Goal: Task Accomplishment & Management: Manage account settings

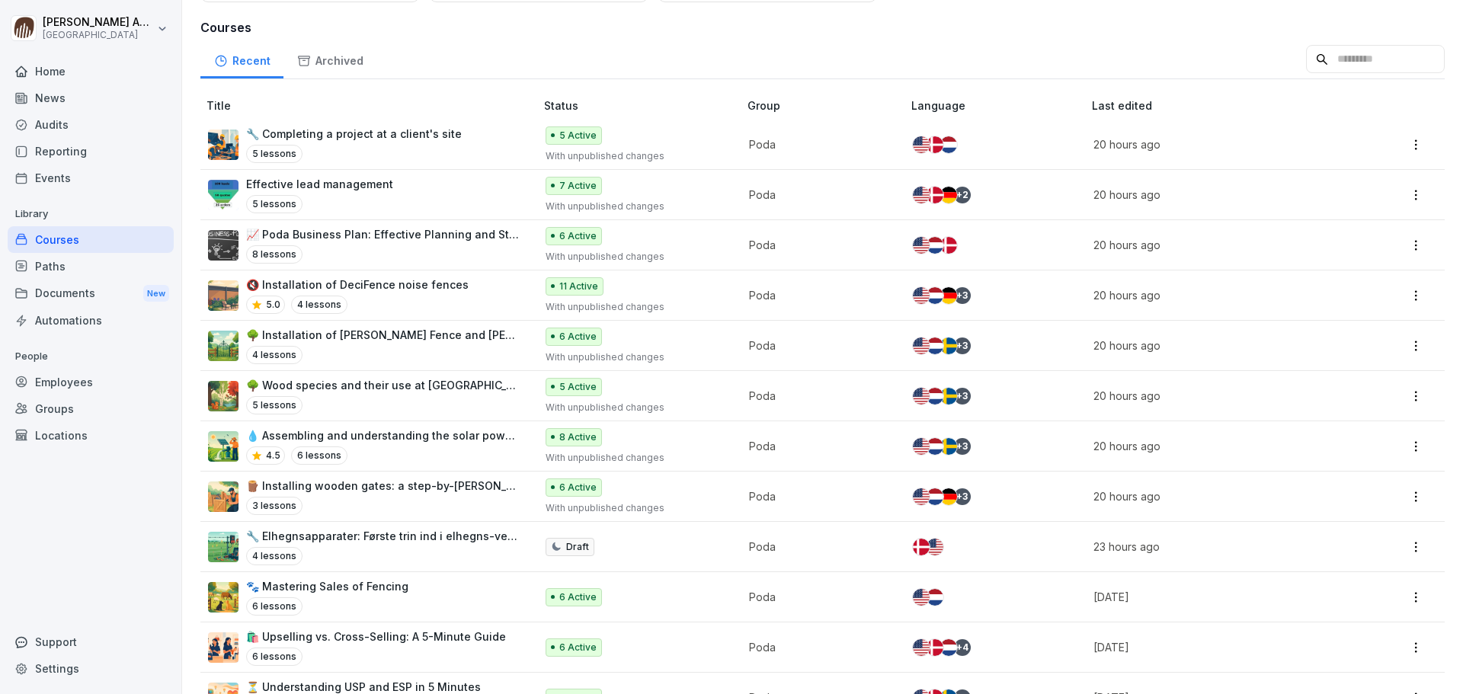
scroll to position [158, 0]
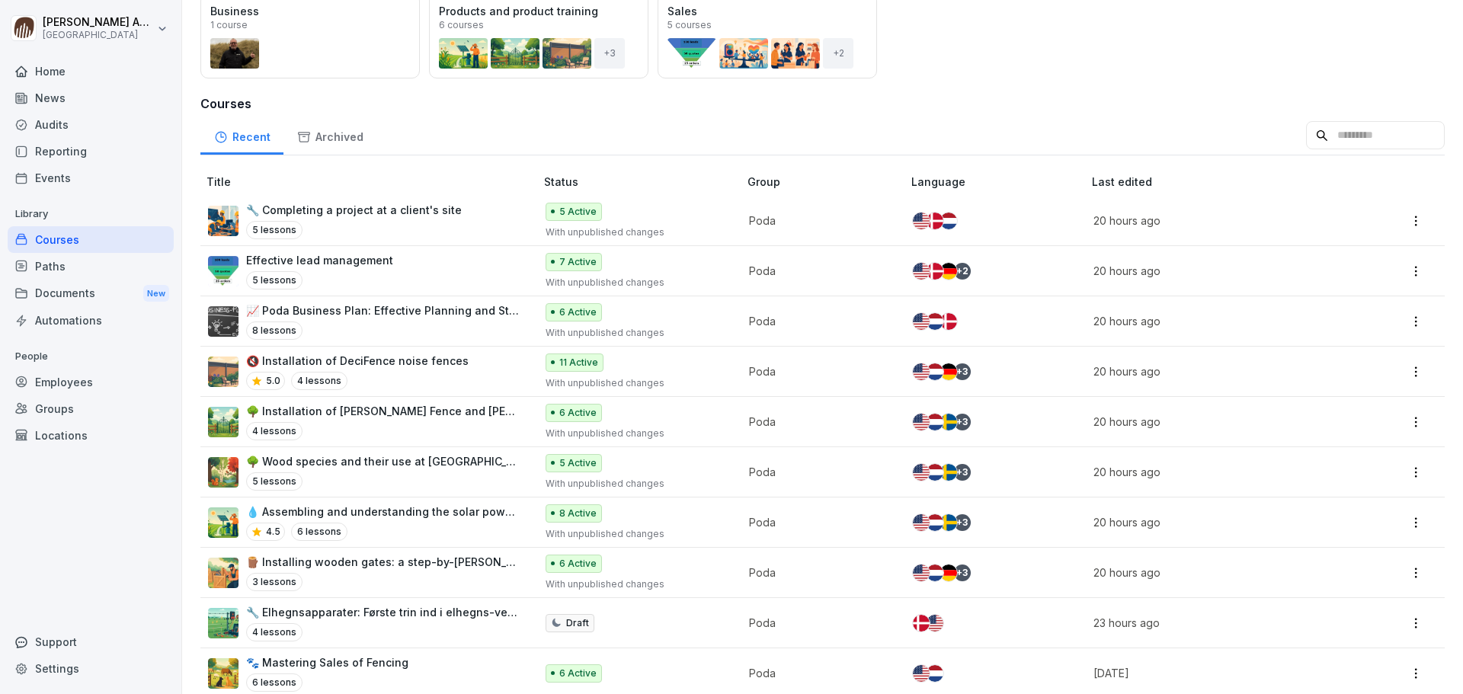
click at [386, 311] on p "📈 Poda Business Plan: Effective Planning and Strategy" at bounding box center [383, 311] width 274 height 16
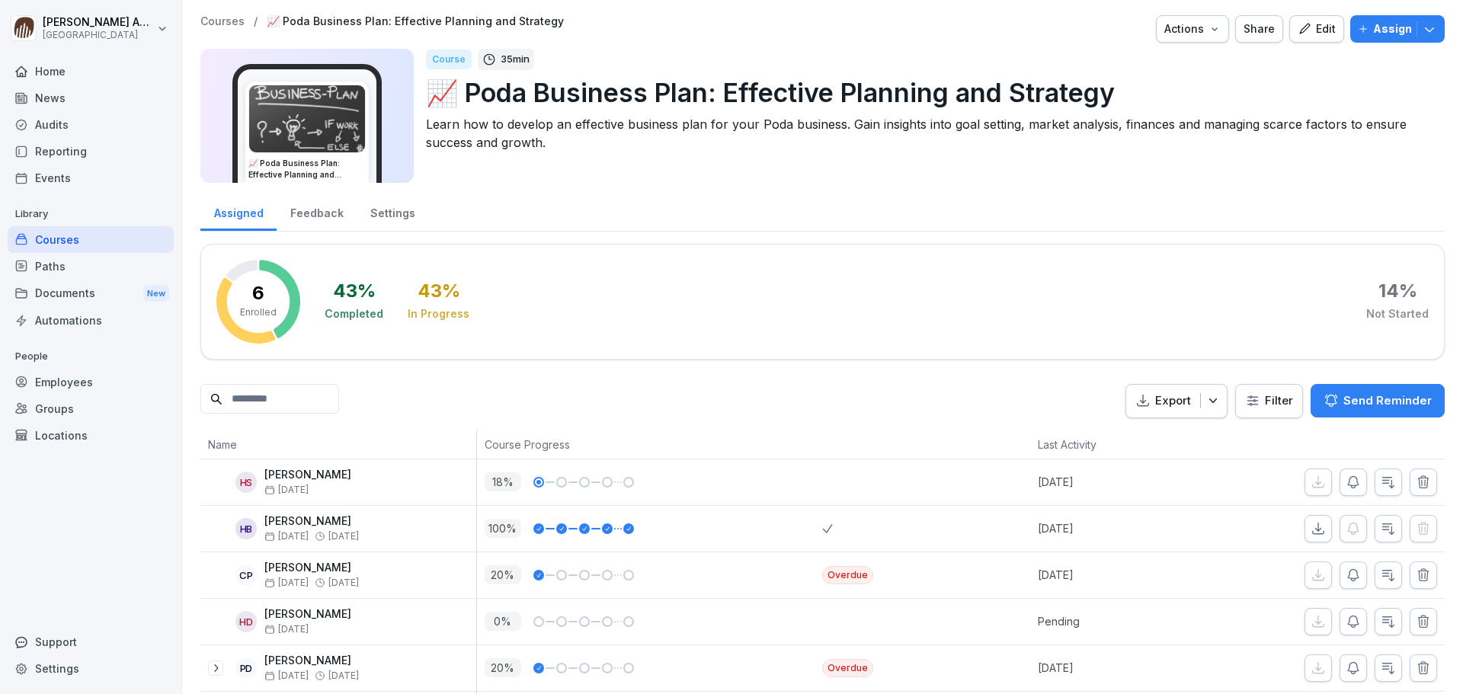
click at [1375, 29] on p "Assign" at bounding box center [1392, 29] width 39 height 17
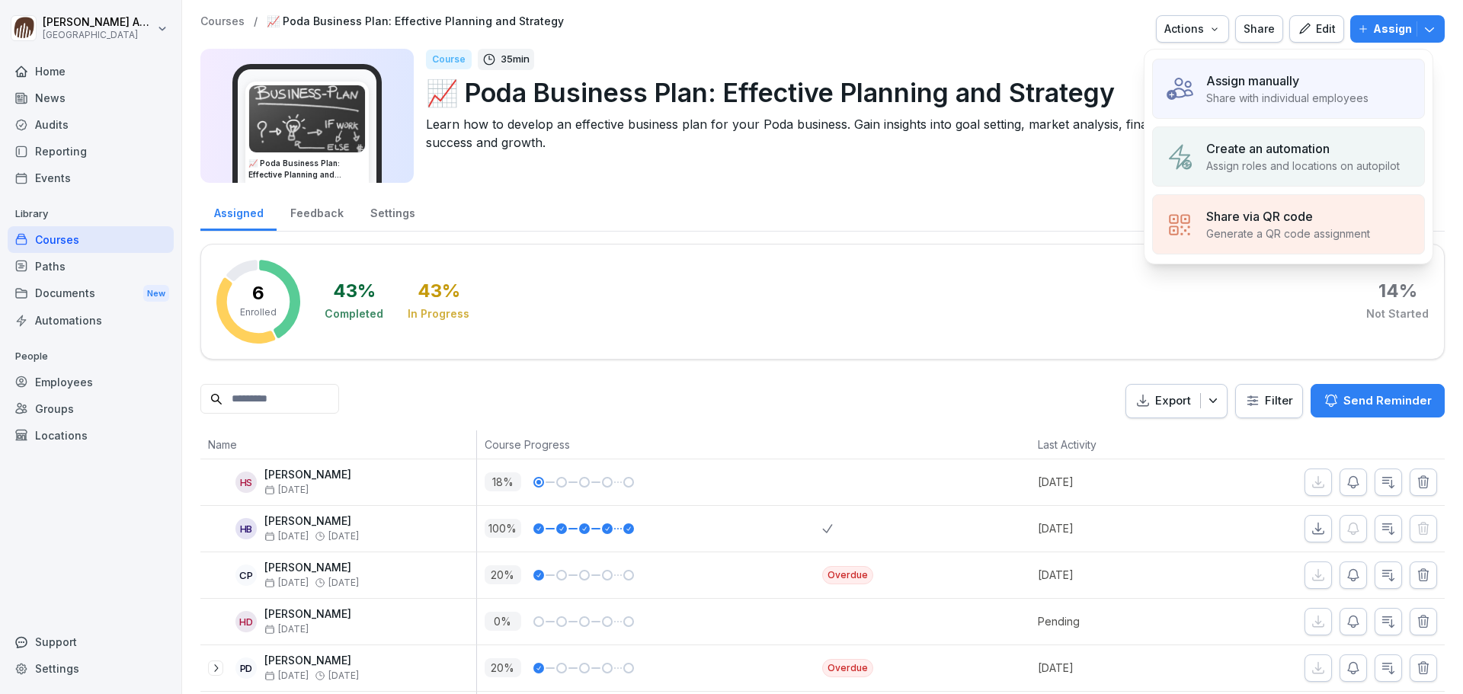
click at [1239, 93] on p "Share with individual employees" at bounding box center [1287, 98] width 162 height 16
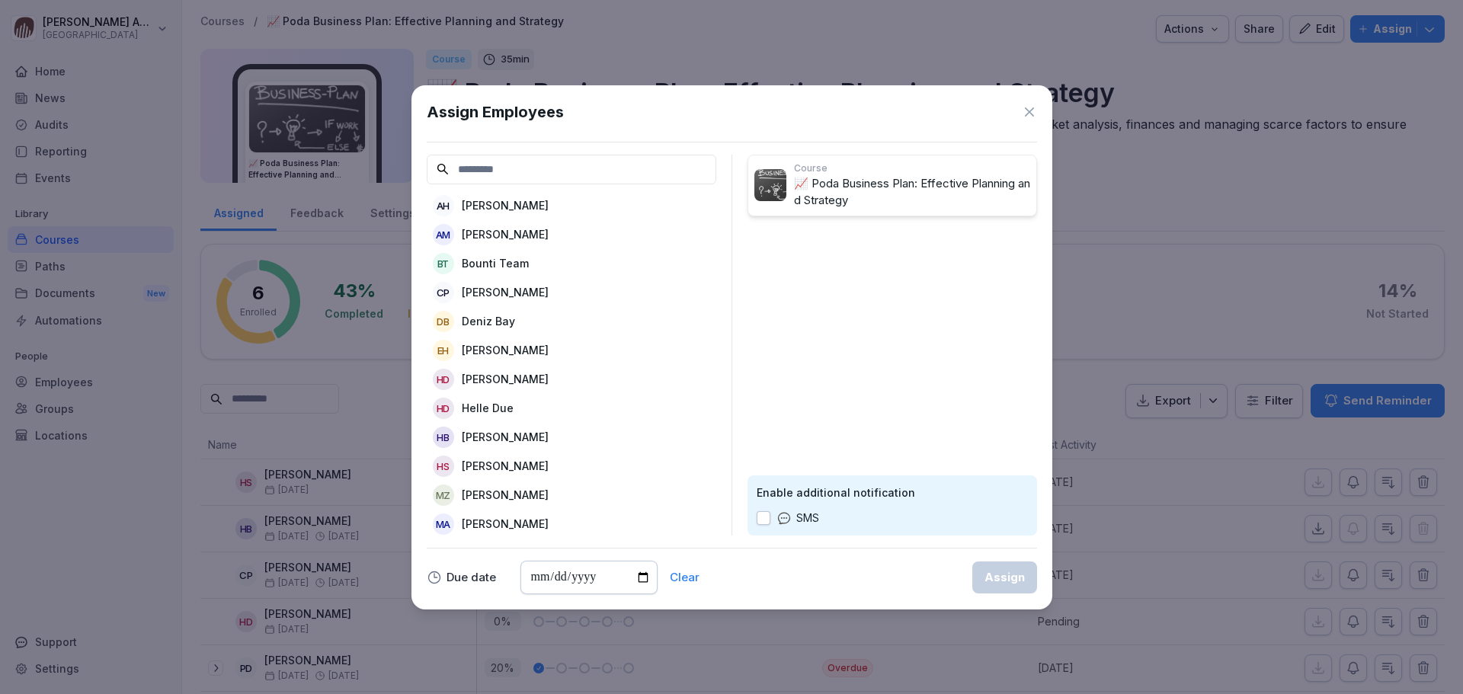
click at [507, 236] on p "[PERSON_NAME]" at bounding box center [505, 234] width 87 height 16
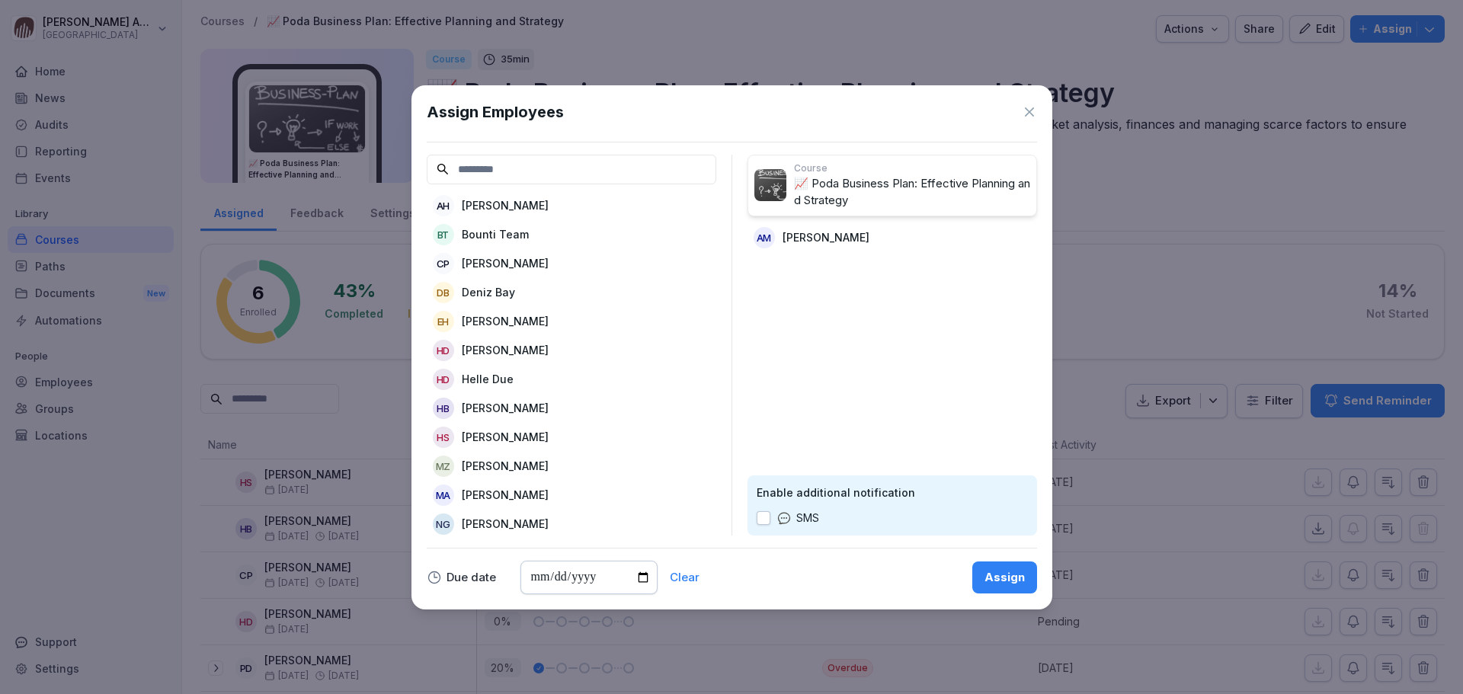
click at [1001, 580] on div "Assign" at bounding box center [1005, 577] width 40 height 17
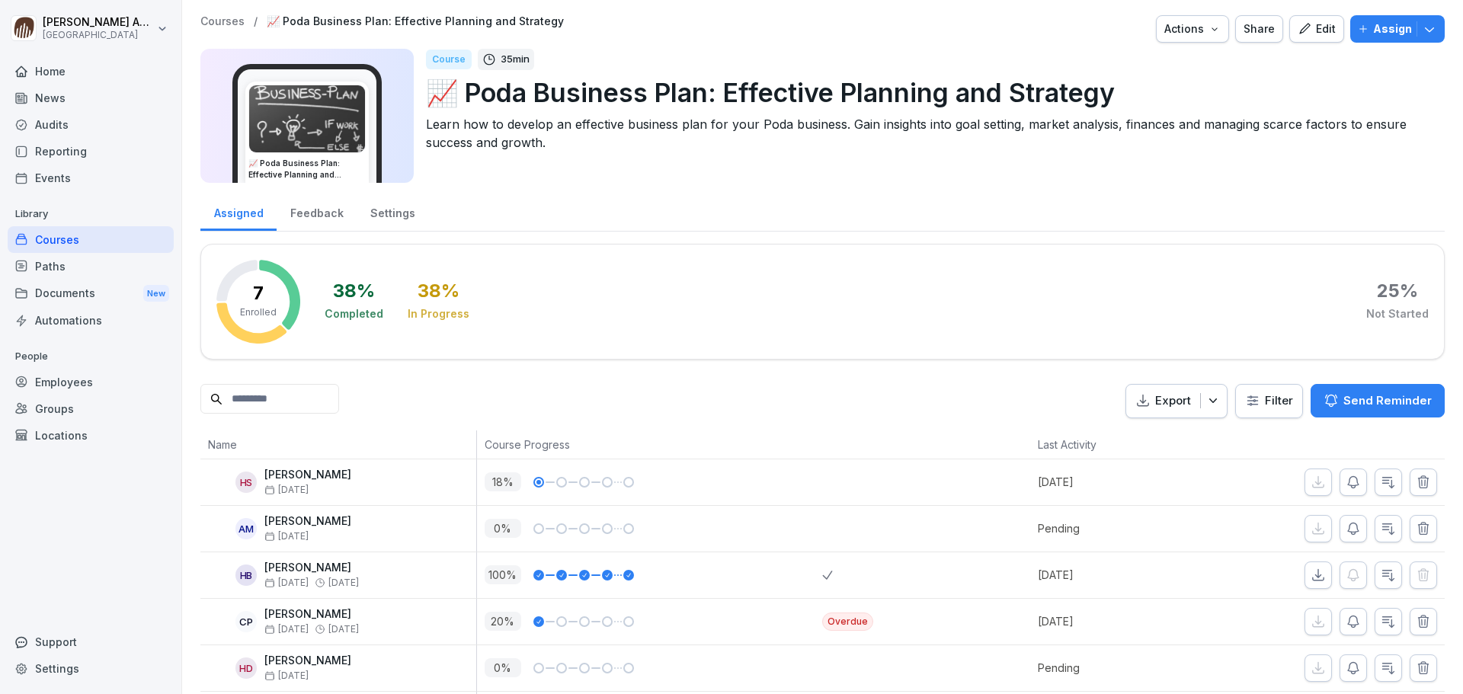
click at [61, 245] on div "Courses" at bounding box center [91, 239] width 166 height 27
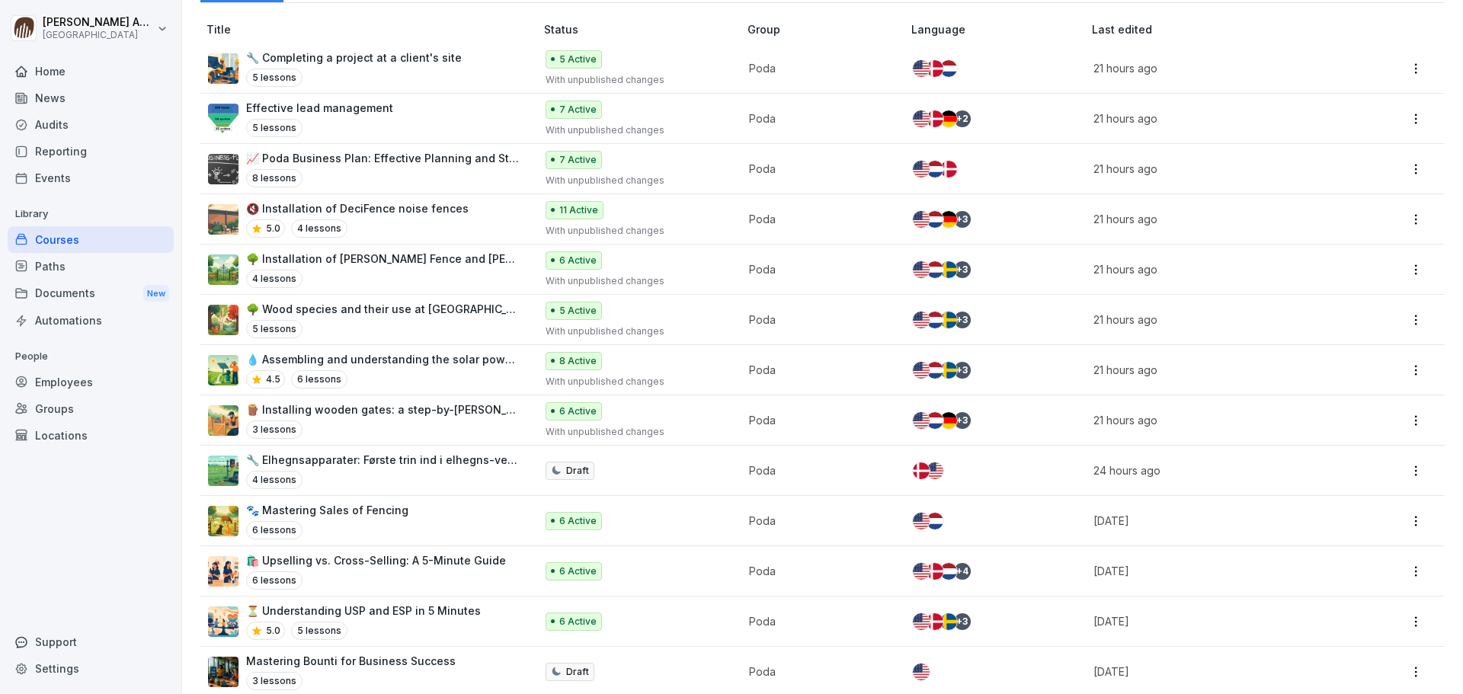
scroll to position [234, 0]
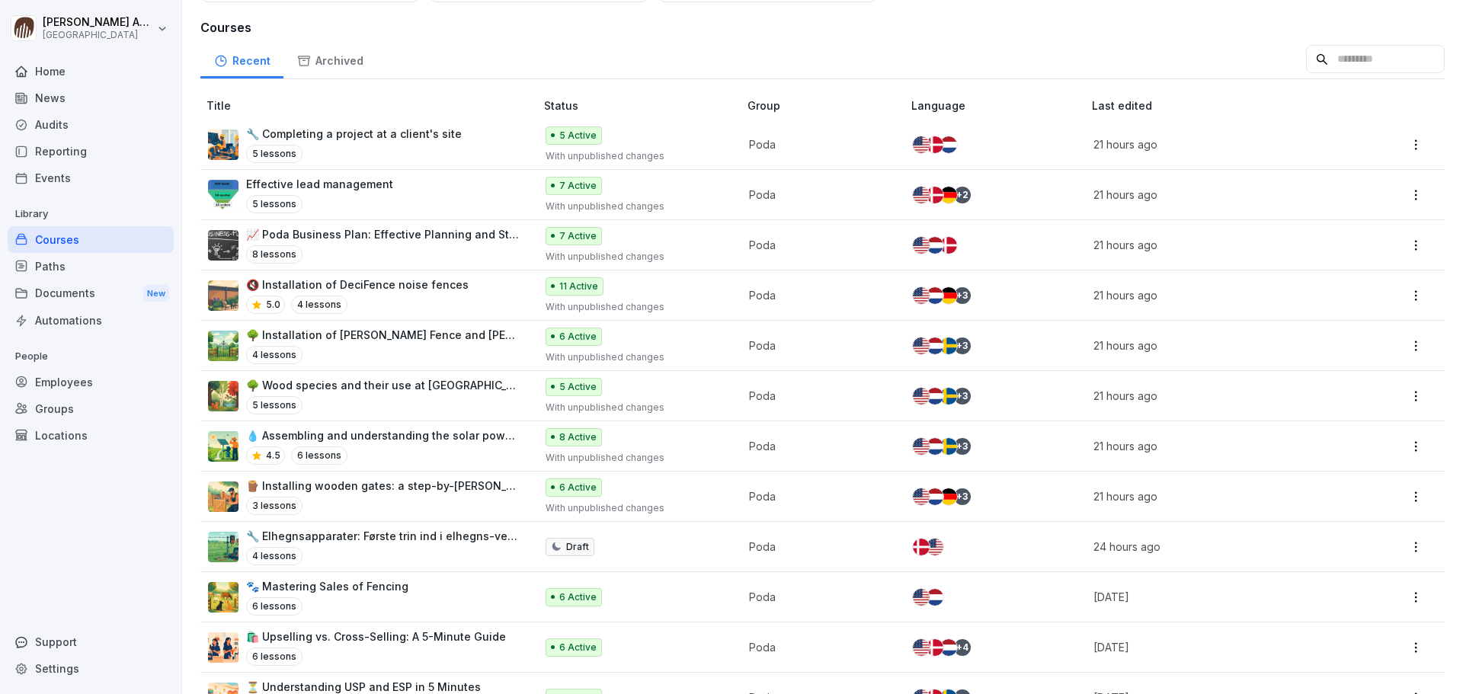
click at [422, 131] on p "🔧 Completing a project at a client's site" at bounding box center [354, 134] width 216 height 16
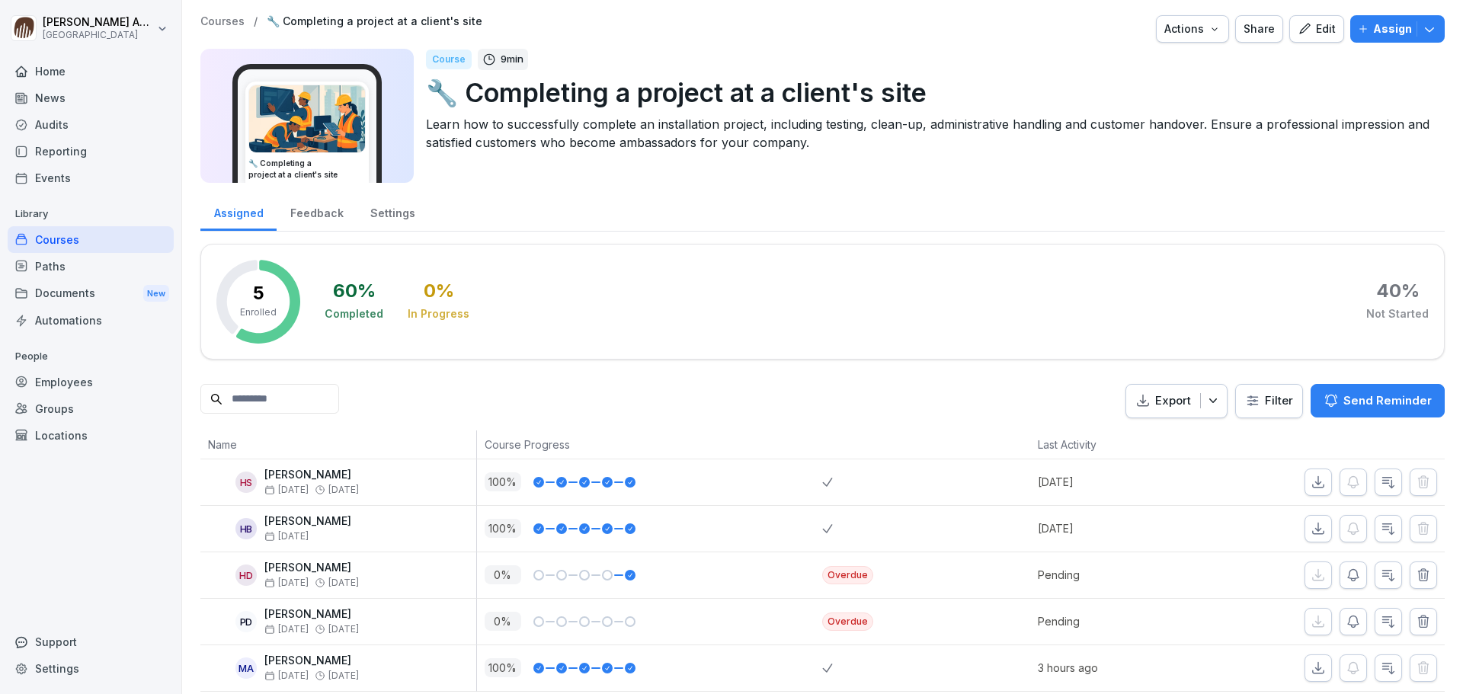
click at [1378, 27] on p "Assign" at bounding box center [1392, 29] width 39 height 17
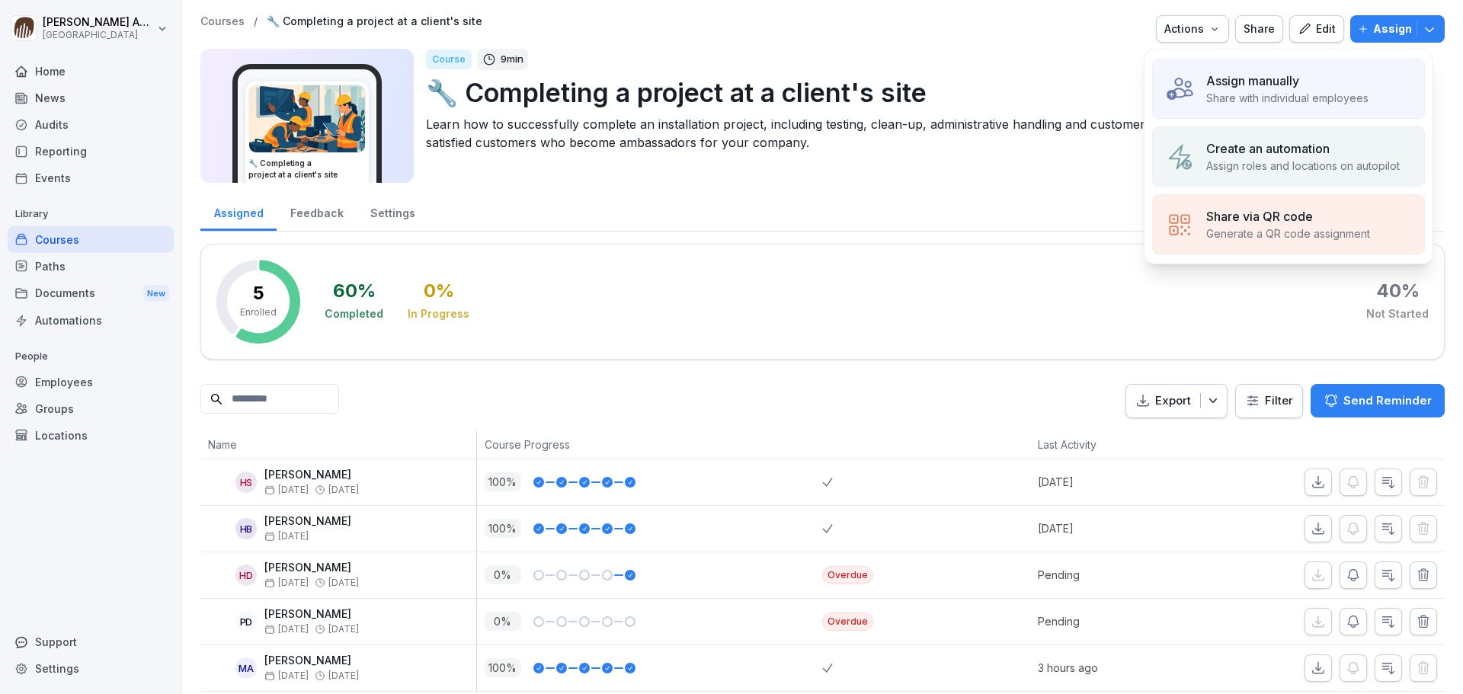
click at [1242, 89] on p "Assign manually" at bounding box center [1252, 81] width 93 height 18
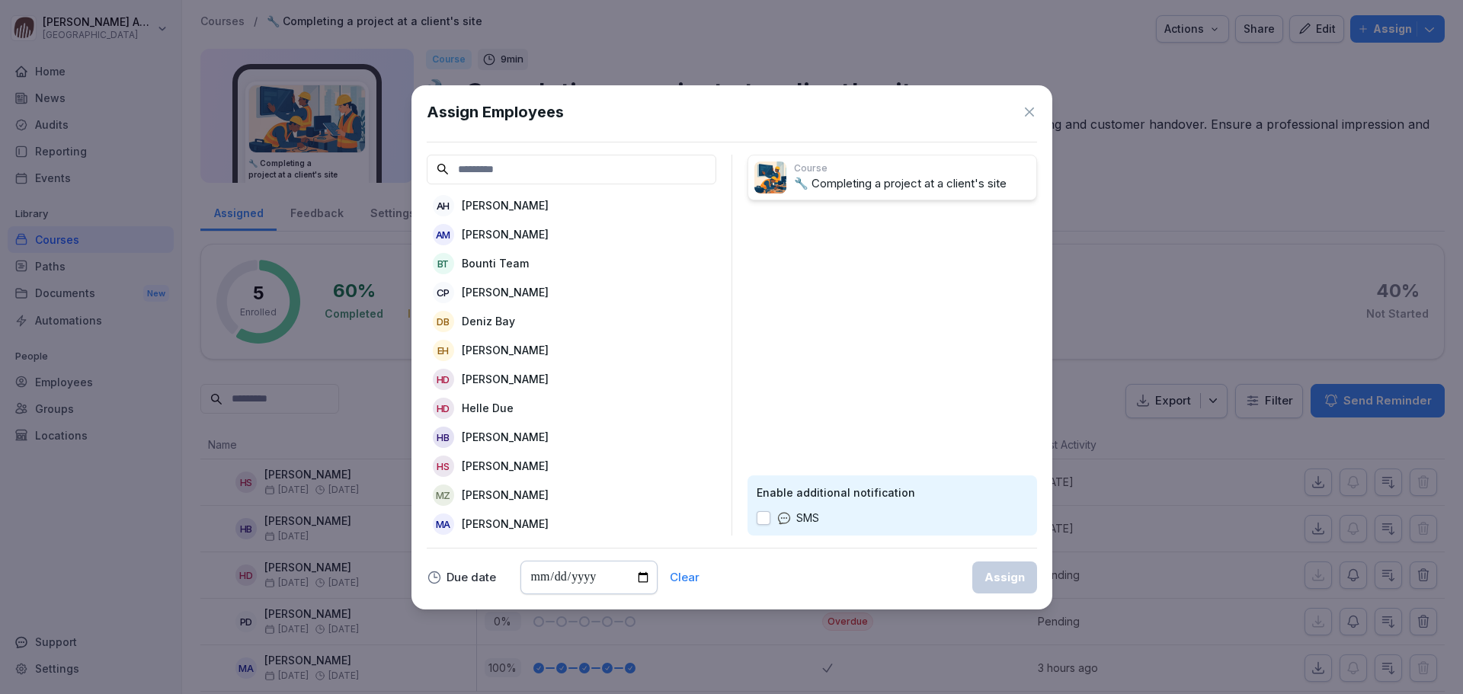
click at [492, 232] on p "[PERSON_NAME]" at bounding box center [505, 234] width 87 height 16
click at [1019, 574] on div "Assign" at bounding box center [1005, 577] width 40 height 17
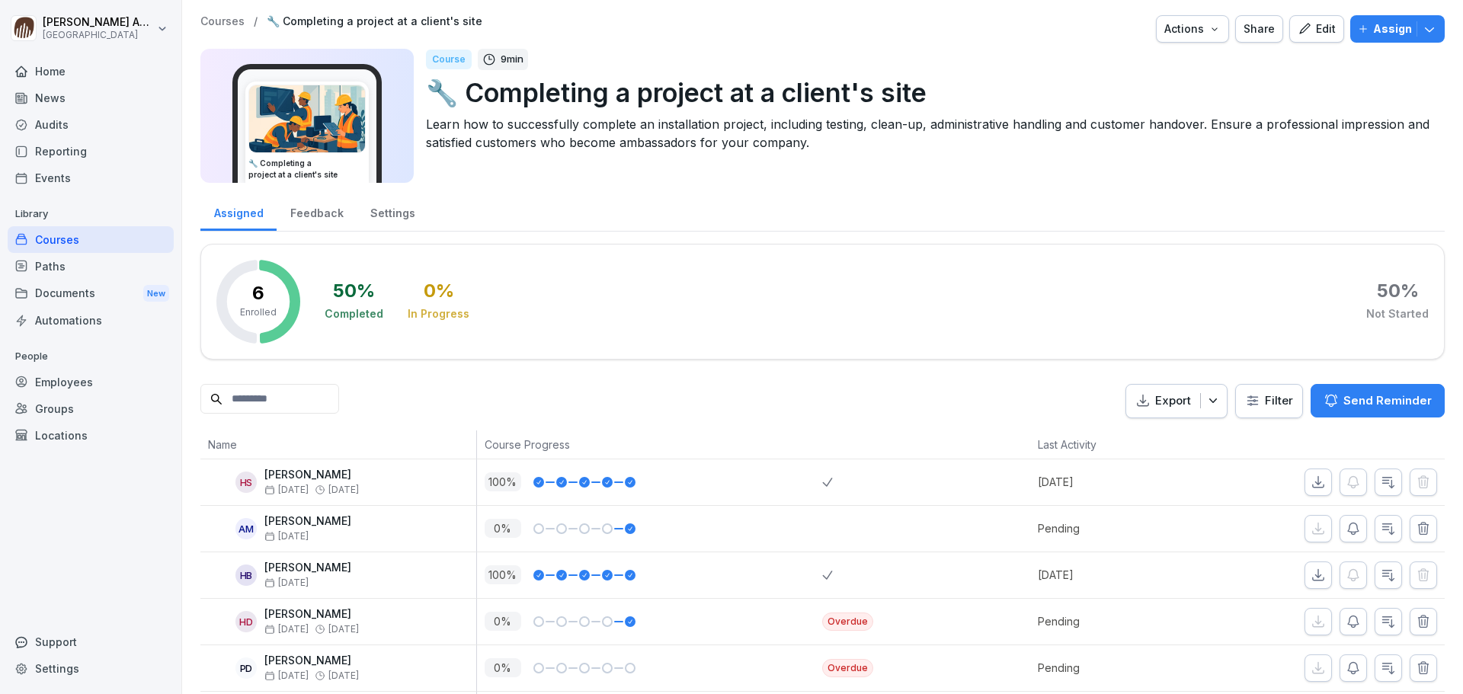
click at [68, 239] on div "Courses" at bounding box center [91, 239] width 166 height 27
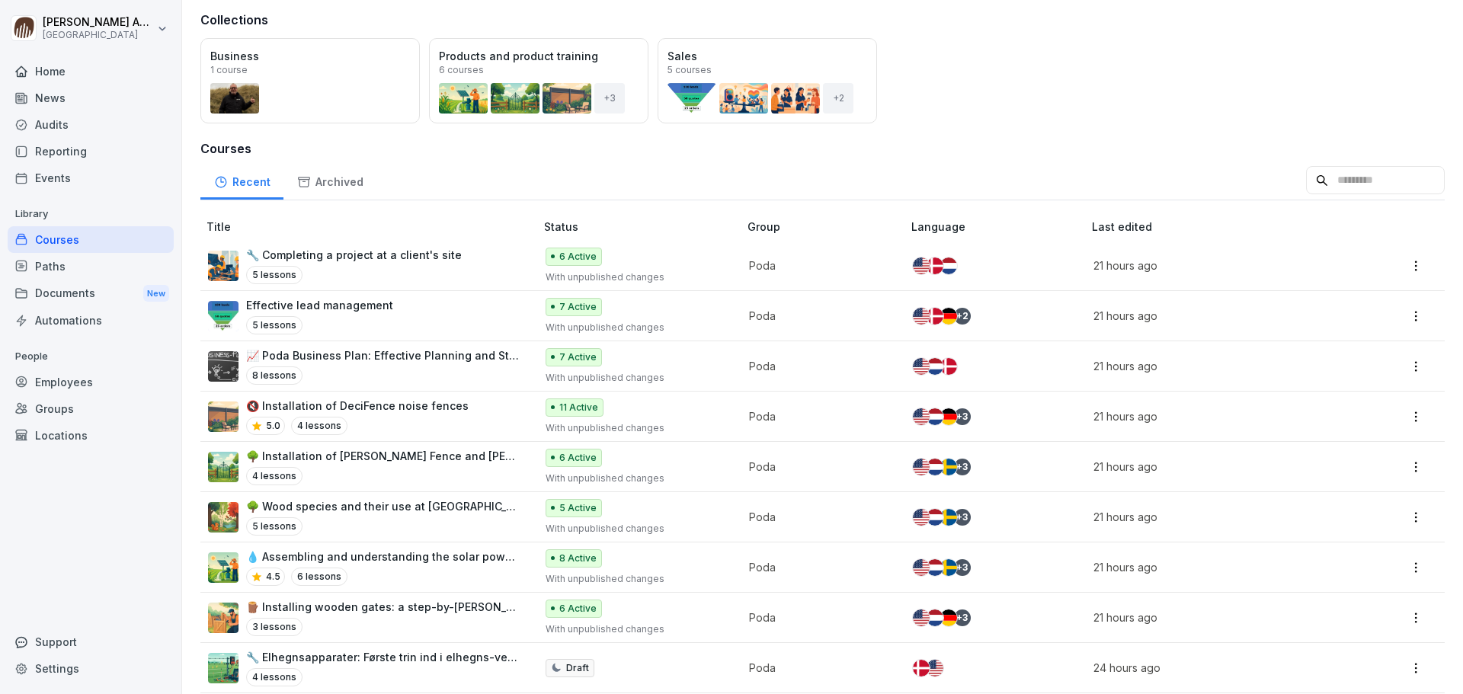
scroll to position [5, 0]
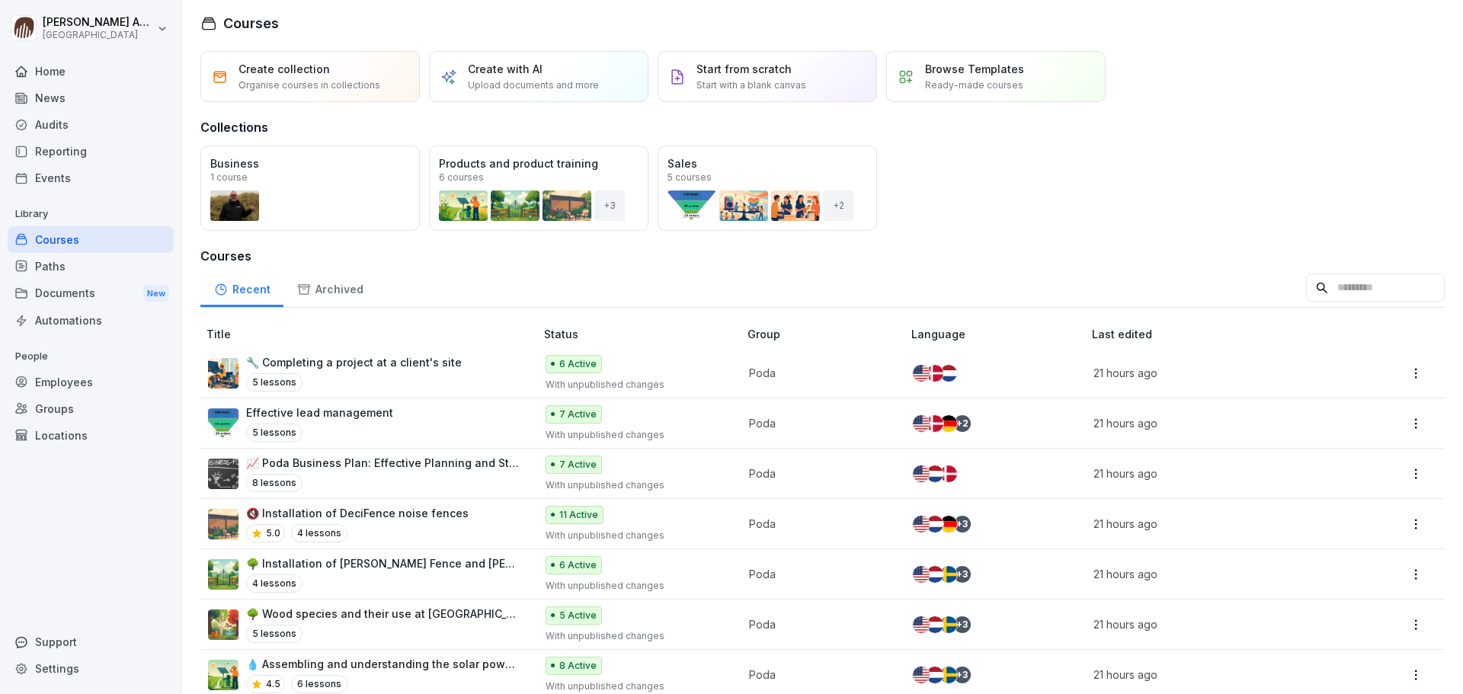
click at [0, 0] on div "Open" at bounding box center [0, 0] width 0 height 0
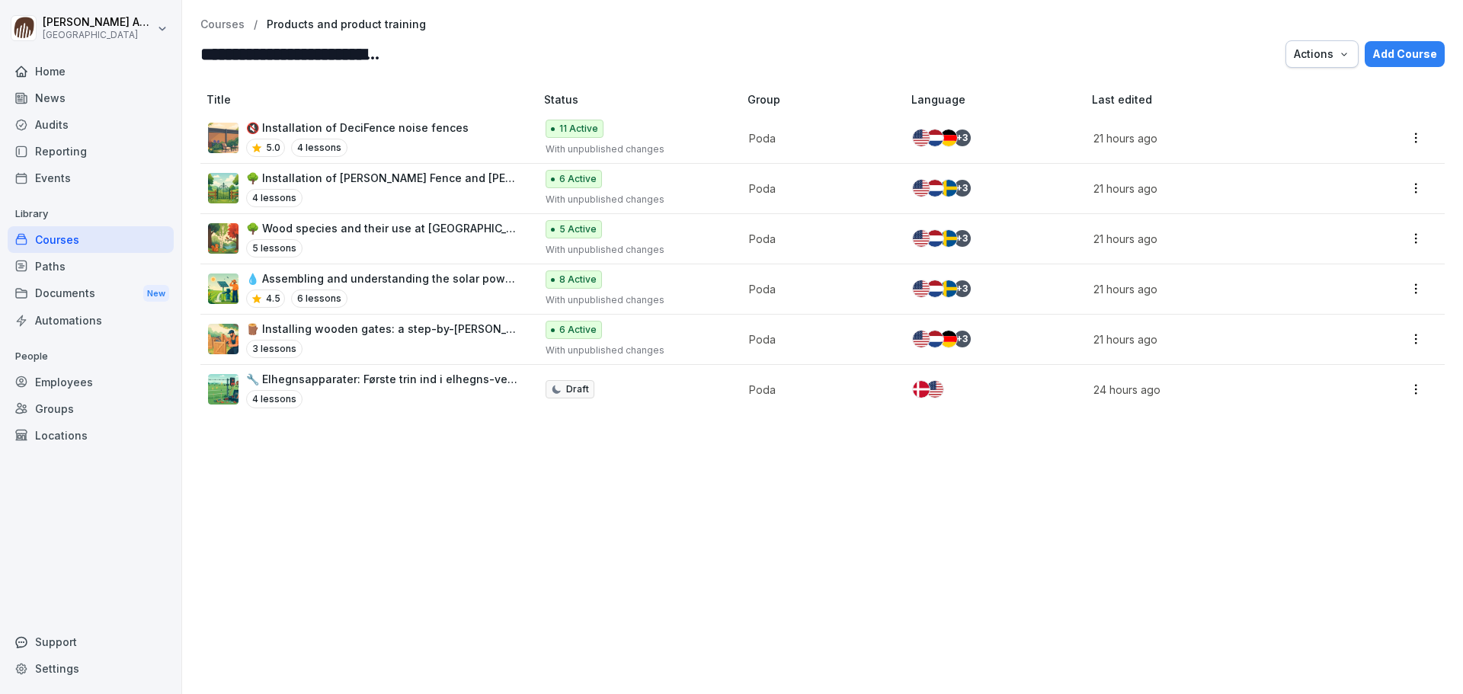
click at [450, 180] on p "🌳 Installation of [PERSON_NAME] Fence and [PERSON_NAME][GEOGRAPHIC_DATA]" at bounding box center [383, 178] width 274 height 16
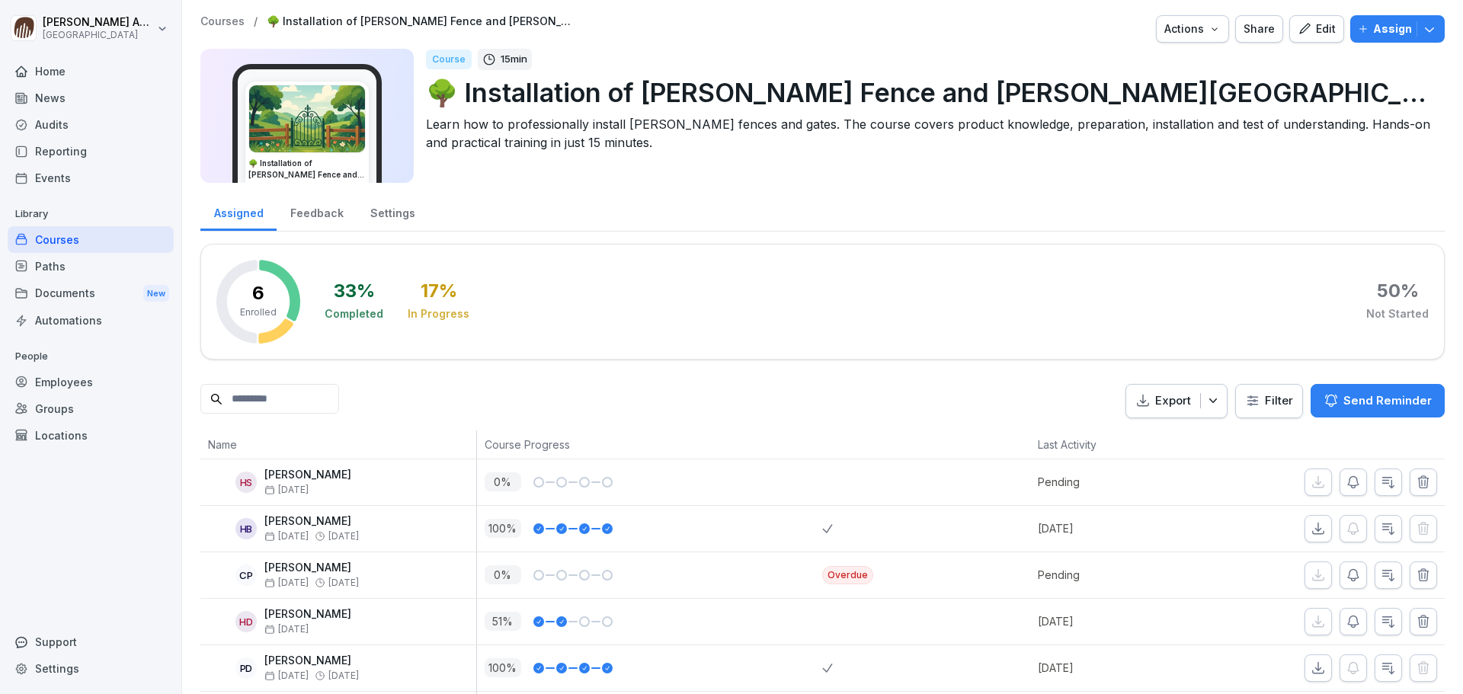
click at [1376, 34] on p "Assign" at bounding box center [1392, 29] width 39 height 17
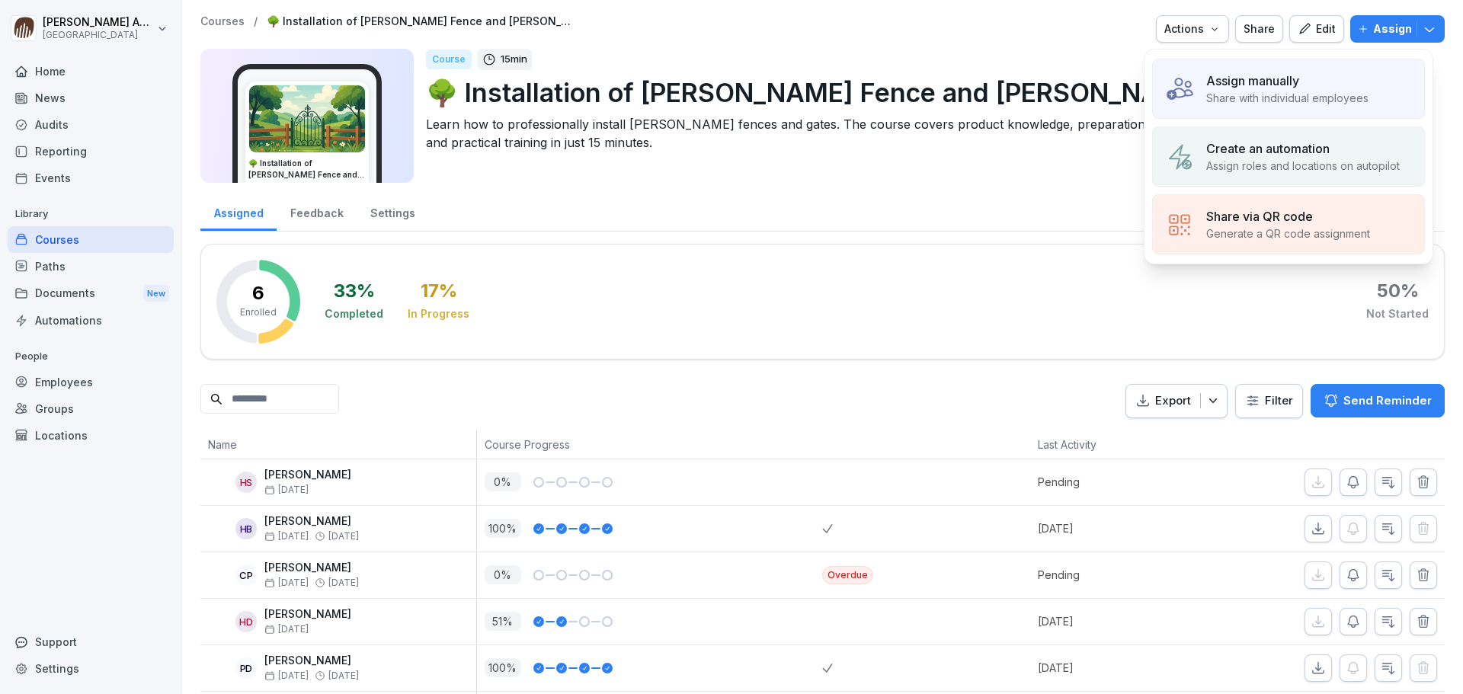
click at [1285, 84] on p "Assign manually" at bounding box center [1252, 81] width 93 height 18
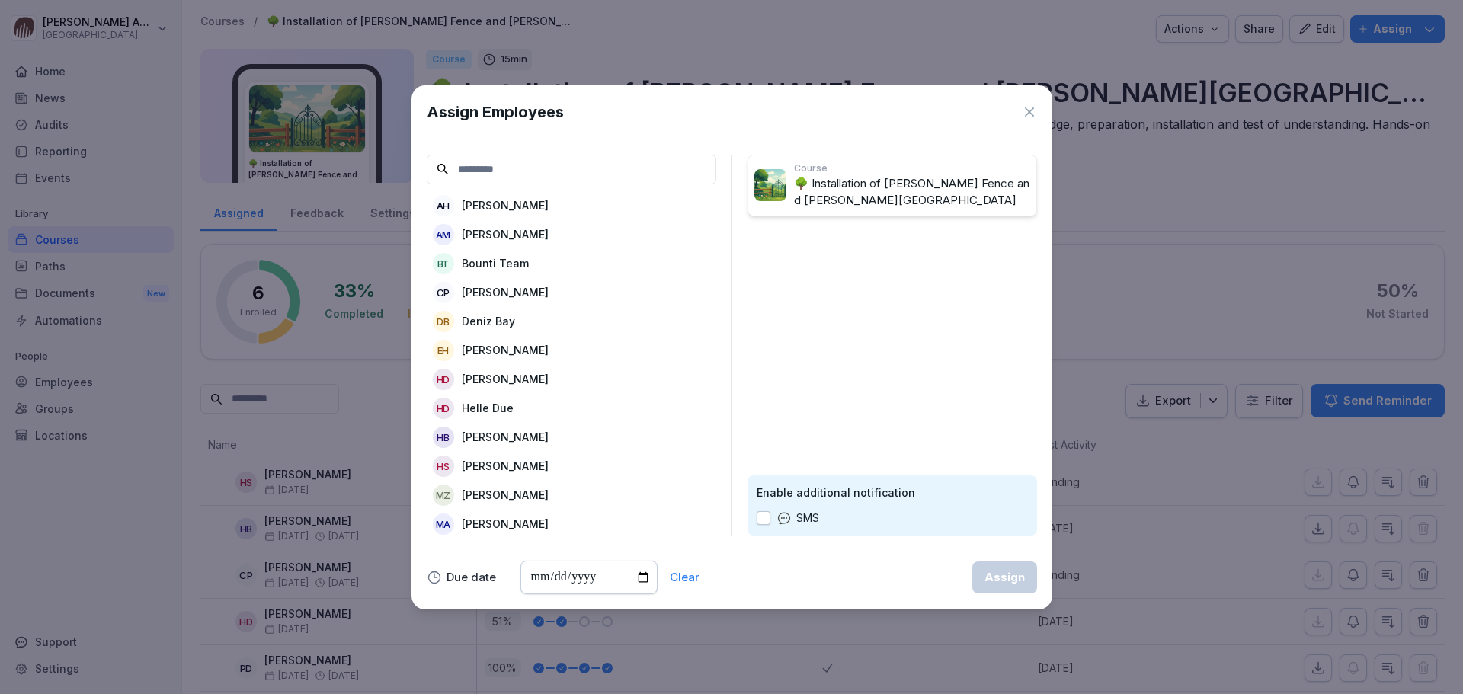
click at [514, 232] on p "[PERSON_NAME]" at bounding box center [505, 234] width 87 height 16
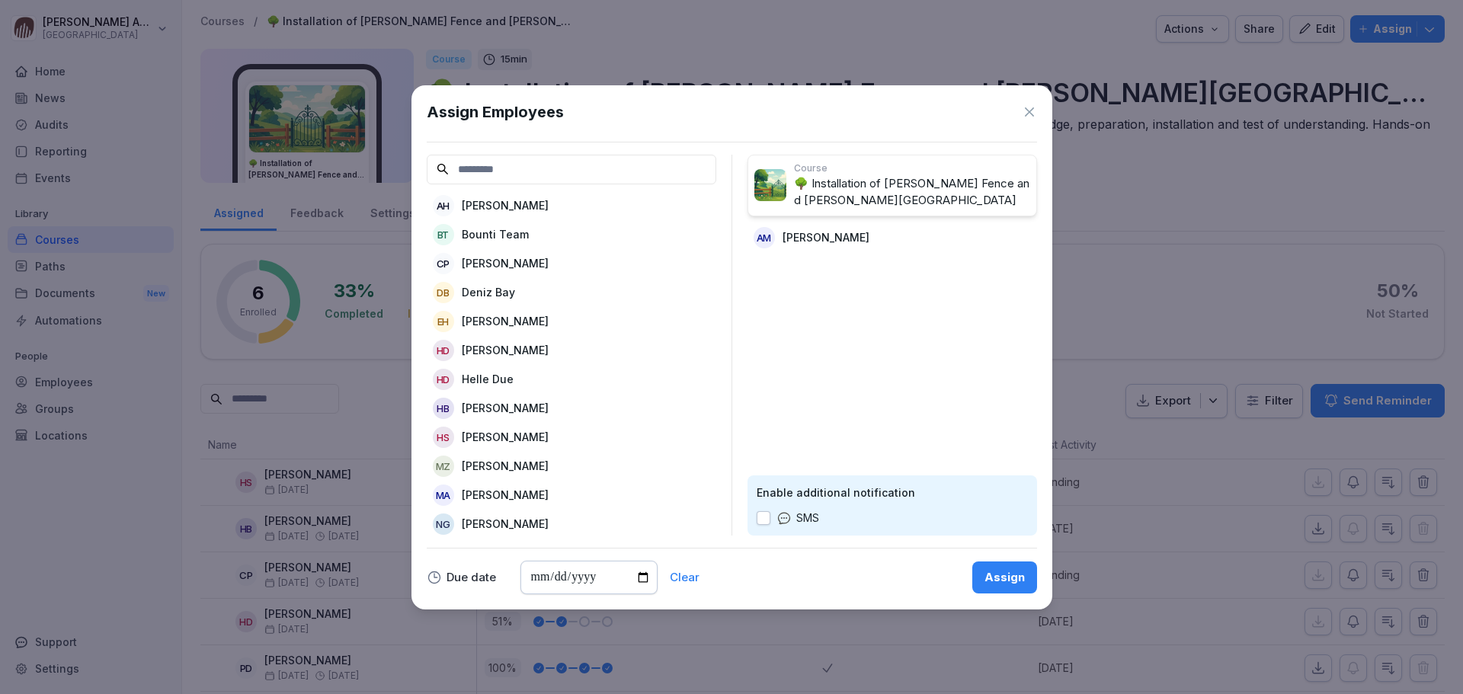
click at [1002, 582] on div "Assign" at bounding box center [1005, 577] width 40 height 17
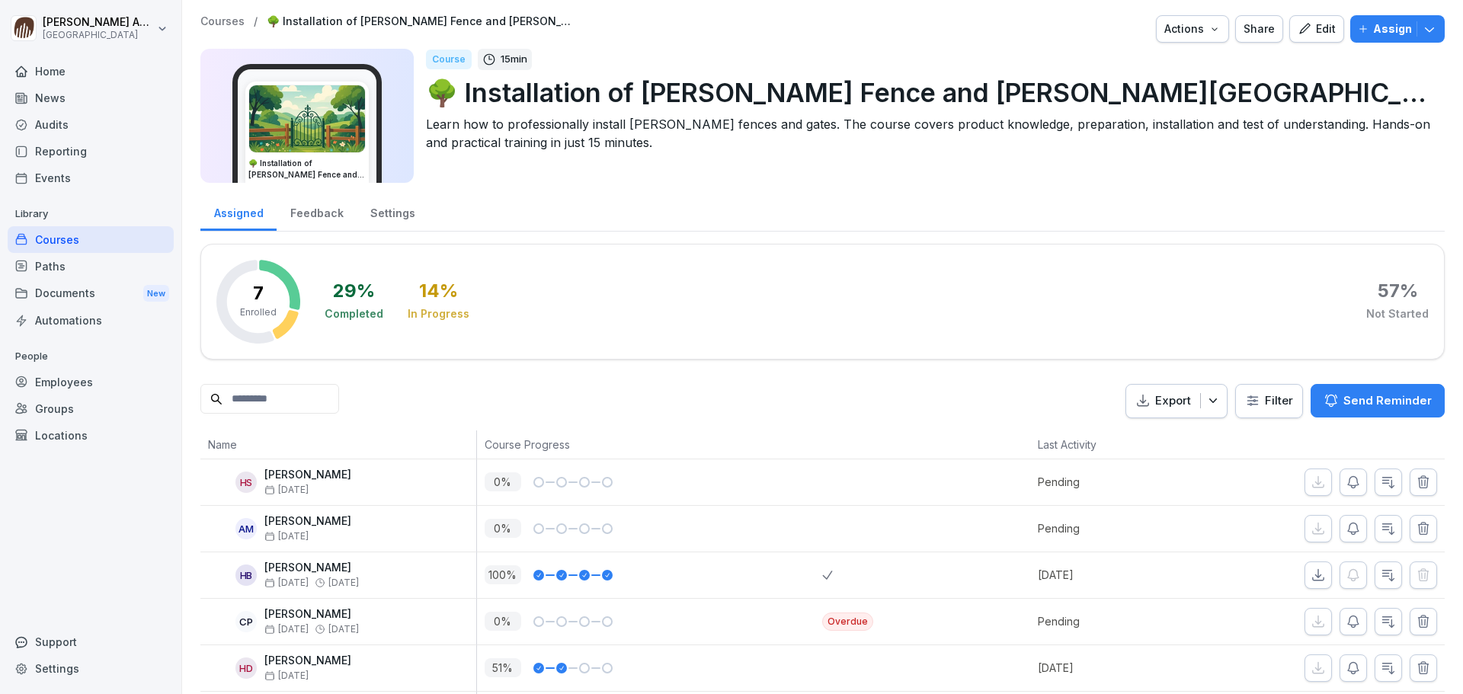
click at [223, 23] on p "Courses" at bounding box center [222, 21] width 44 height 13
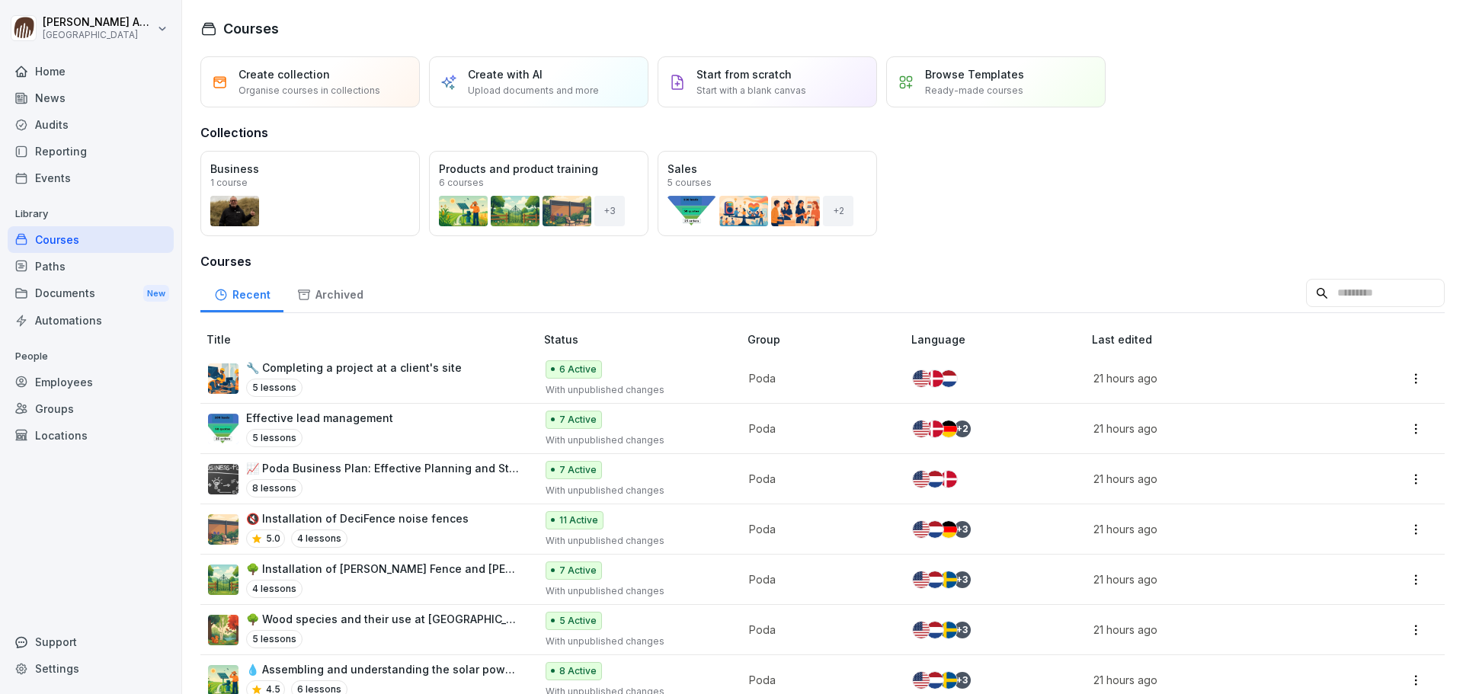
drag, startPoint x: 1340, startPoint y: 223, endPoint x: 1327, endPoint y: 245, distance: 26.7
click at [1341, 223] on div "Open Business 1 course Open Products and product training 6 courses + 3 Open Sa…" at bounding box center [822, 193] width 1244 height 85
click at [66, 72] on div "Home" at bounding box center [91, 71] width 166 height 27
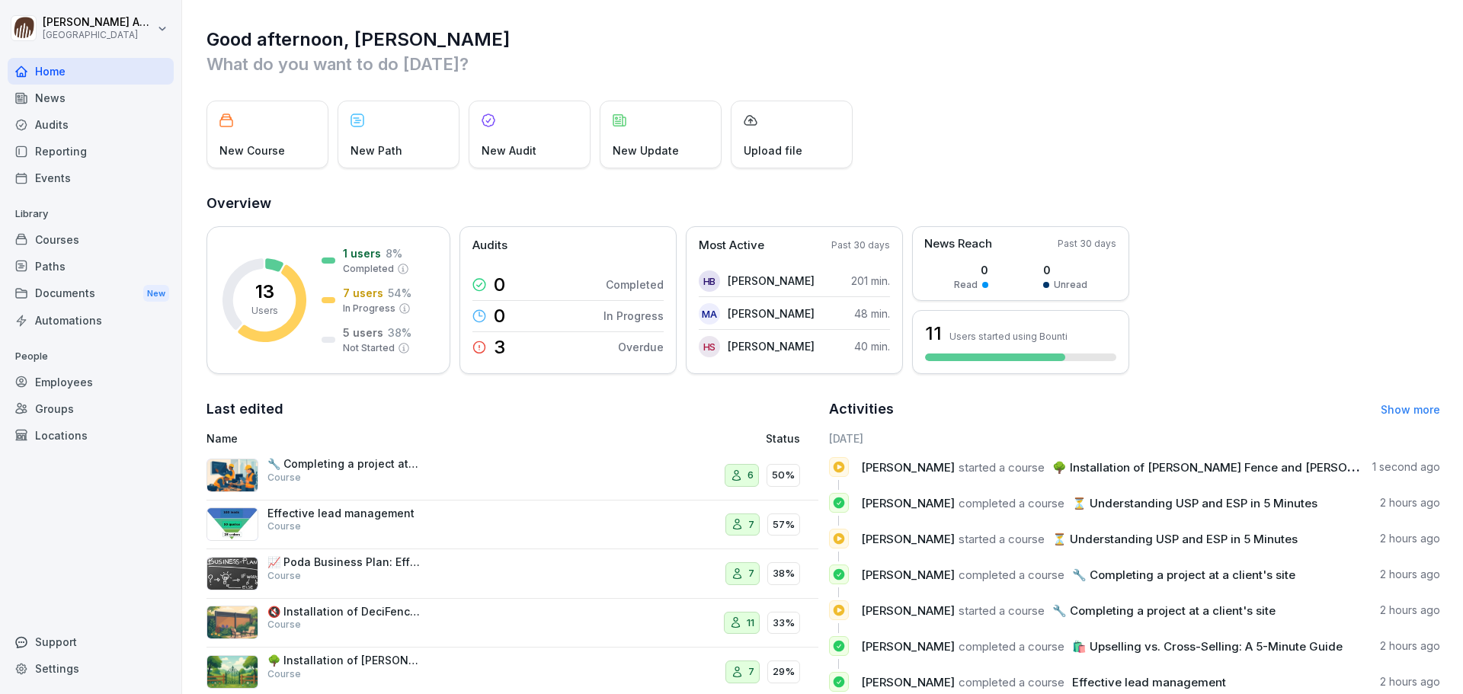
click at [53, 235] on div "Courses" at bounding box center [91, 239] width 166 height 27
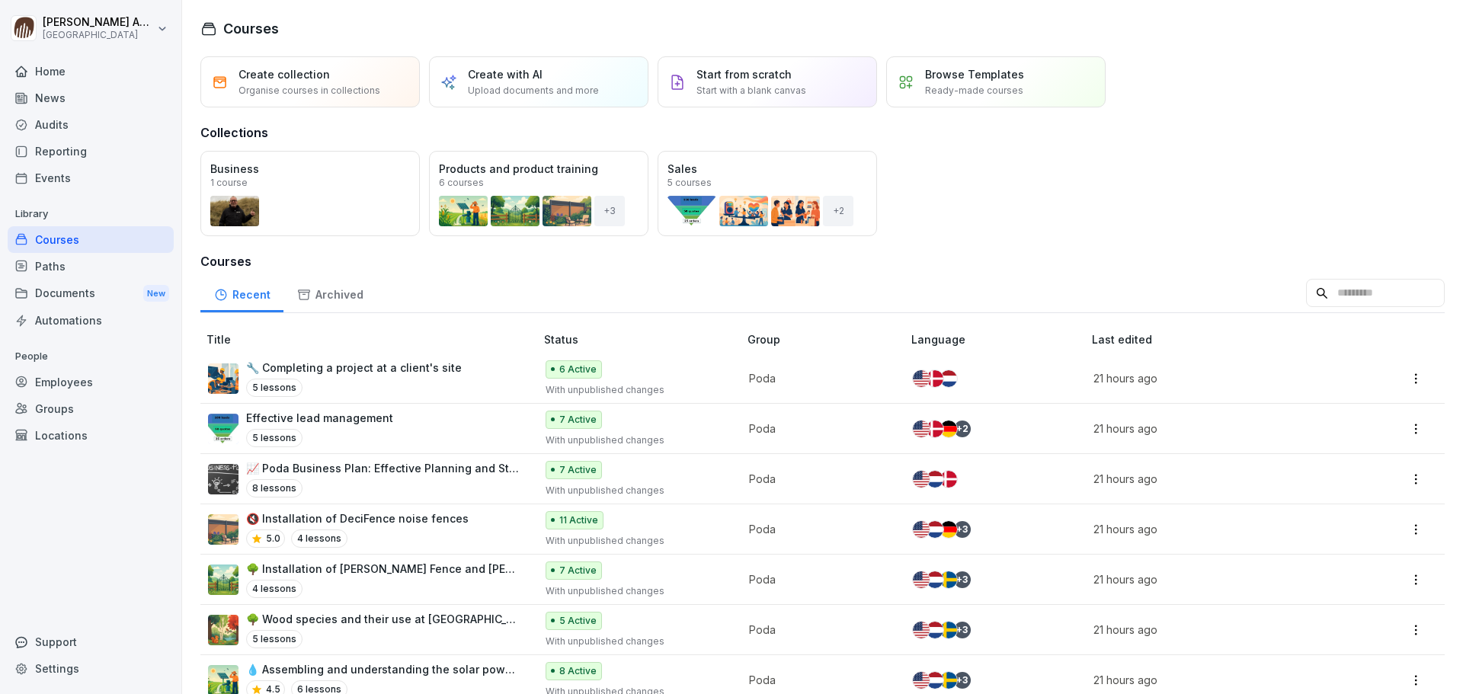
click at [0, 0] on div "Open" at bounding box center [0, 0] width 0 height 0
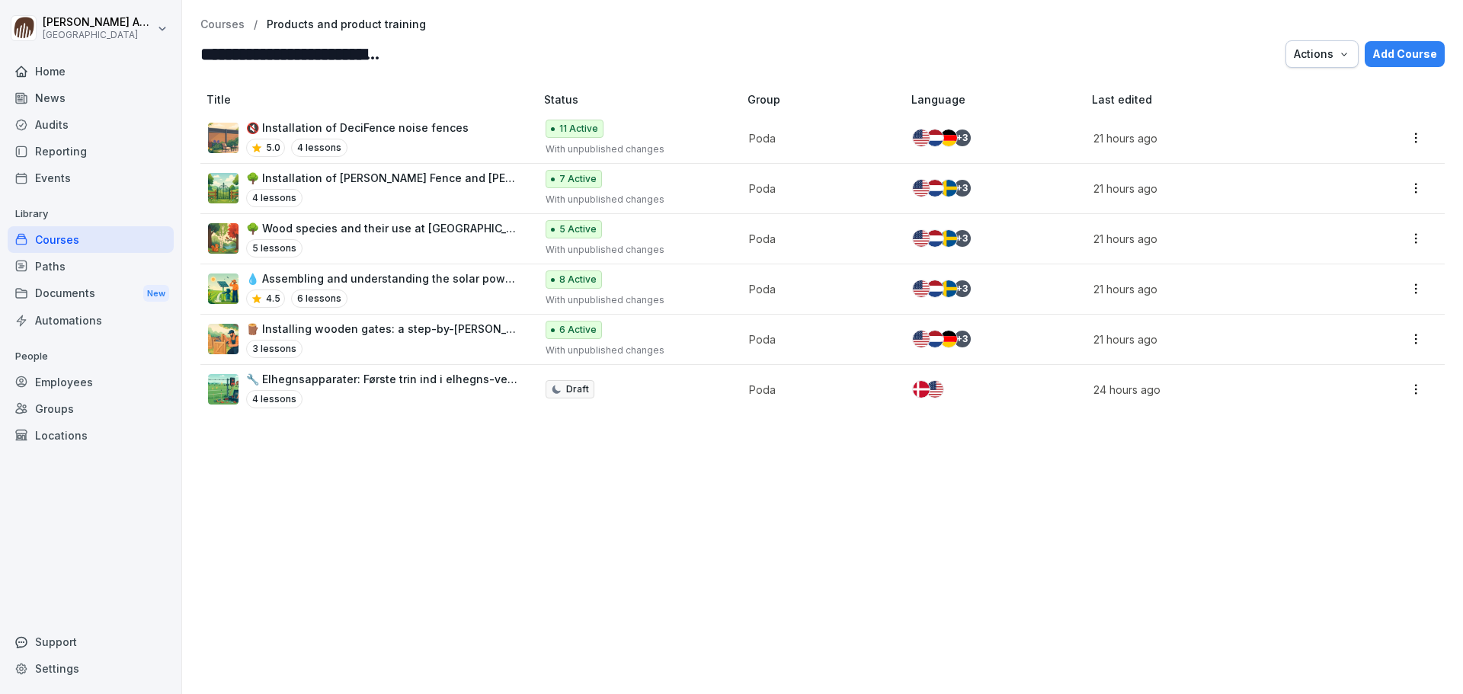
click at [393, 181] on p "🌳 Installation of [PERSON_NAME] Fence and [PERSON_NAME][GEOGRAPHIC_DATA]" at bounding box center [383, 178] width 274 height 16
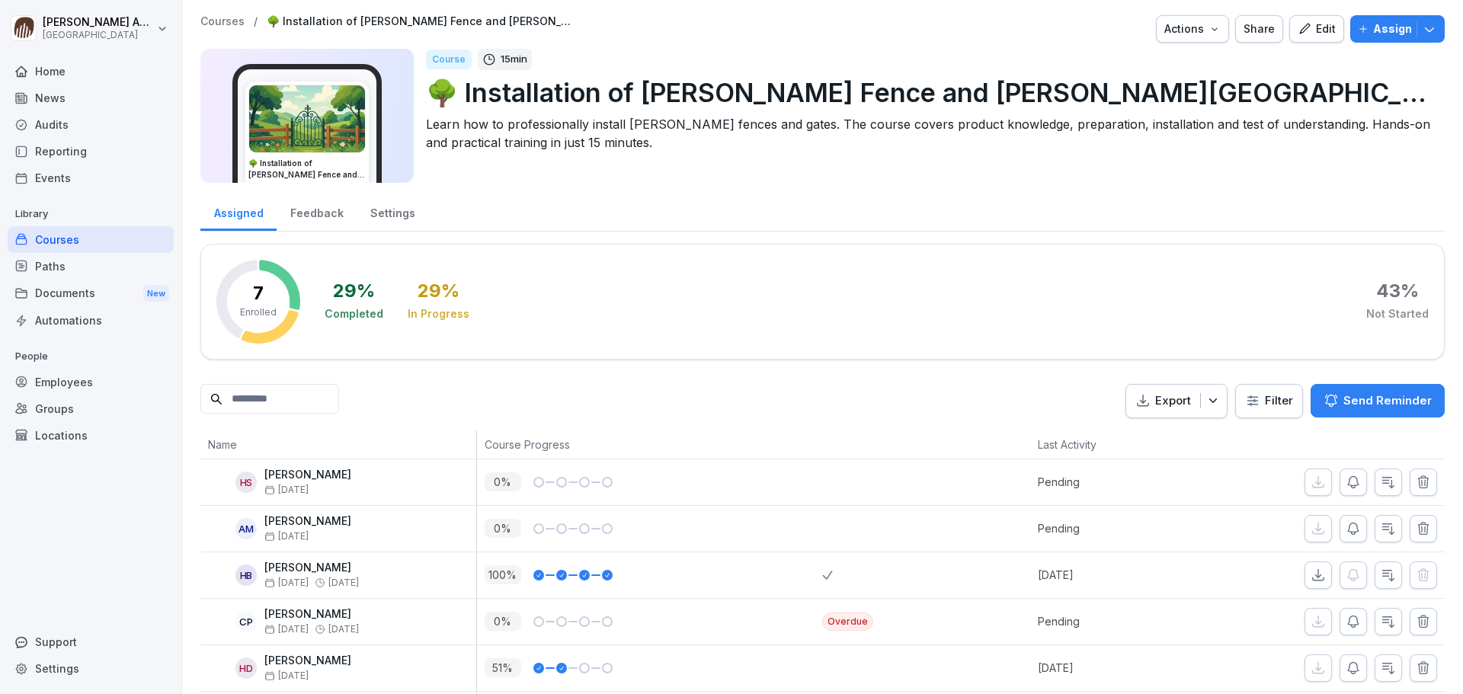
click at [1307, 31] on div "Edit" at bounding box center [1317, 29] width 38 height 17
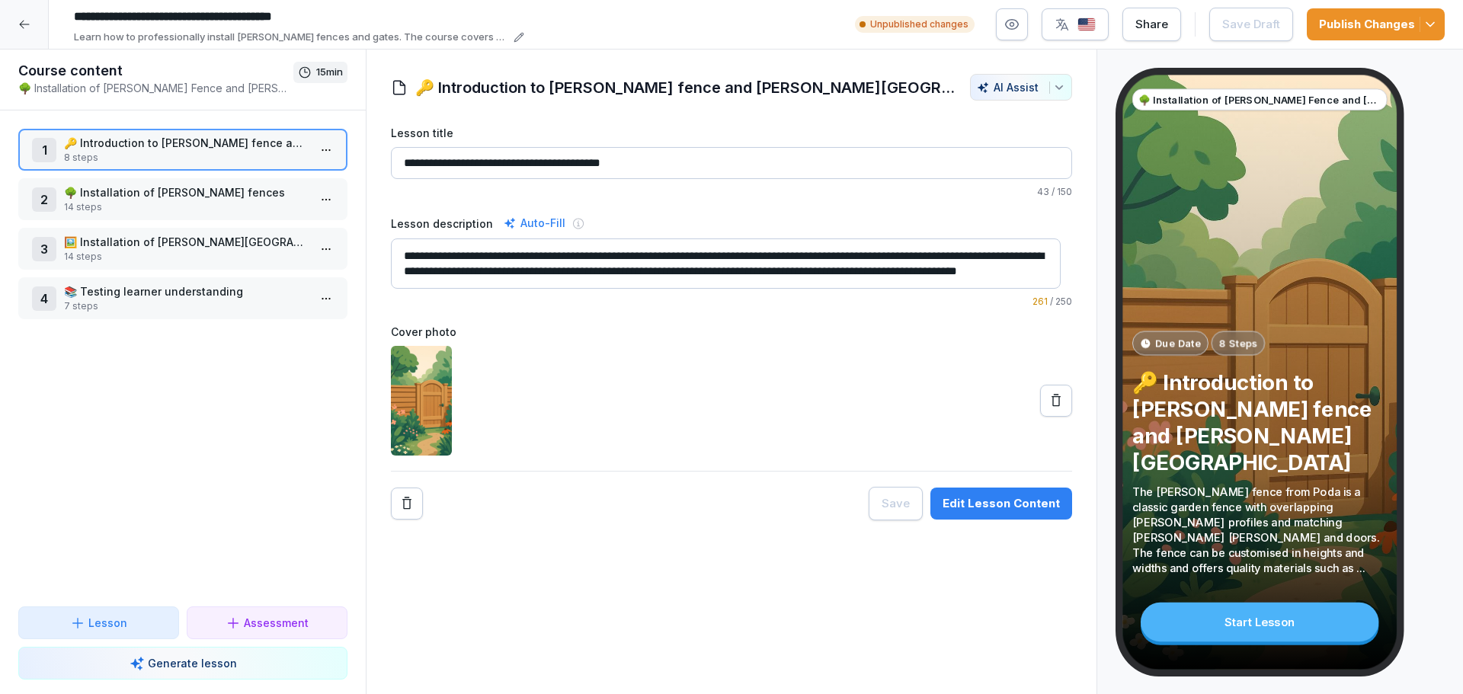
click at [155, 256] on p "14 steps" at bounding box center [186, 257] width 244 height 14
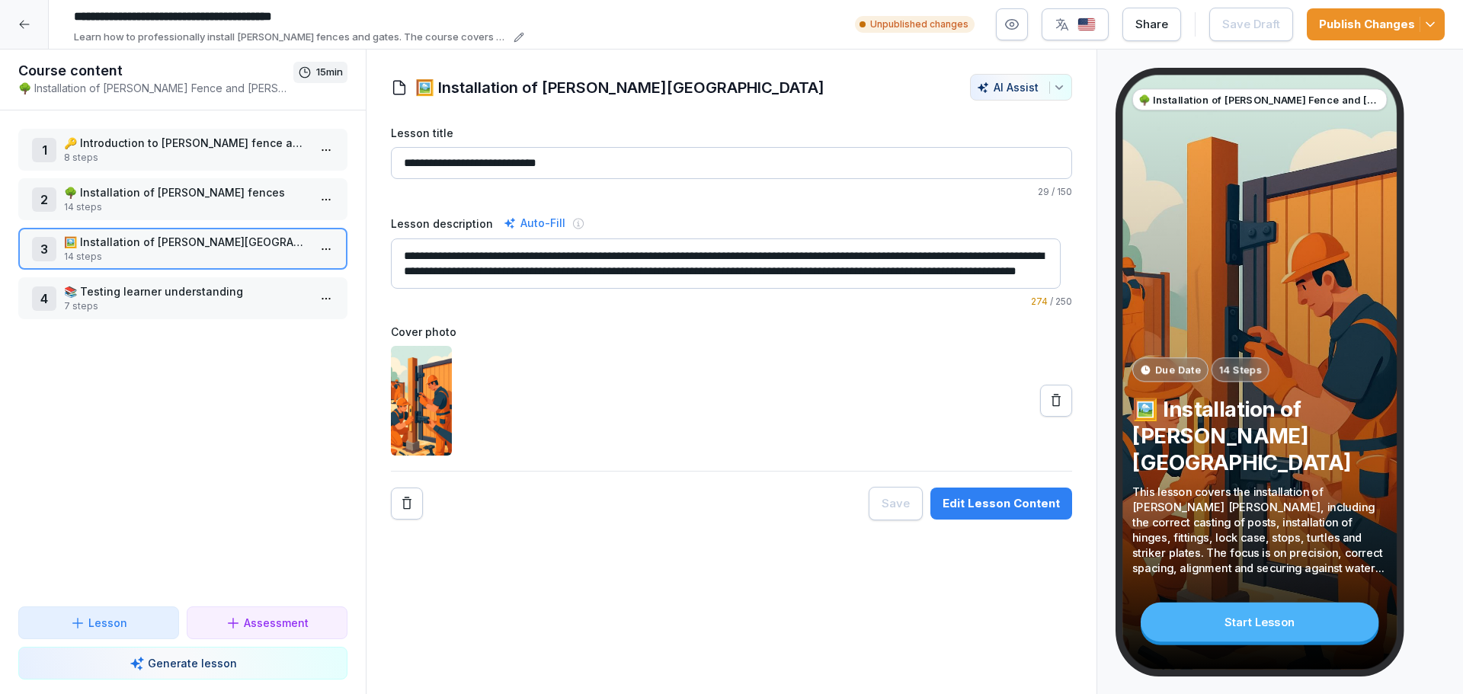
click at [962, 508] on div "Edit Lesson Content" at bounding box center [1001, 503] width 117 height 17
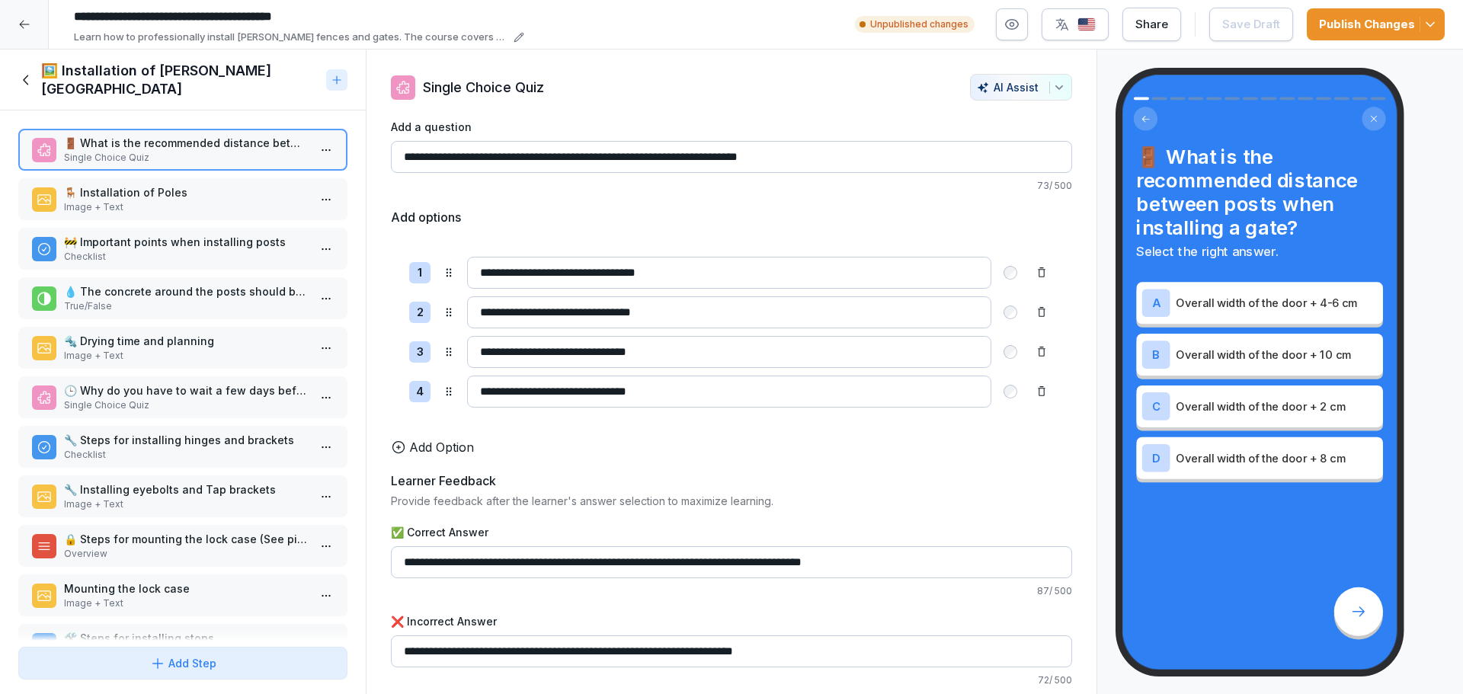
click at [30, 77] on icon at bounding box center [26, 80] width 17 height 17
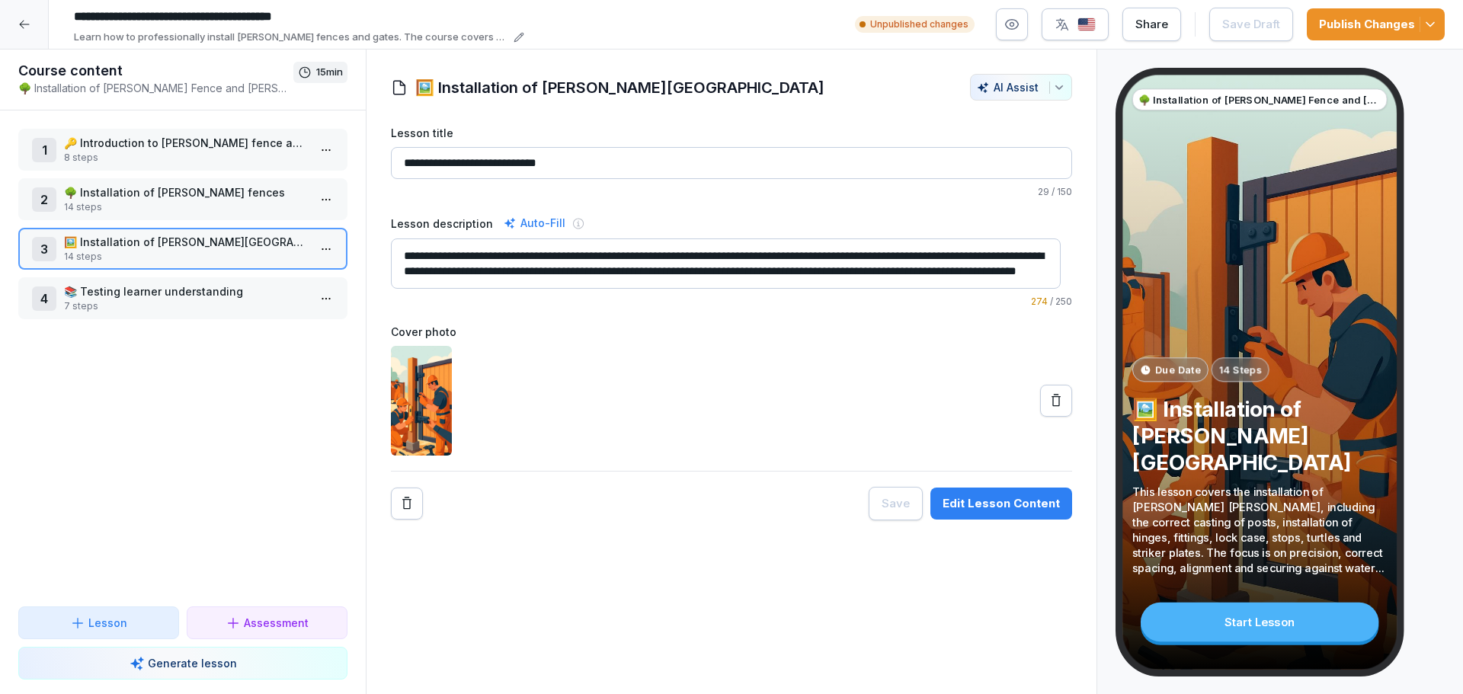
click at [1005, 501] on div "Edit Lesson Content" at bounding box center [1001, 503] width 117 height 17
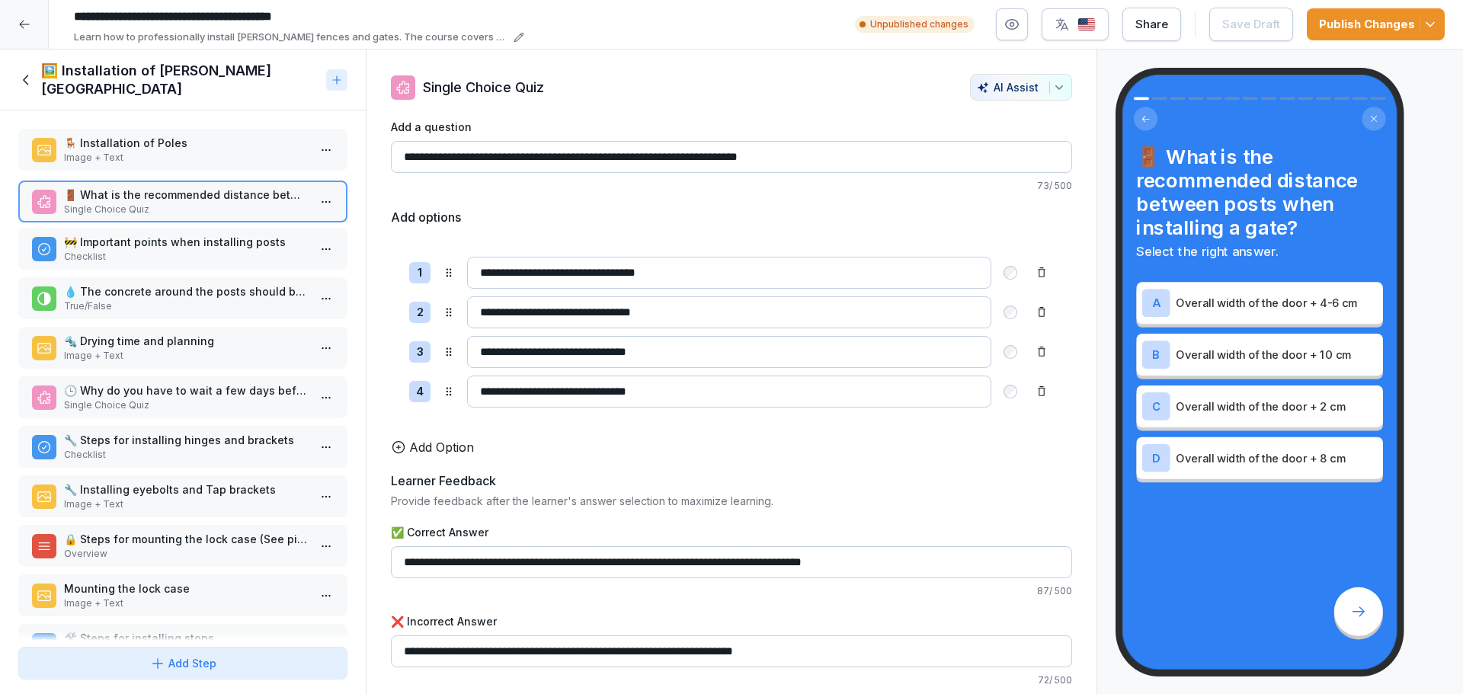
drag, startPoint x: 159, startPoint y: 139, endPoint x: 159, endPoint y: 191, distance: 51.8
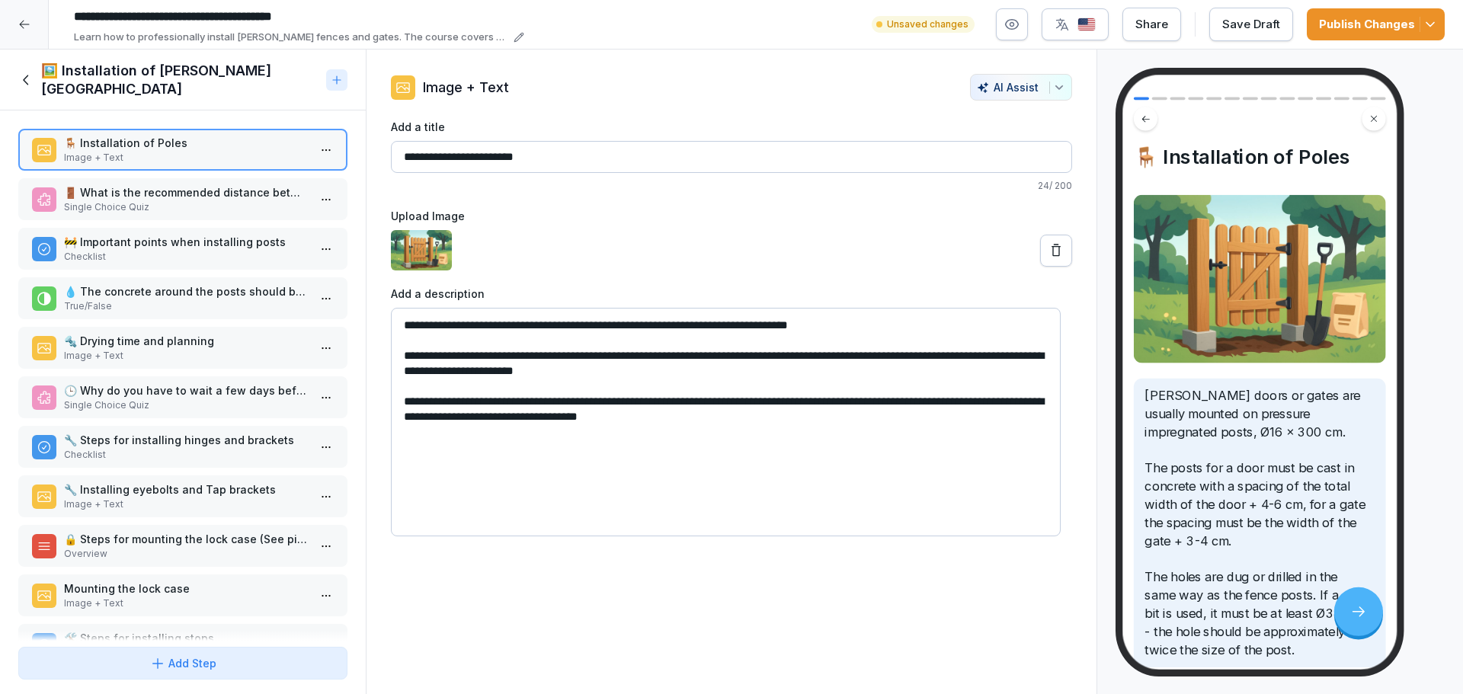
click at [1253, 27] on div "Save Draft" at bounding box center [1251, 24] width 58 height 17
click at [1346, 25] on div "Publish Changes" at bounding box center [1376, 24] width 114 height 17
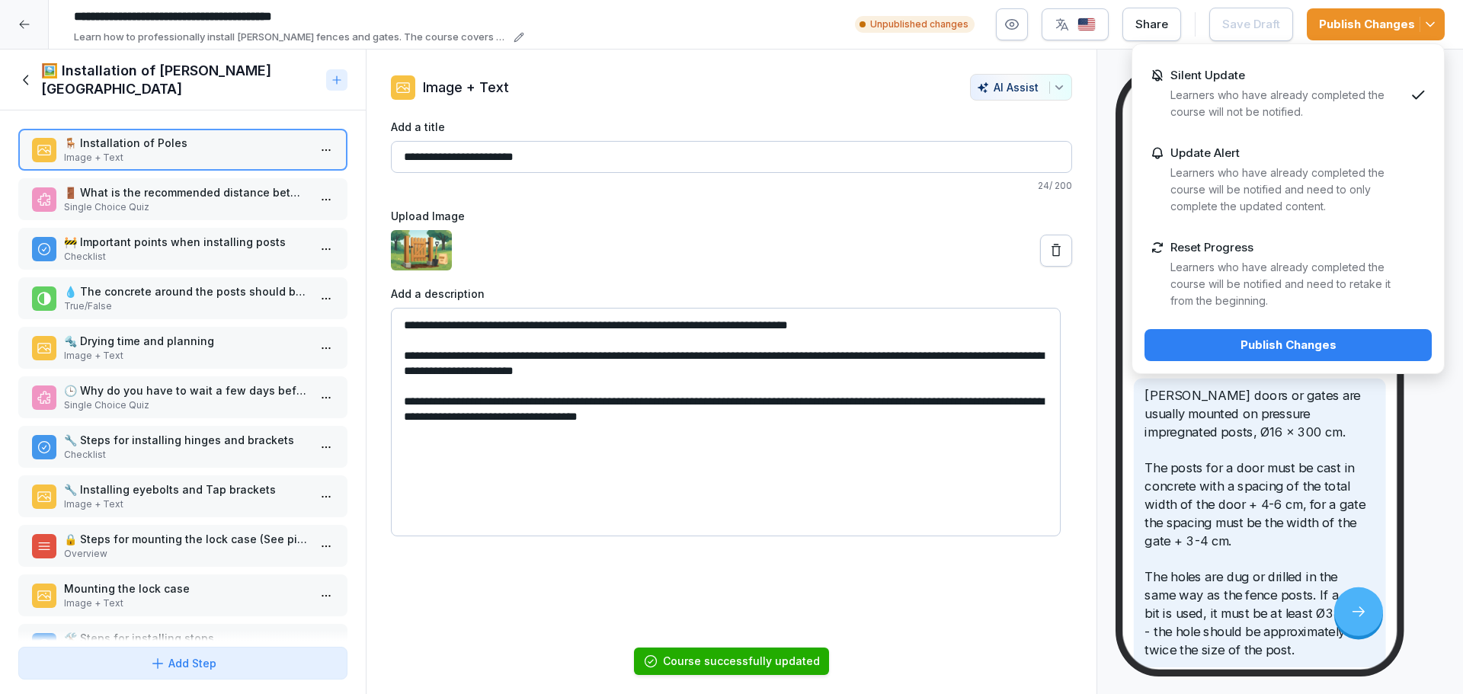
click at [1262, 343] on div "Publish Changes" at bounding box center [1288, 345] width 263 height 17
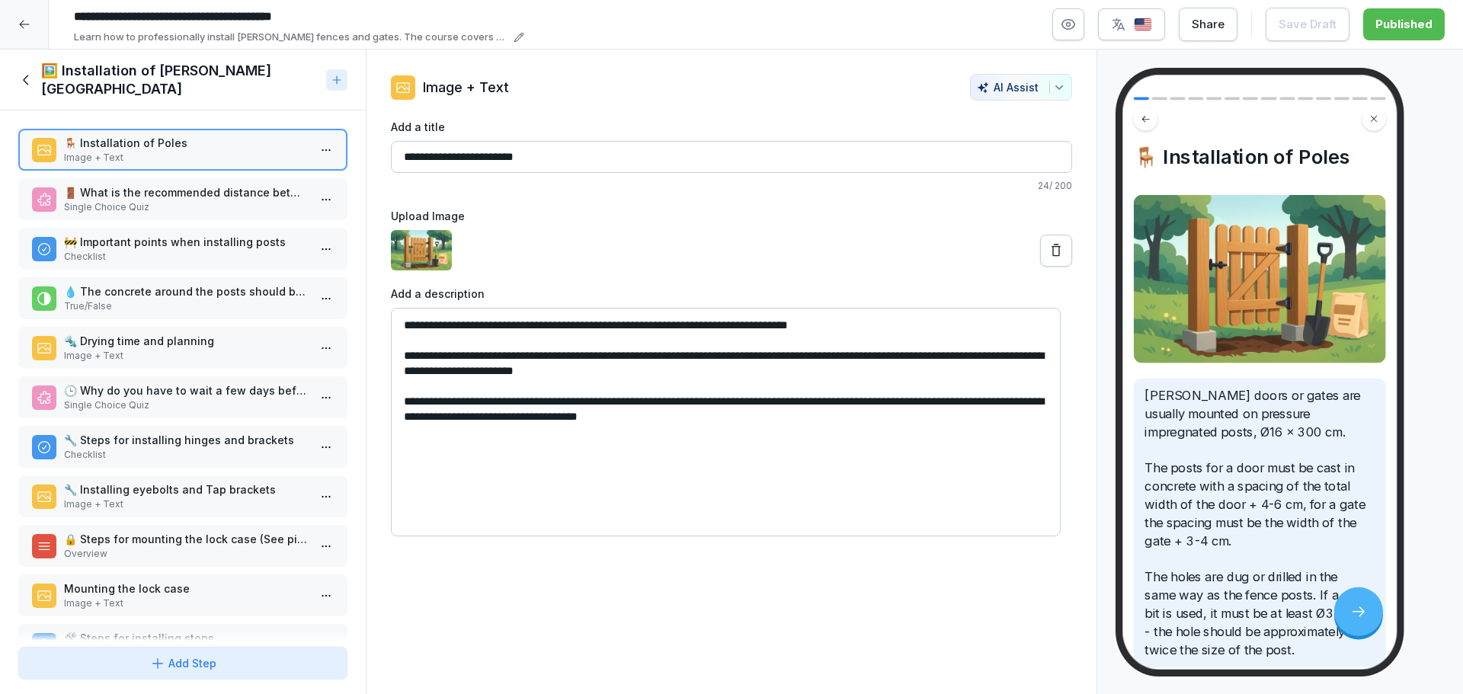
click at [18, 70] on div "🖼️ Installation of [PERSON_NAME][GEOGRAPHIC_DATA]" at bounding box center [183, 80] width 366 height 61
click at [24, 72] on icon at bounding box center [26, 80] width 17 height 17
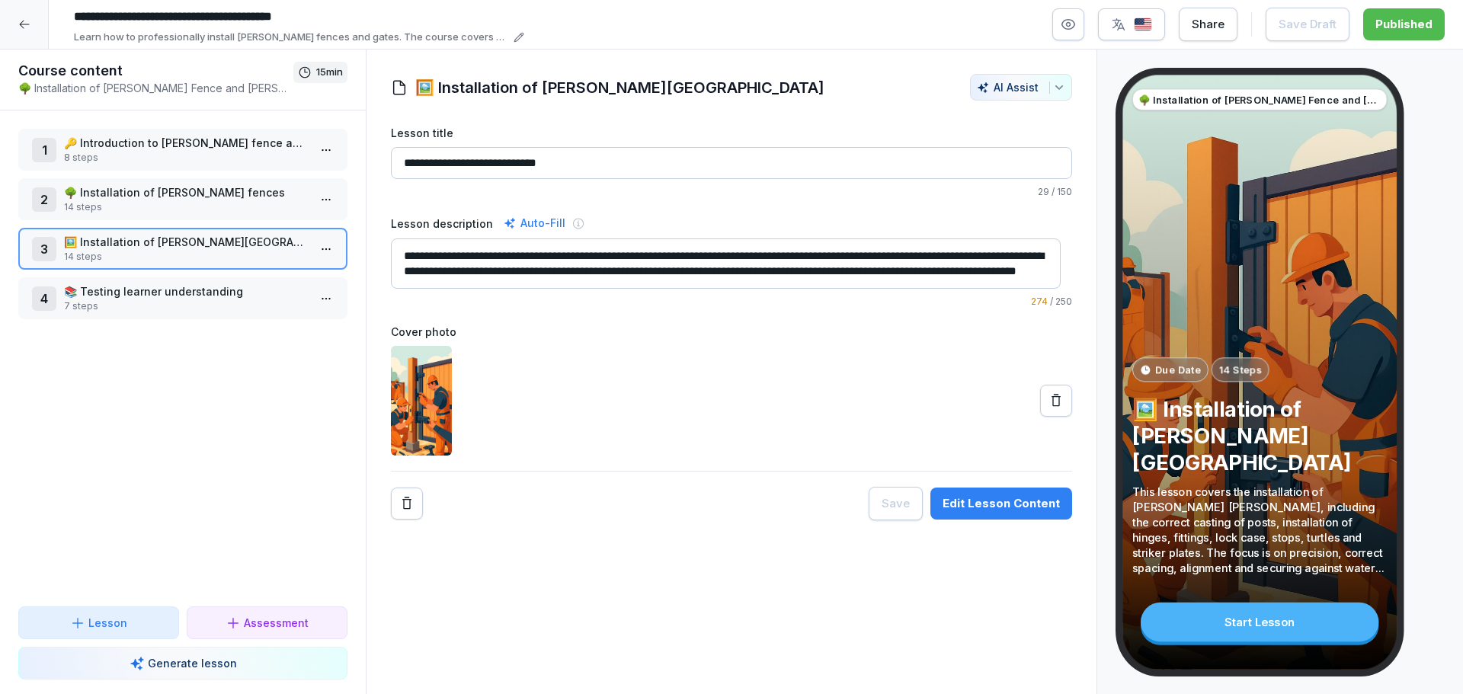
click at [213, 199] on p "🌳 Installation of [PERSON_NAME] fences" at bounding box center [186, 192] width 244 height 16
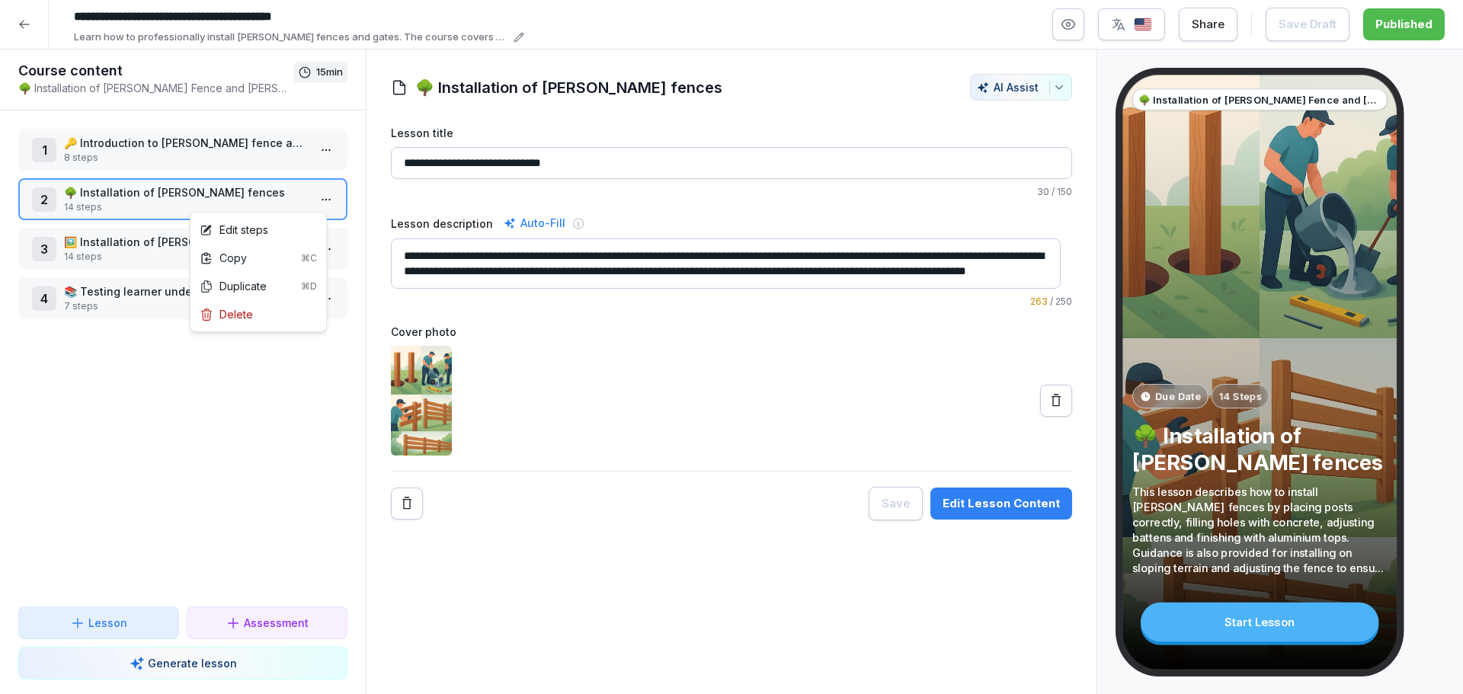
click at [316, 202] on html "**********" at bounding box center [731, 347] width 1463 height 694
click at [257, 234] on div "Edit steps" at bounding box center [234, 230] width 69 height 16
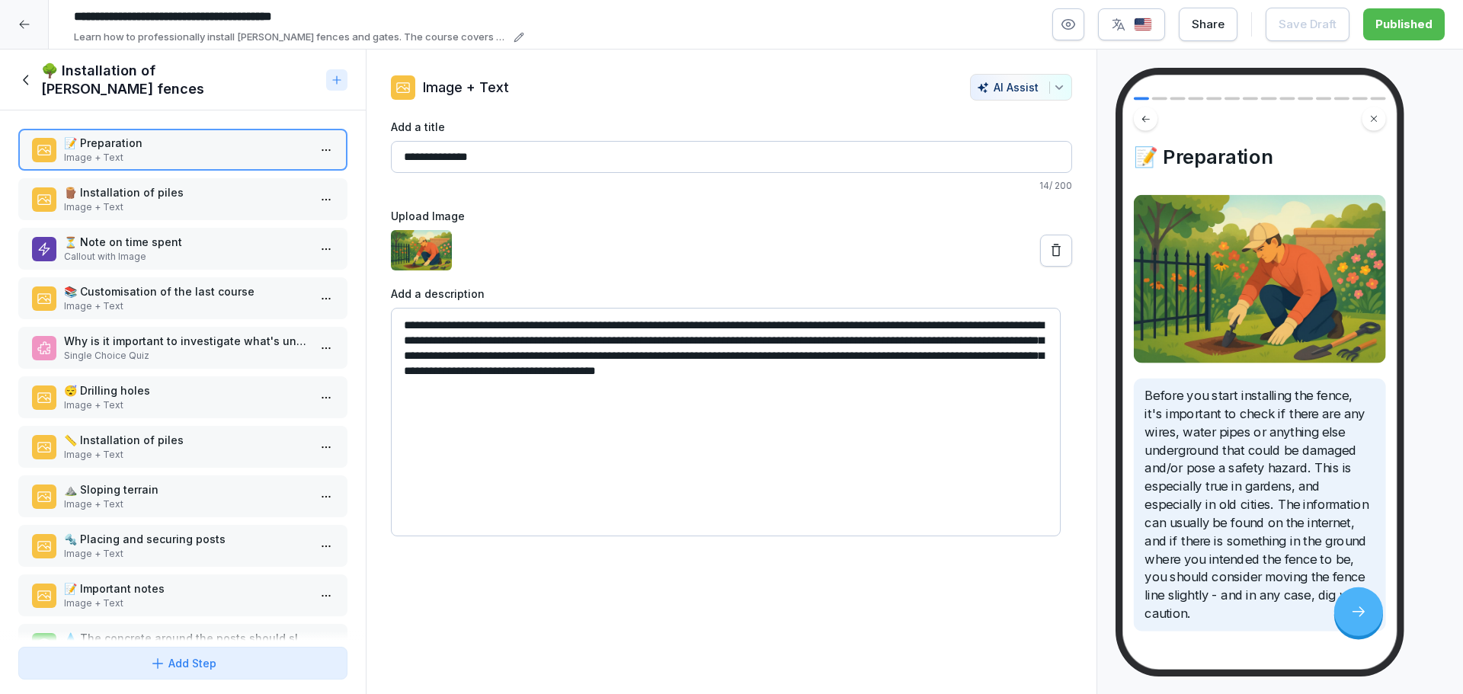
click at [195, 250] on p "Callout with Image" at bounding box center [186, 257] width 244 height 14
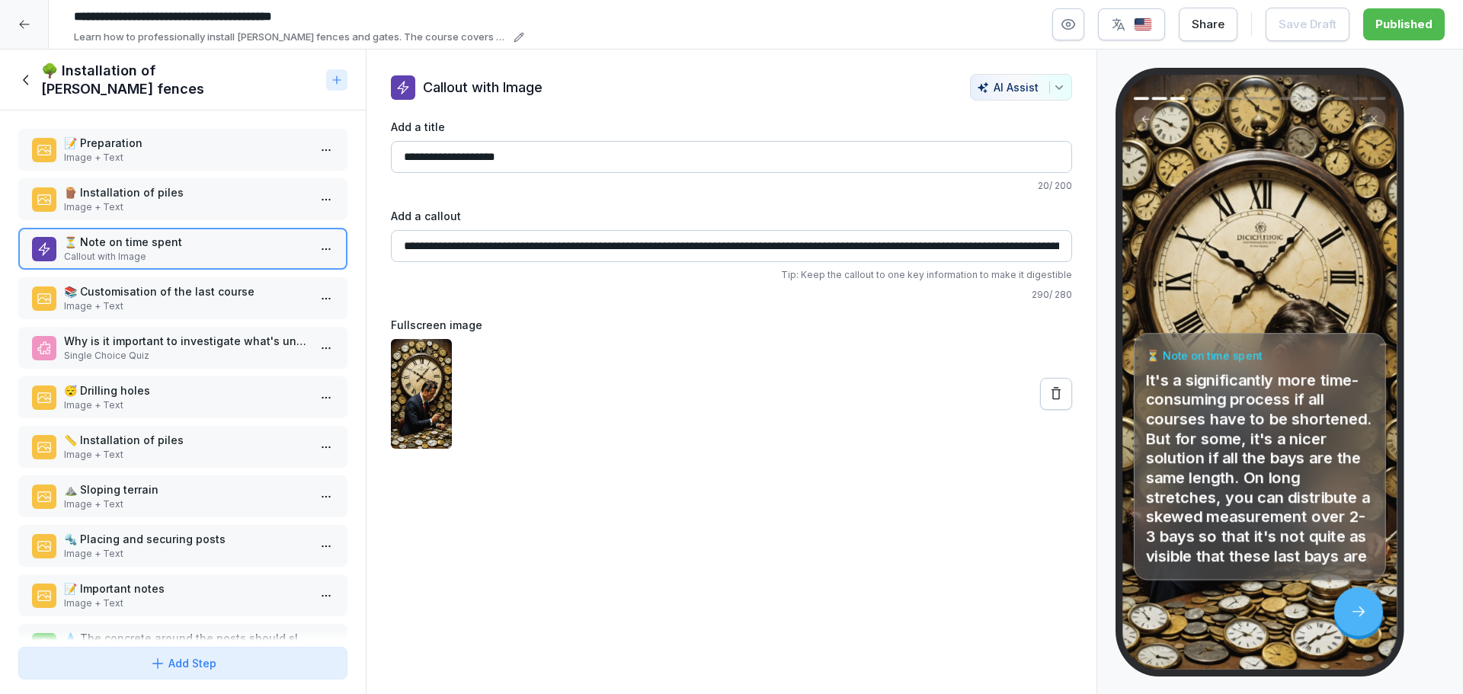
click at [1142, 18] on img "button" at bounding box center [1143, 25] width 18 height 14
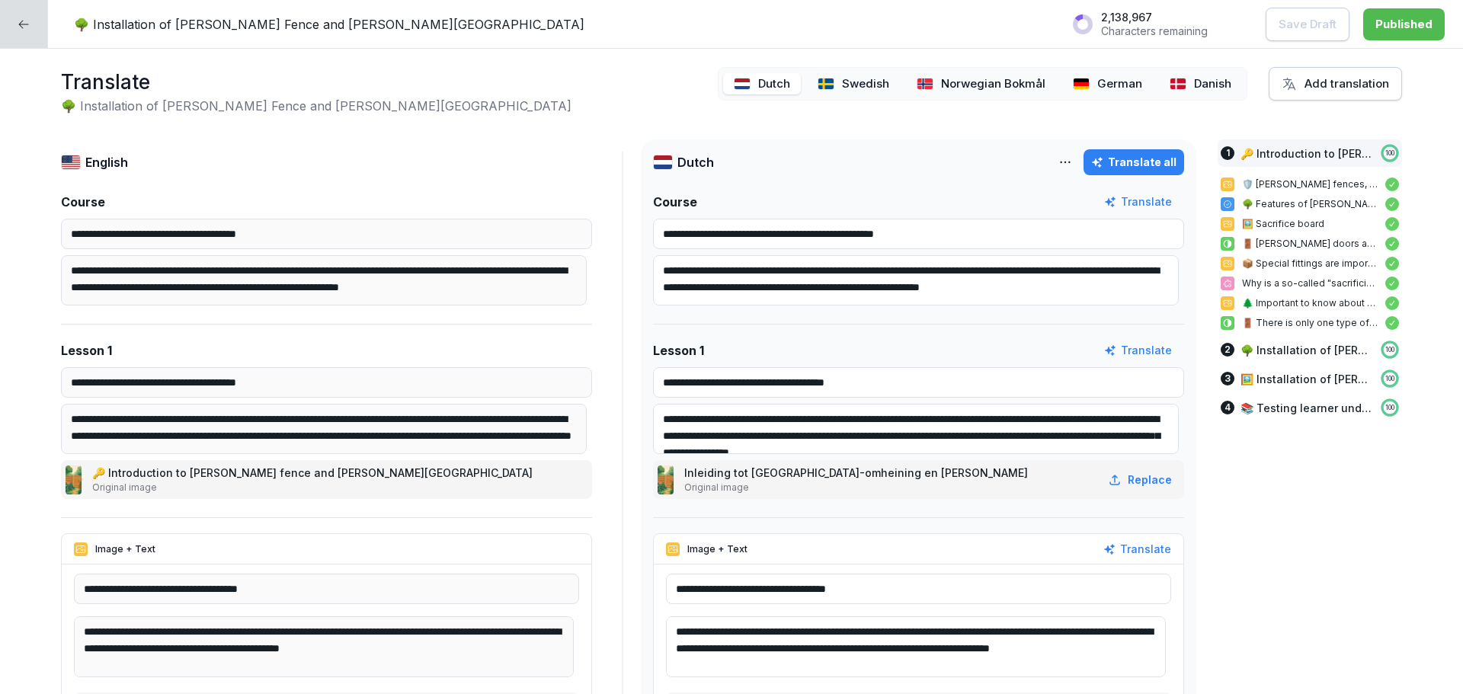
click at [1194, 84] on p "Danish" at bounding box center [1212, 84] width 37 height 18
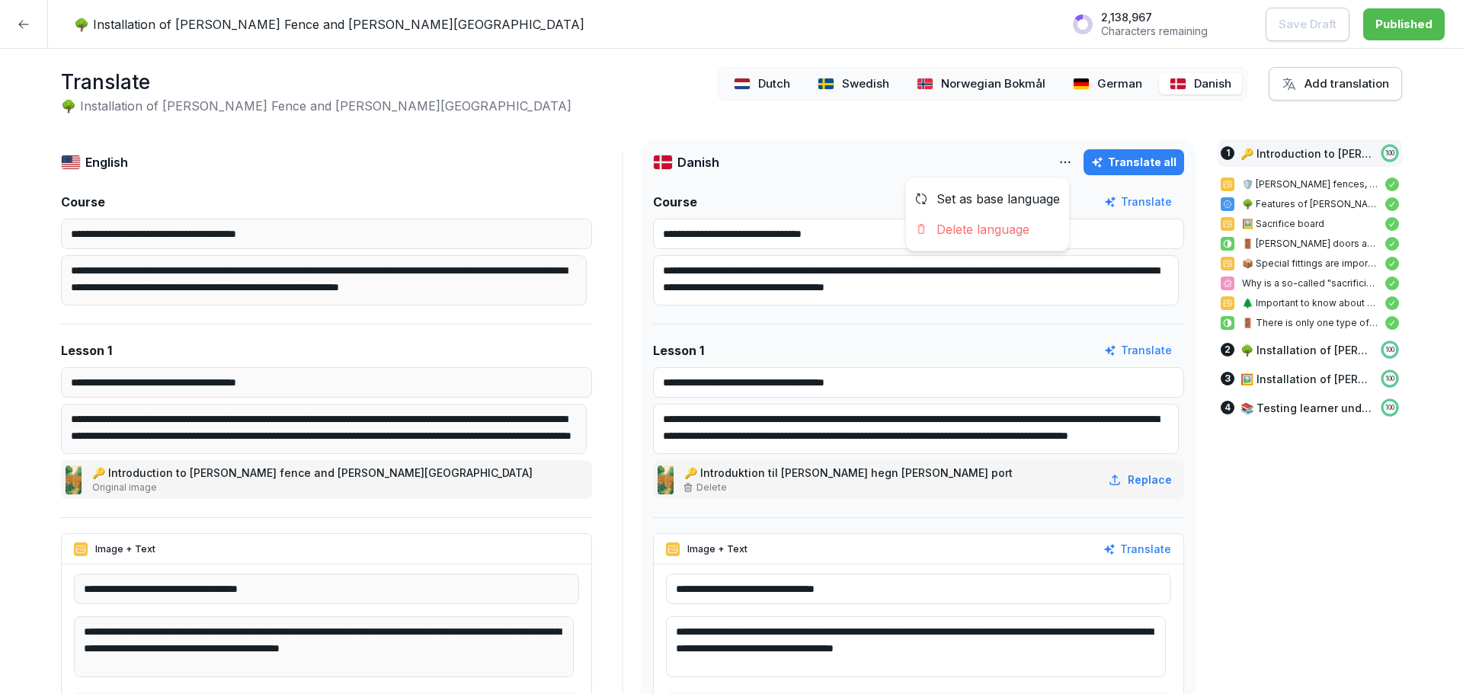
click at [1059, 163] on html "**********" at bounding box center [731, 347] width 1463 height 694
click at [988, 203] on div "Set as base language" at bounding box center [987, 199] width 163 height 30
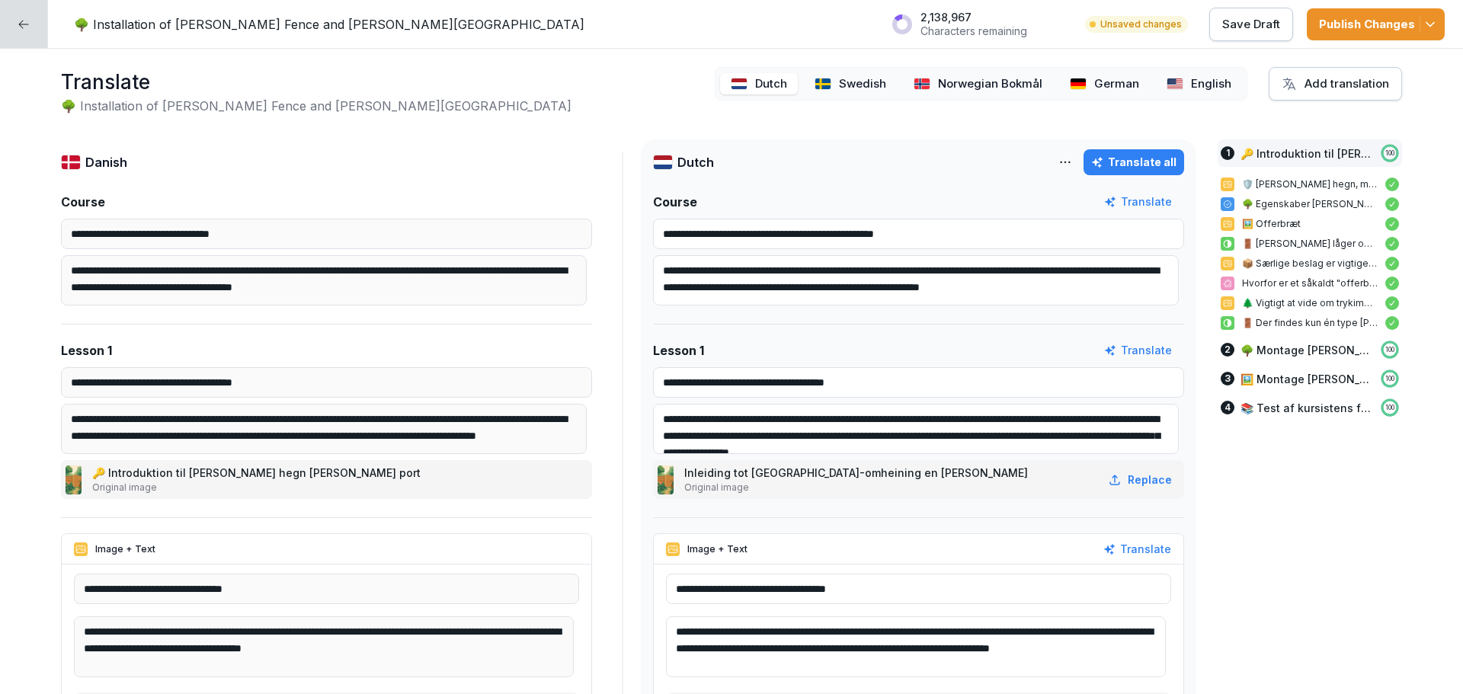
click at [30, 27] on div at bounding box center [24, 24] width 48 height 48
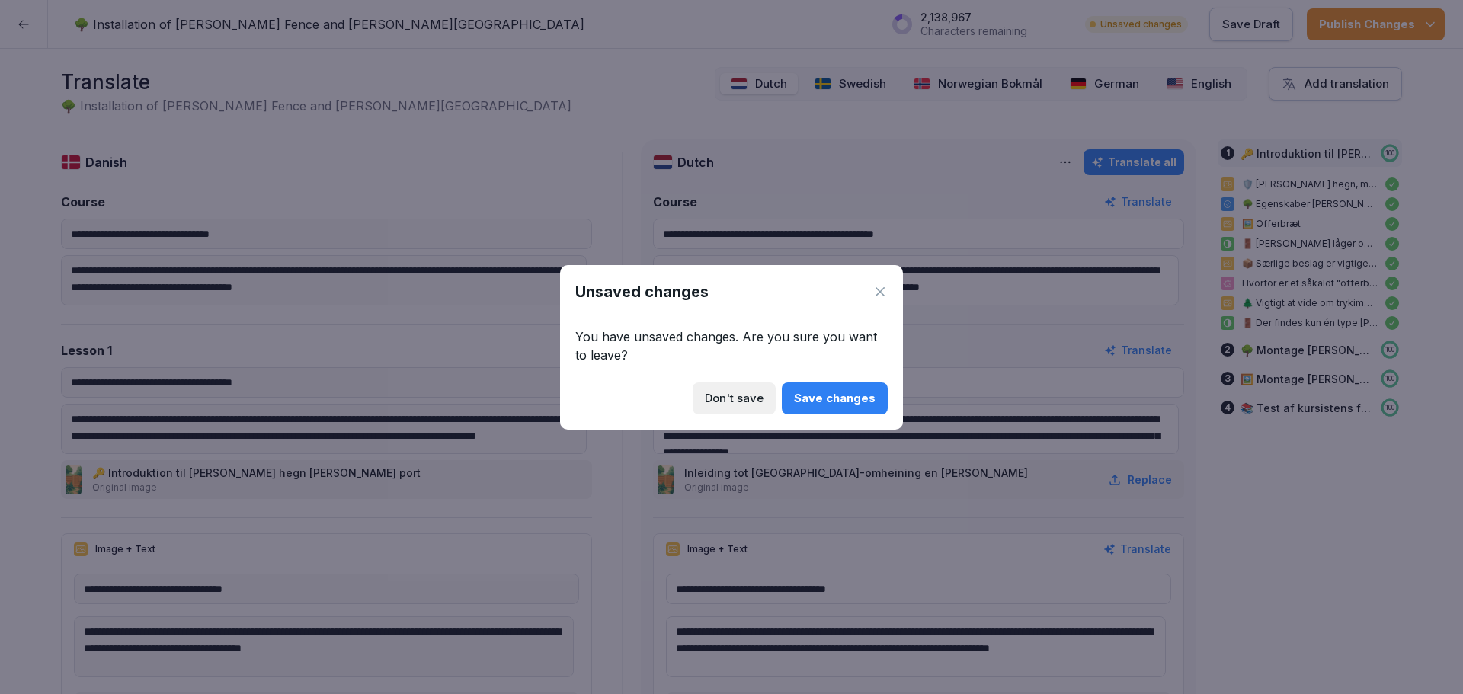
click at [862, 402] on div "Save changes" at bounding box center [835, 398] width 82 height 17
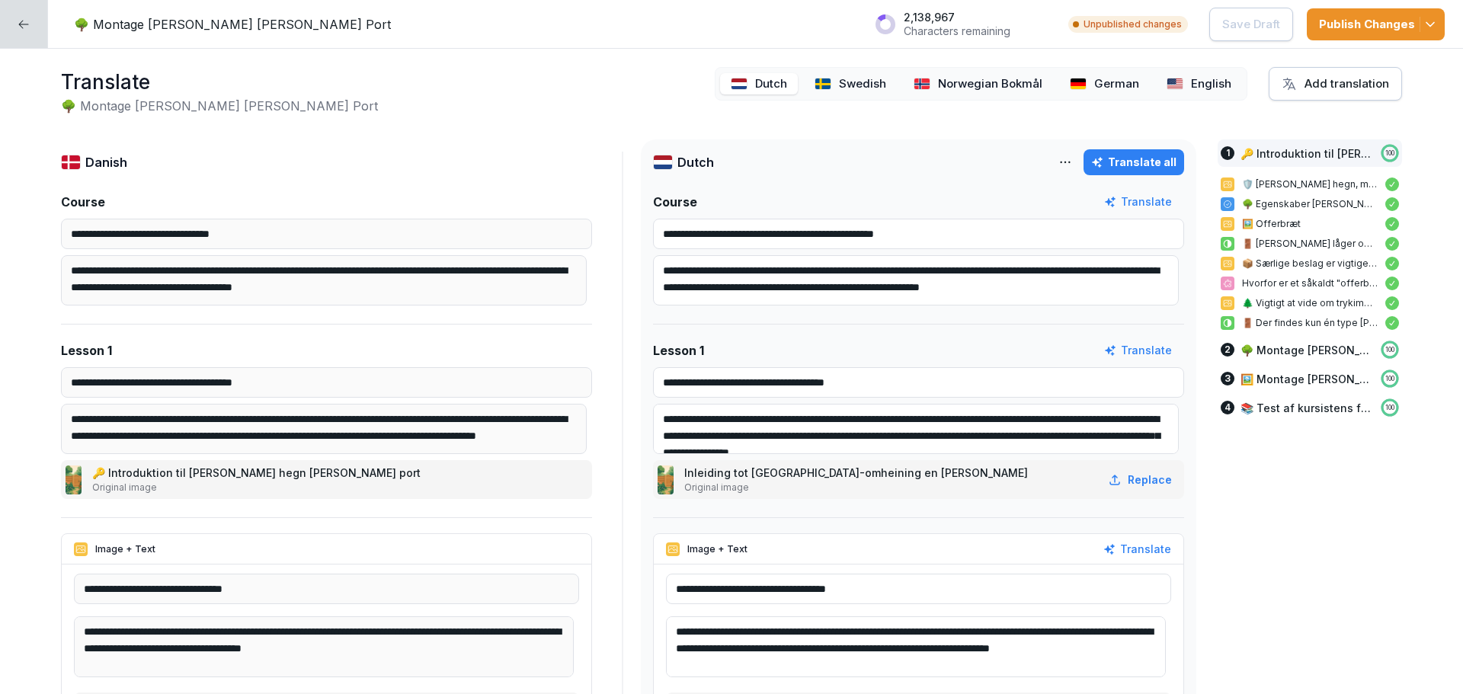
click at [39, 27] on div at bounding box center [24, 24] width 48 height 48
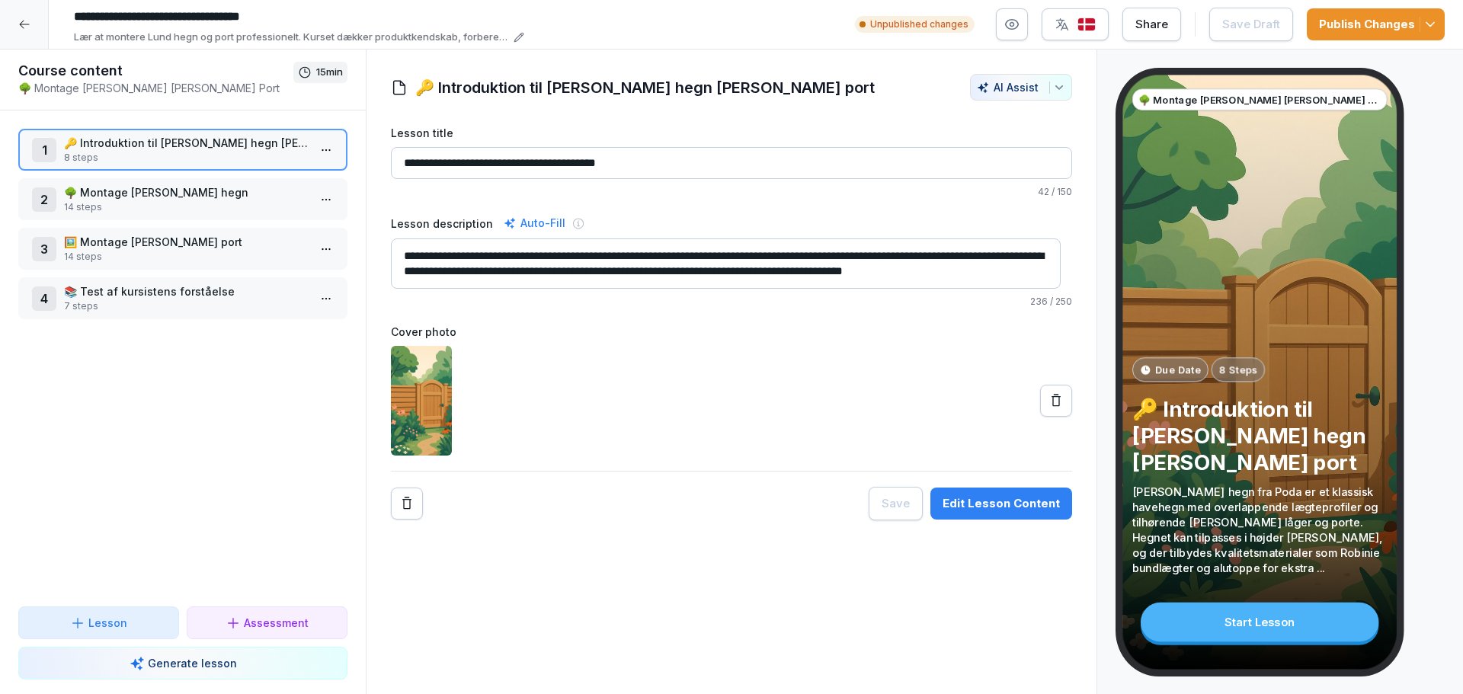
click at [193, 191] on p "🌳 Montage [PERSON_NAME] hegn" at bounding box center [186, 192] width 244 height 16
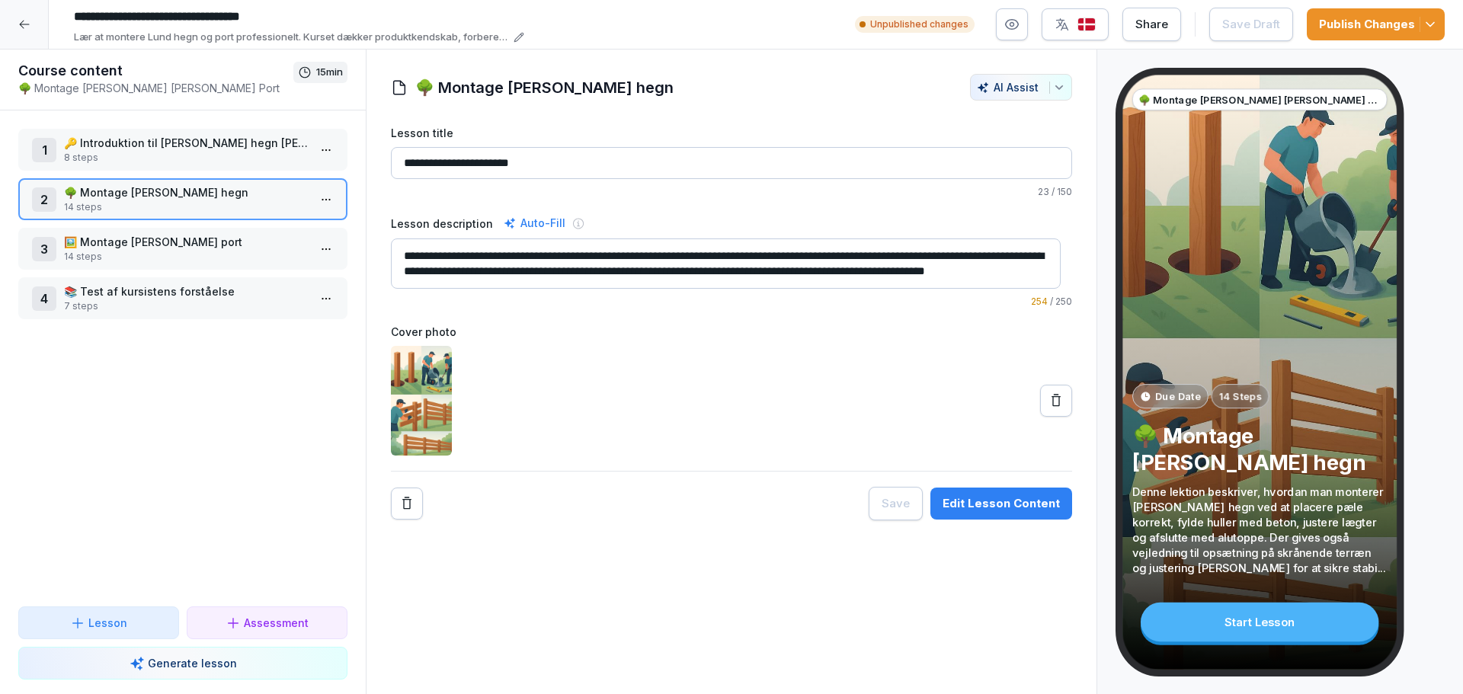
click at [1003, 498] on div "Edit Lesson Content" at bounding box center [1001, 503] width 117 height 17
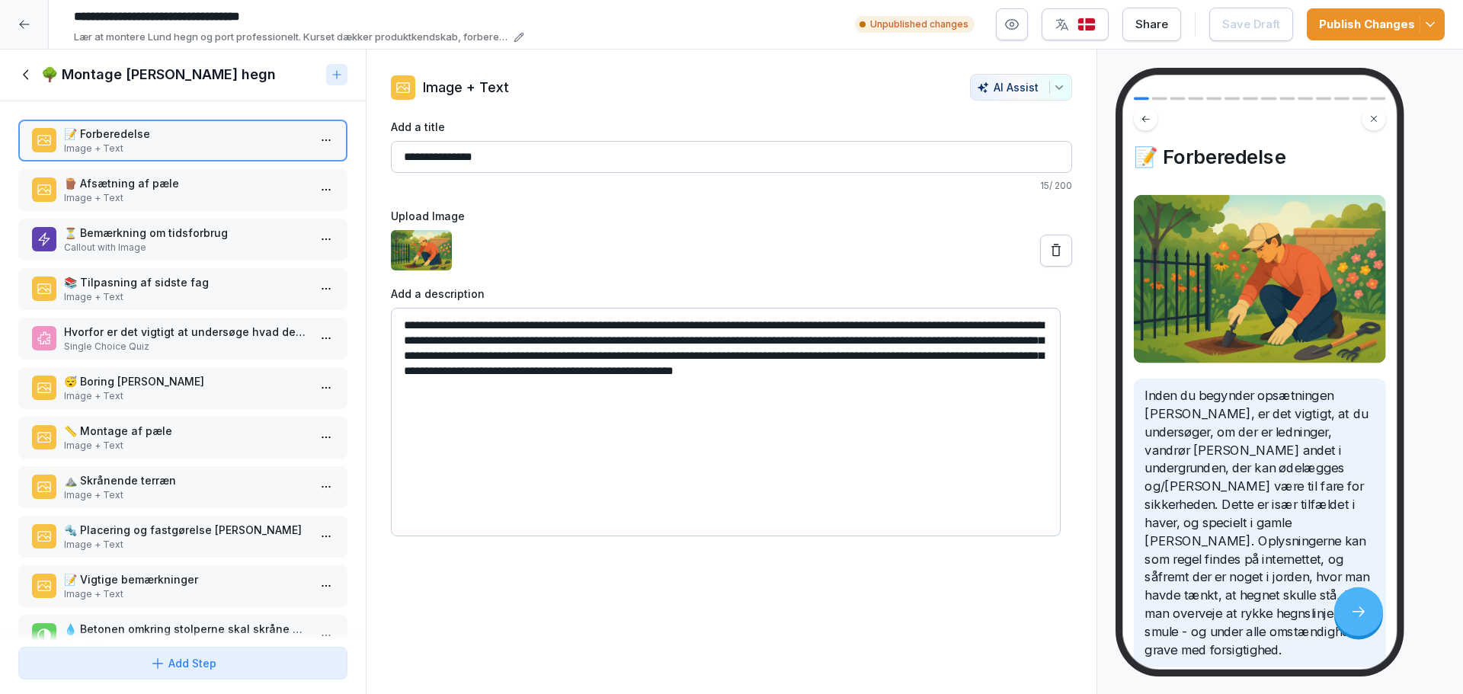
click at [169, 242] on p "Callout with Image" at bounding box center [186, 248] width 244 height 14
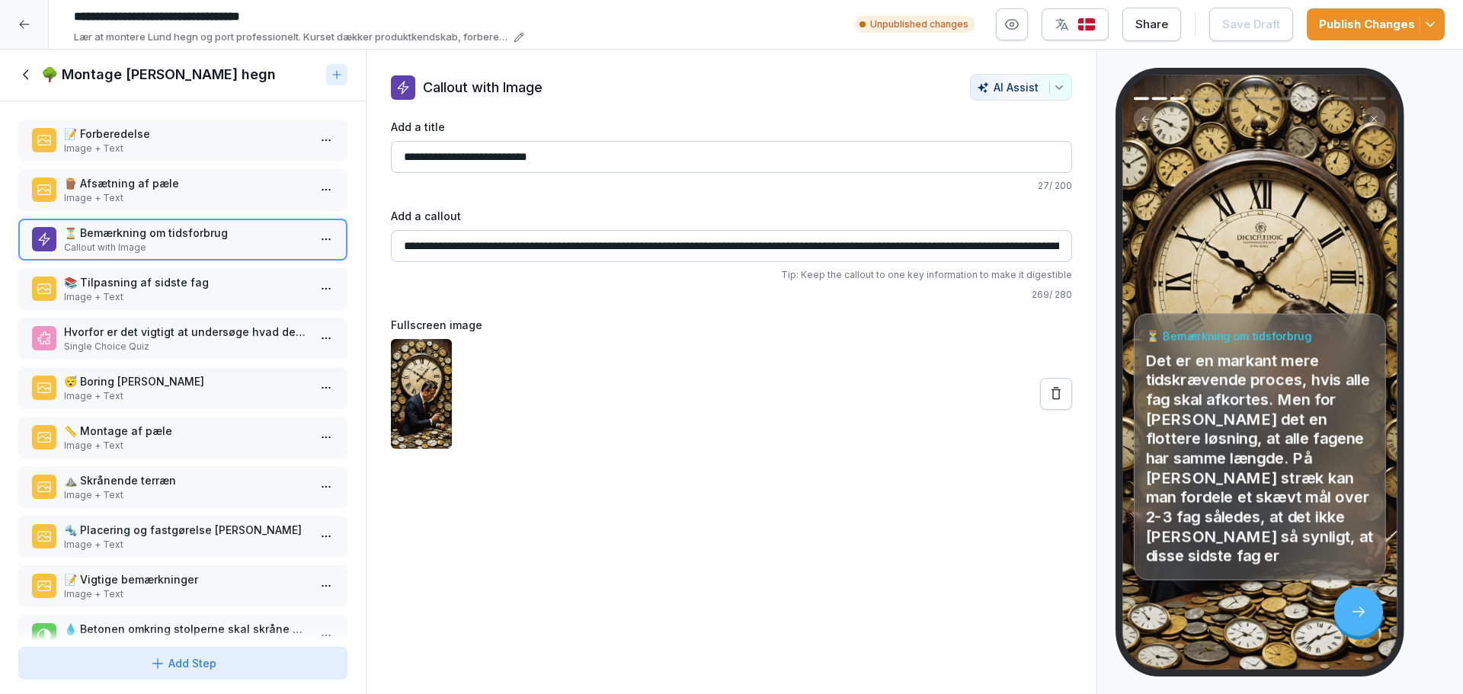
click at [969, 257] on input "**********" at bounding box center [731, 246] width 681 height 32
drag, startPoint x: 924, startPoint y: 248, endPoint x: 1081, endPoint y: 262, distance: 157.6
click at [1081, 262] on div "**********" at bounding box center [732, 261] width 730 height 375
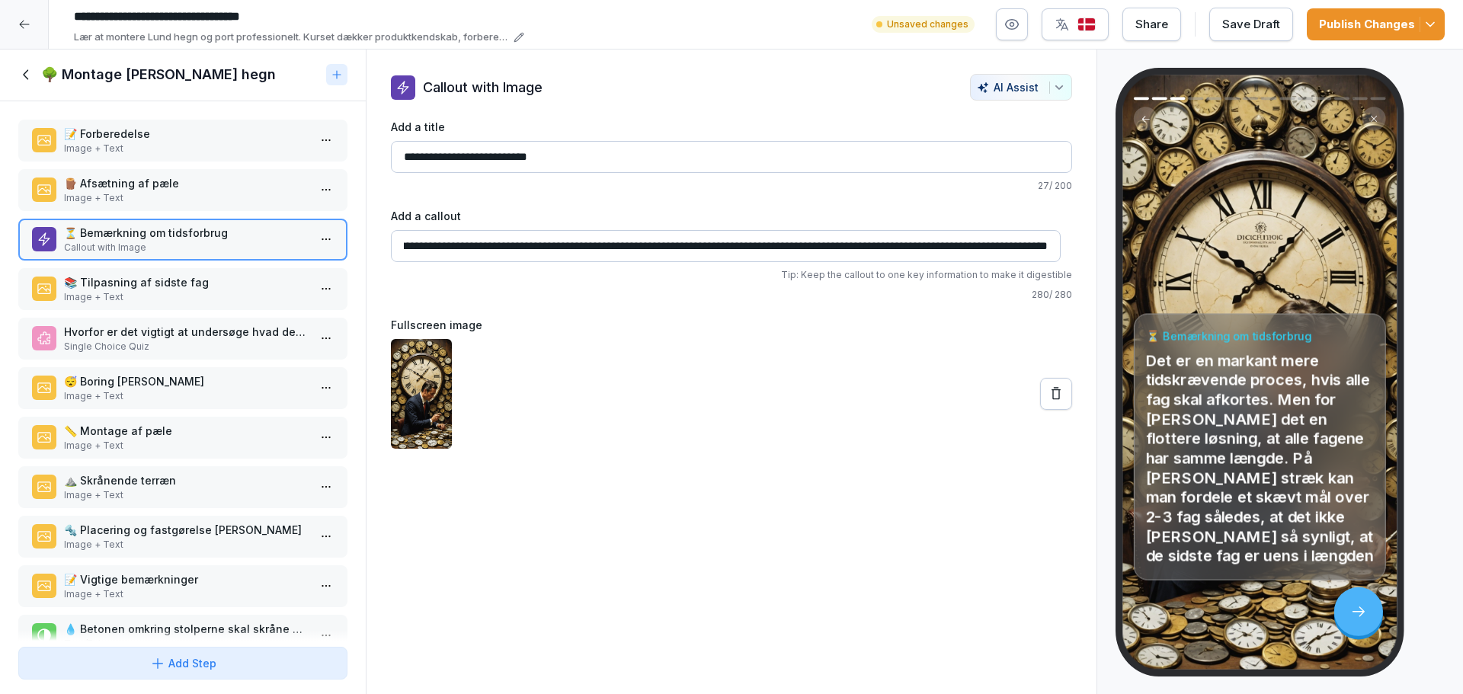
type input "**********"
click at [1230, 18] on div "Save Draft" at bounding box center [1251, 24] width 58 height 17
click at [1345, 35] on button "Publish Changes" at bounding box center [1376, 24] width 138 height 32
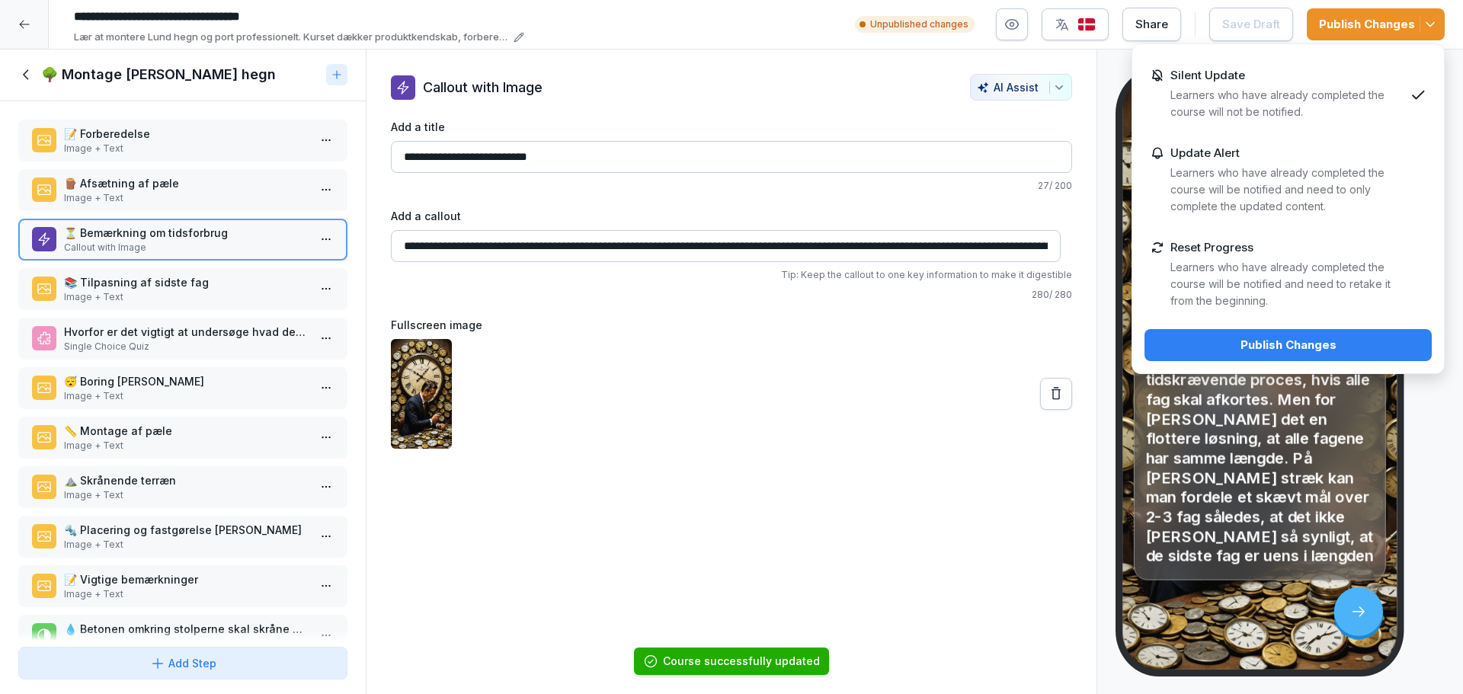
click at [1197, 88] on p "Learners who have already completed the course will not be notified." at bounding box center [1287, 104] width 234 height 34
click at [1236, 341] on div "Publish Changes" at bounding box center [1288, 345] width 263 height 17
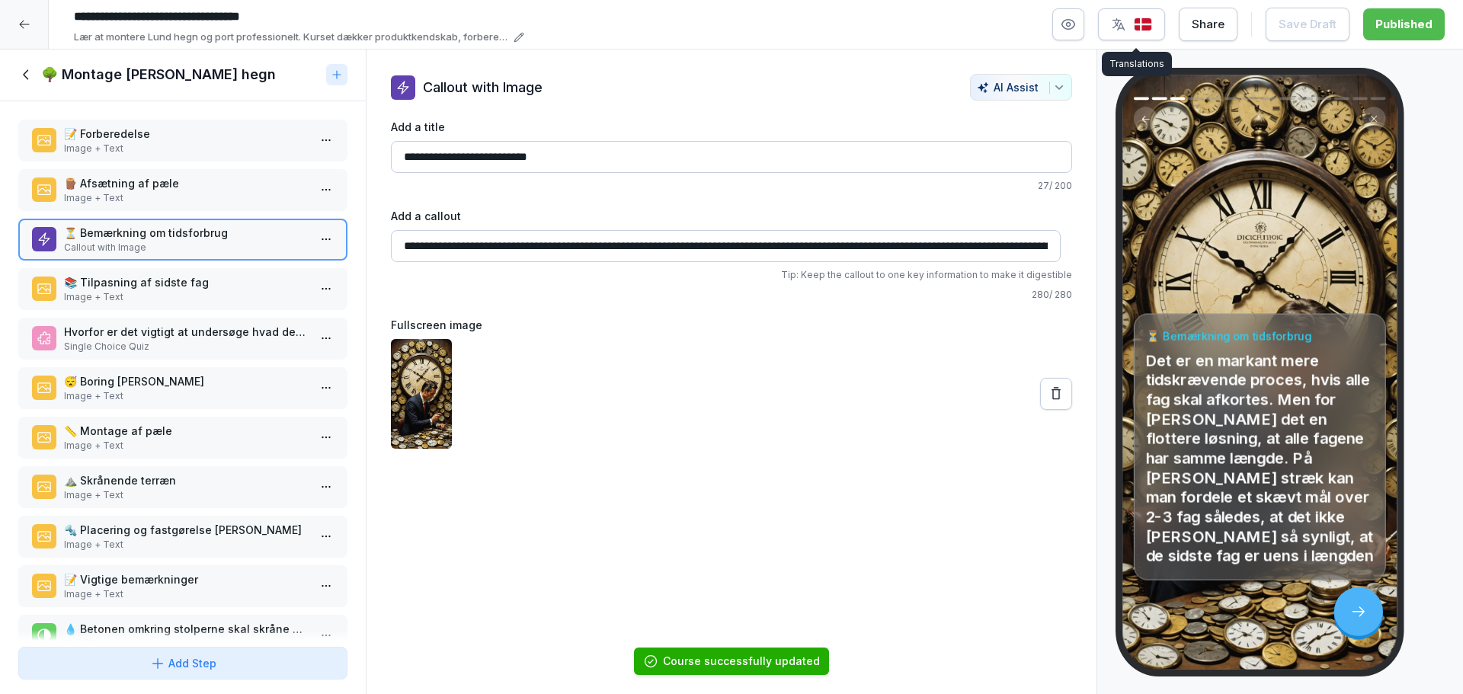
click at [1148, 32] on button "button" at bounding box center [1131, 24] width 67 height 32
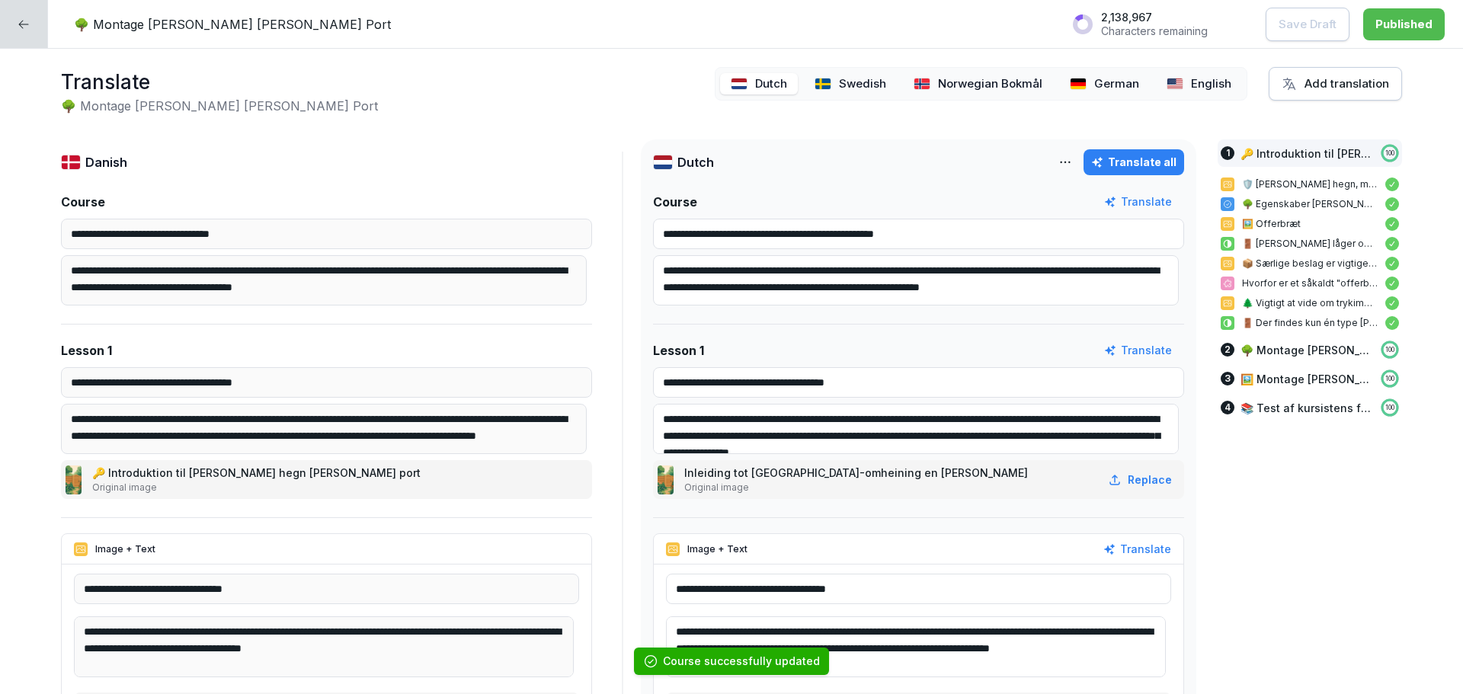
click at [1200, 88] on p "English" at bounding box center [1211, 84] width 40 height 18
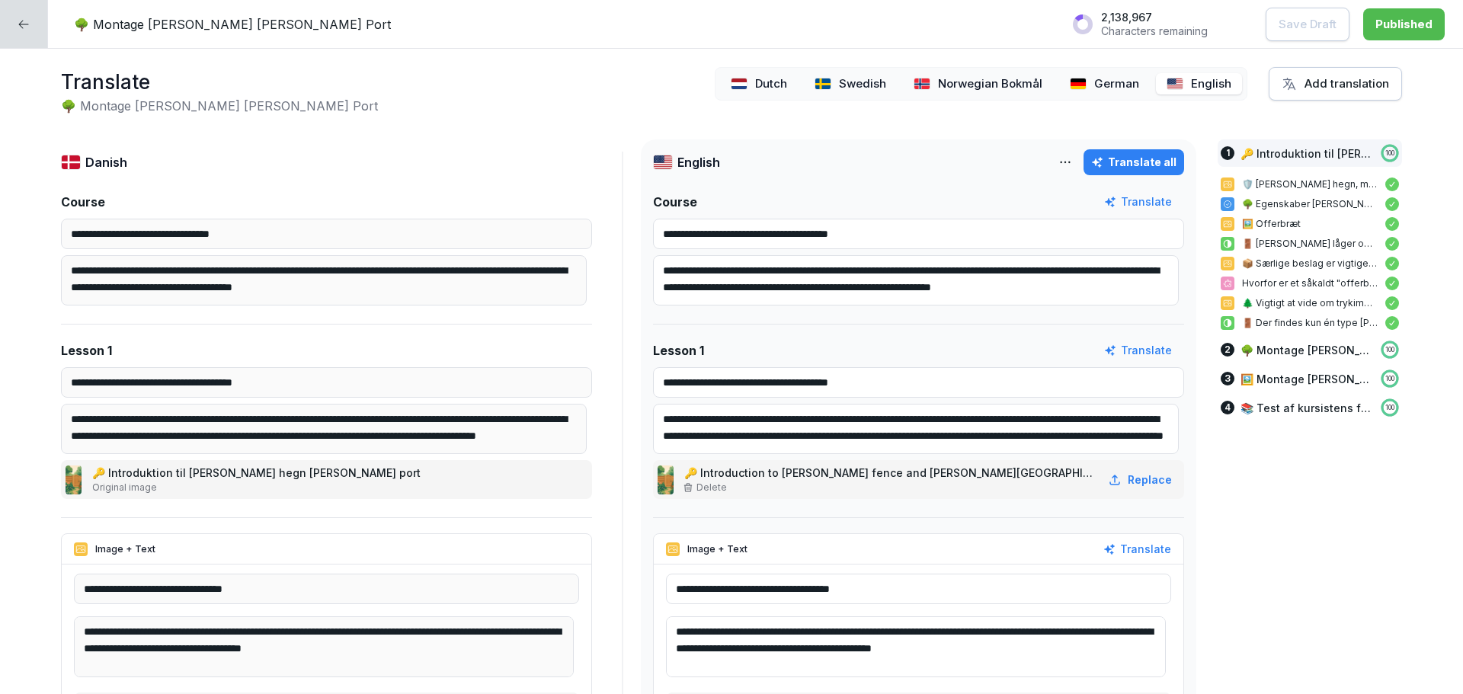
click at [1054, 154] on html "**********" at bounding box center [731, 347] width 1463 height 694
click at [990, 200] on div "Set as base language" at bounding box center [987, 199] width 163 height 30
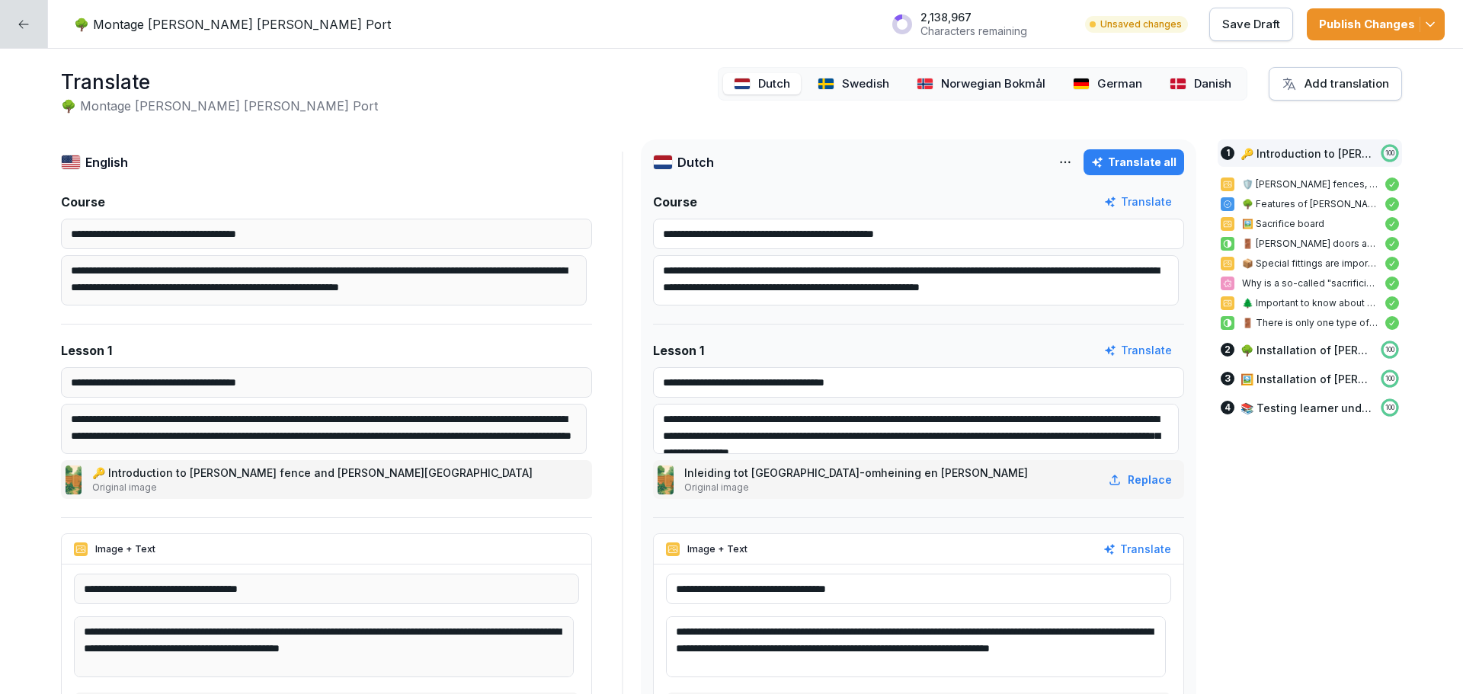
click at [1194, 90] on p "Danish" at bounding box center [1212, 84] width 37 height 18
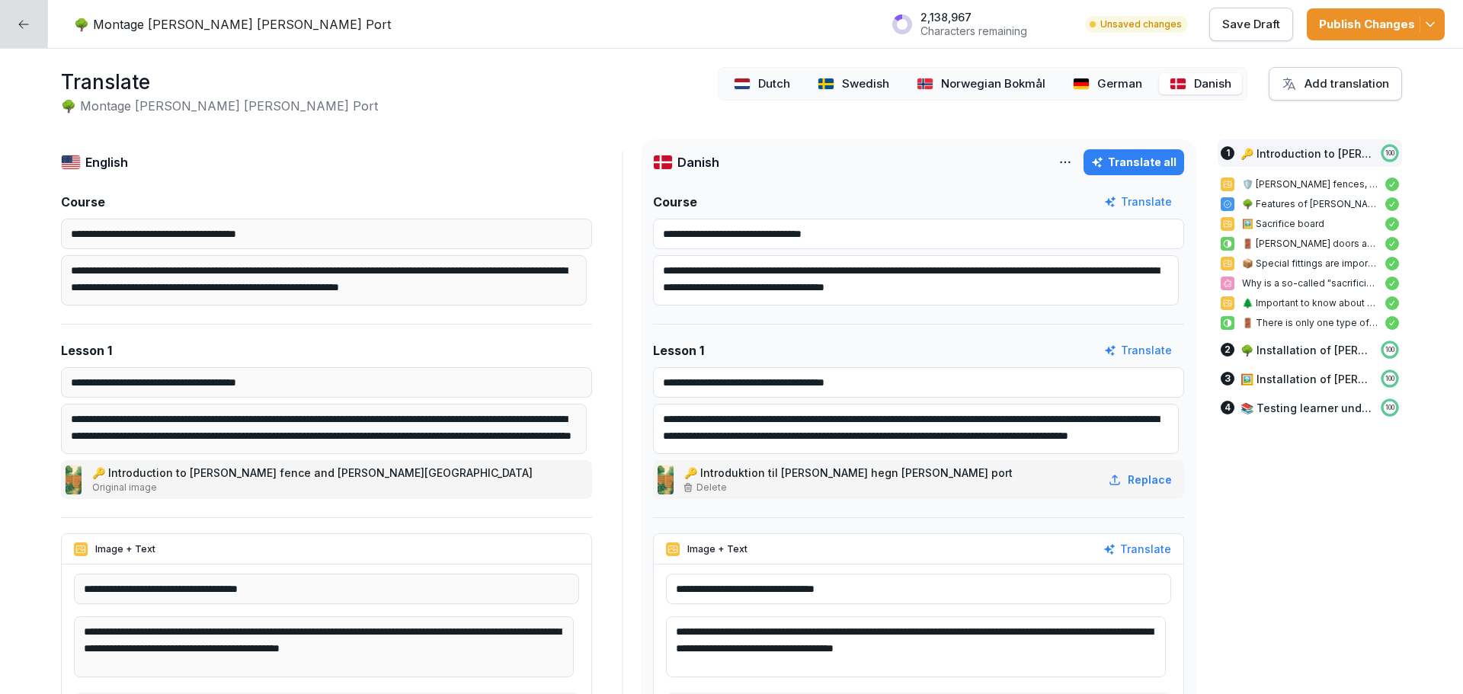
click at [1064, 164] on html "**********" at bounding box center [731, 347] width 1463 height 694
click at [1001, 193] on div "Set as base language" at bounding box center [987, 199] width 163 height 30
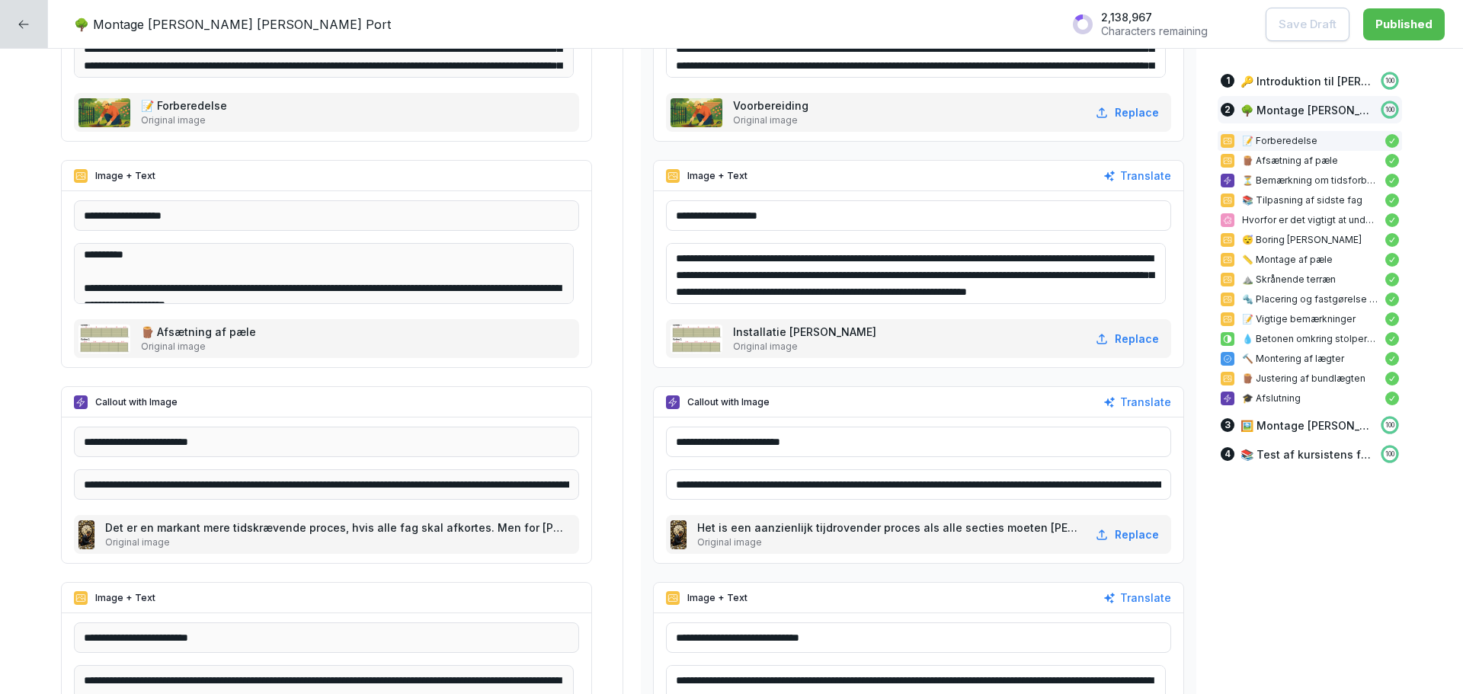
scroll to position [53, 0]
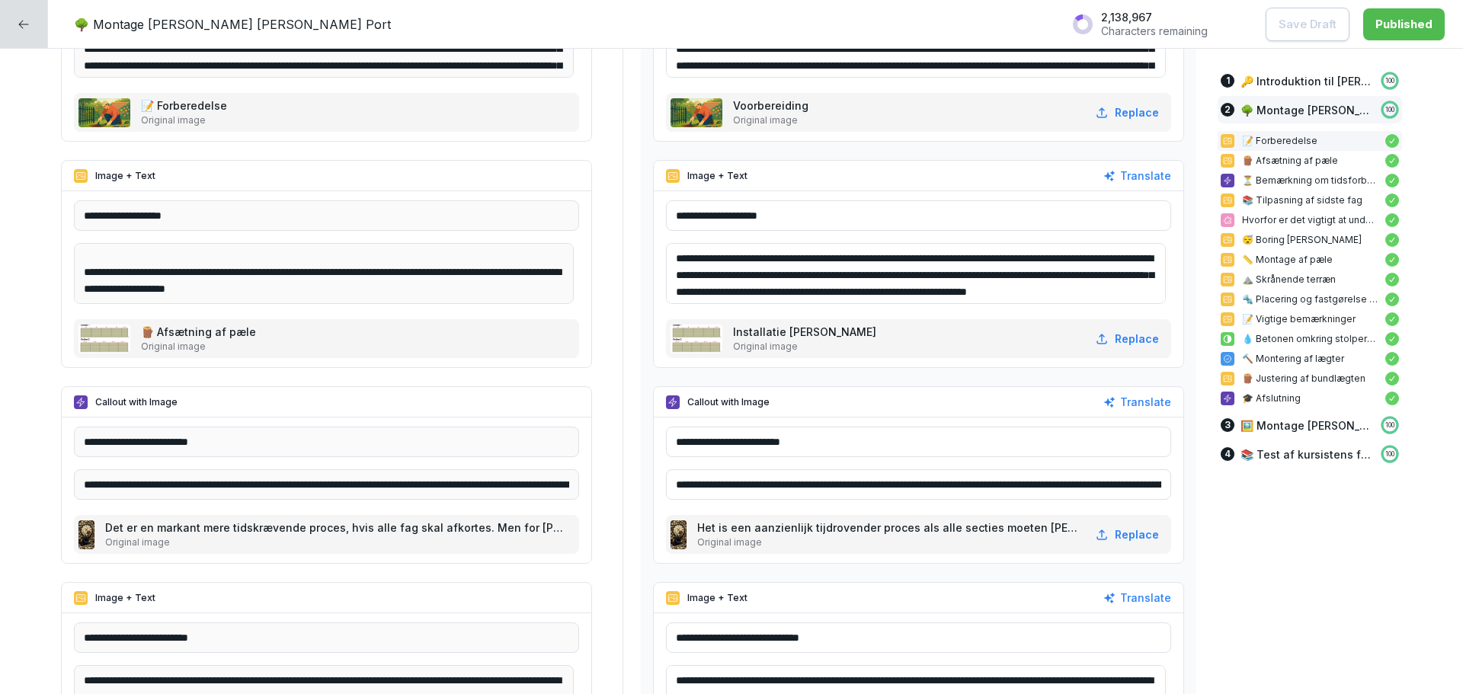
click at [887, 495] on input "**********" at bounding box center [918, 484] width 505 height 30
click at [18, 21] on icon at bounding box center [24, 24] width 12 height 12
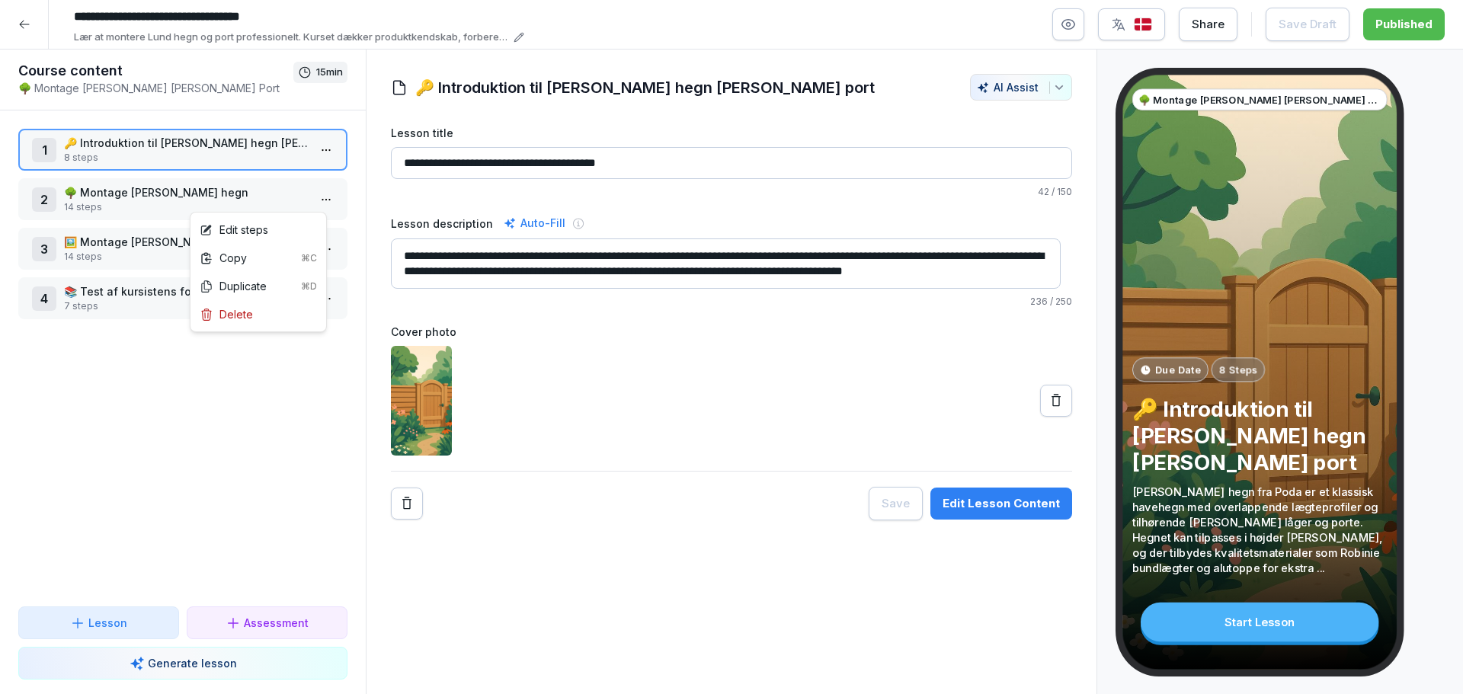
click at [303, 195] on html "**********" at bounding box center [731, 347] width 1463 height 694
click at [264, 229] on div "Edit steps" at bounding box center [234, 230] width 69 height 16
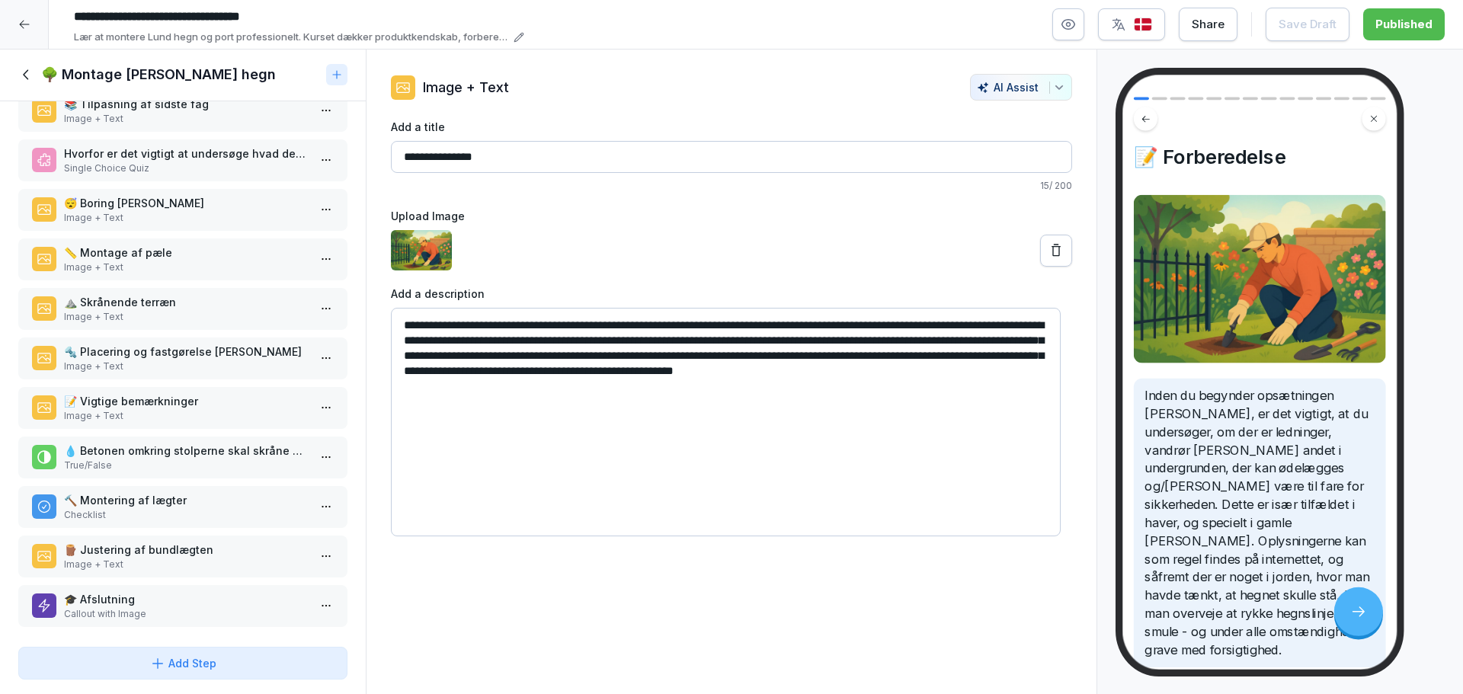
scroll to position [194, 0]
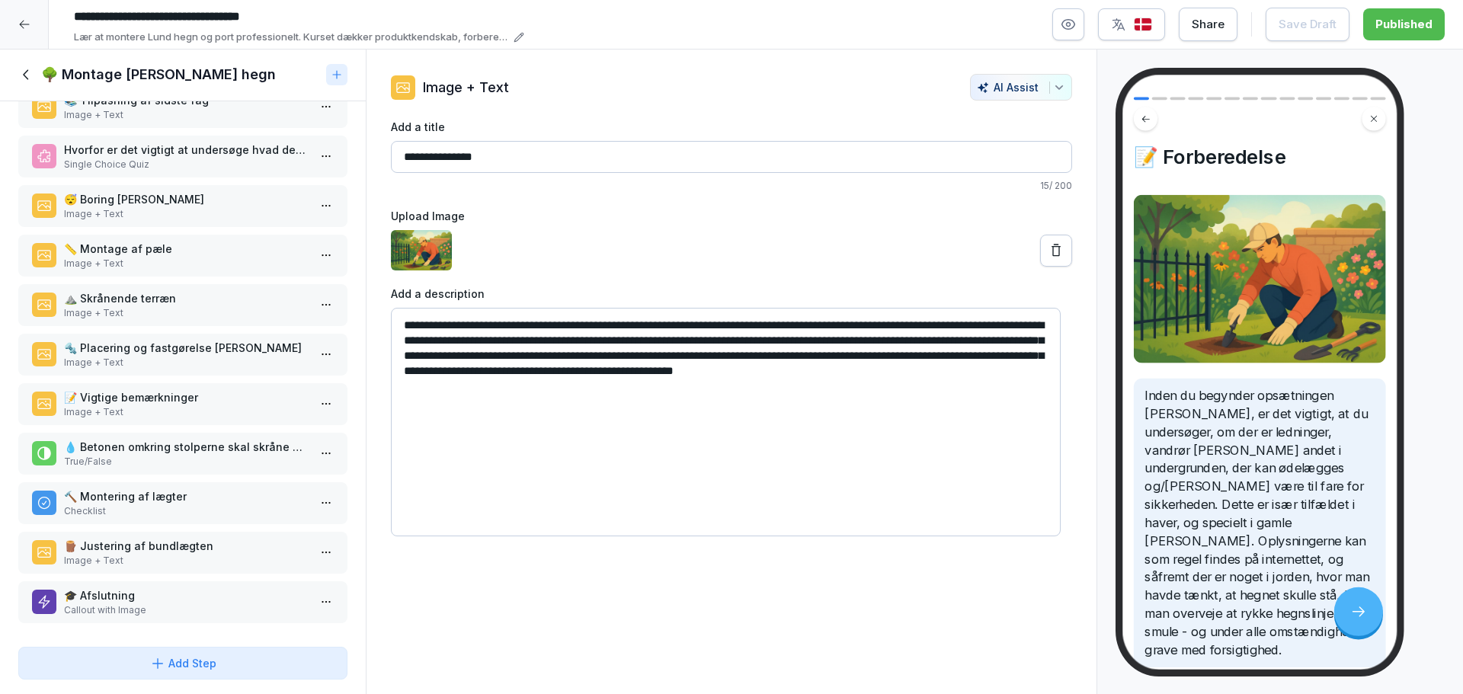
click at [192, 405] on p "Image + Text" at bounding box center [186, 412] width 244 height 14
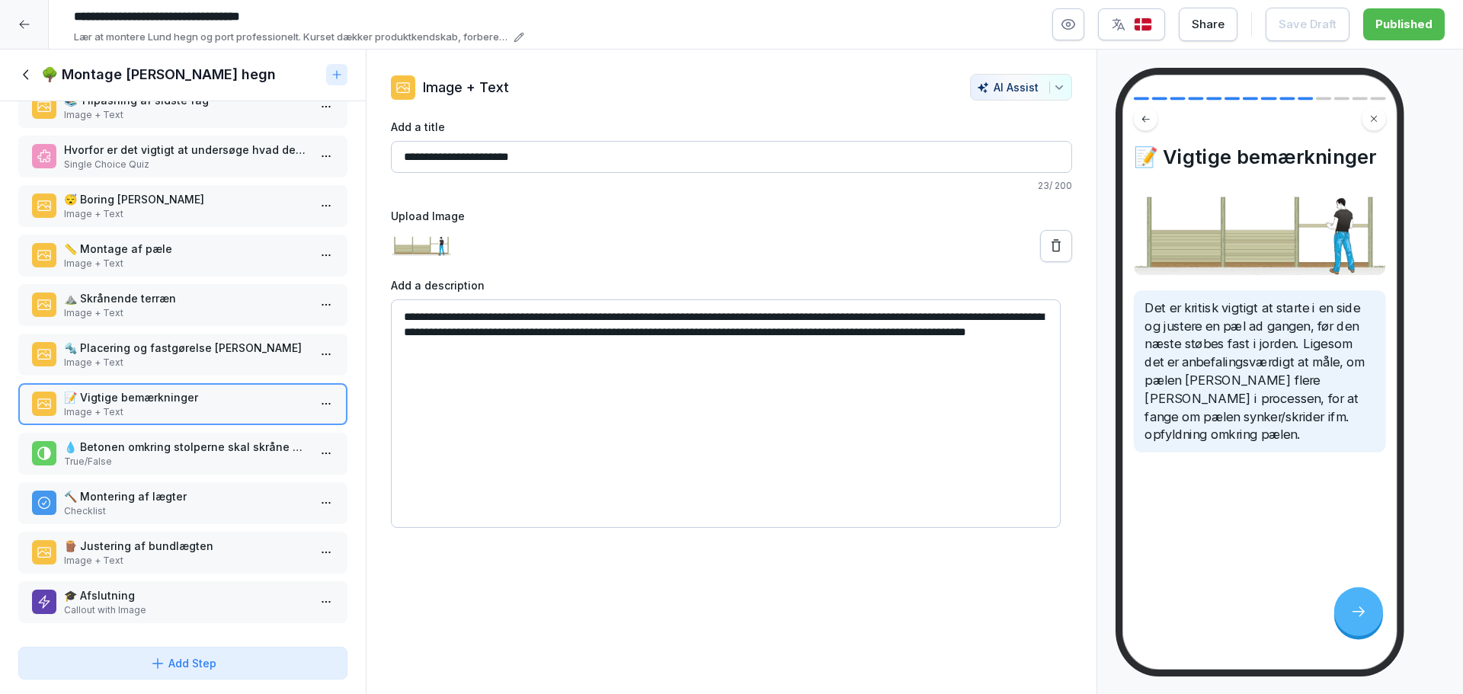
drag, startPoint x: 998, startPoint y: 332, endPoint x: 1017, endPoint y: 356, distance: 30.3
click at [1017, 356] on textarea "**********" at bounding box center [726, 413] width 670 height 229
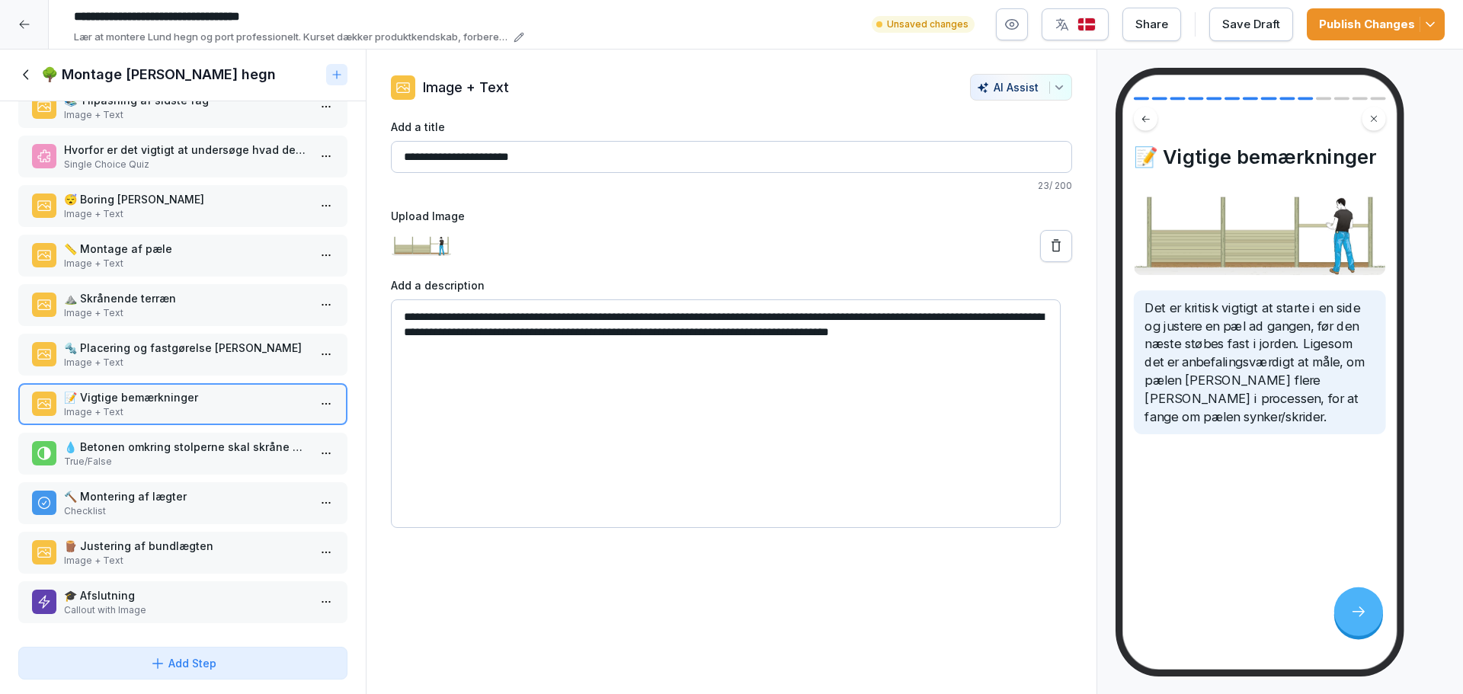
type textarea "**********"
click at [1252, 30] on div "Save Draft" at bounding box center [1251, 24] width 58 height 17
click at [1371, 25] on div "Publish Changes" at bounding box center [1376, 24] width 114 height 17
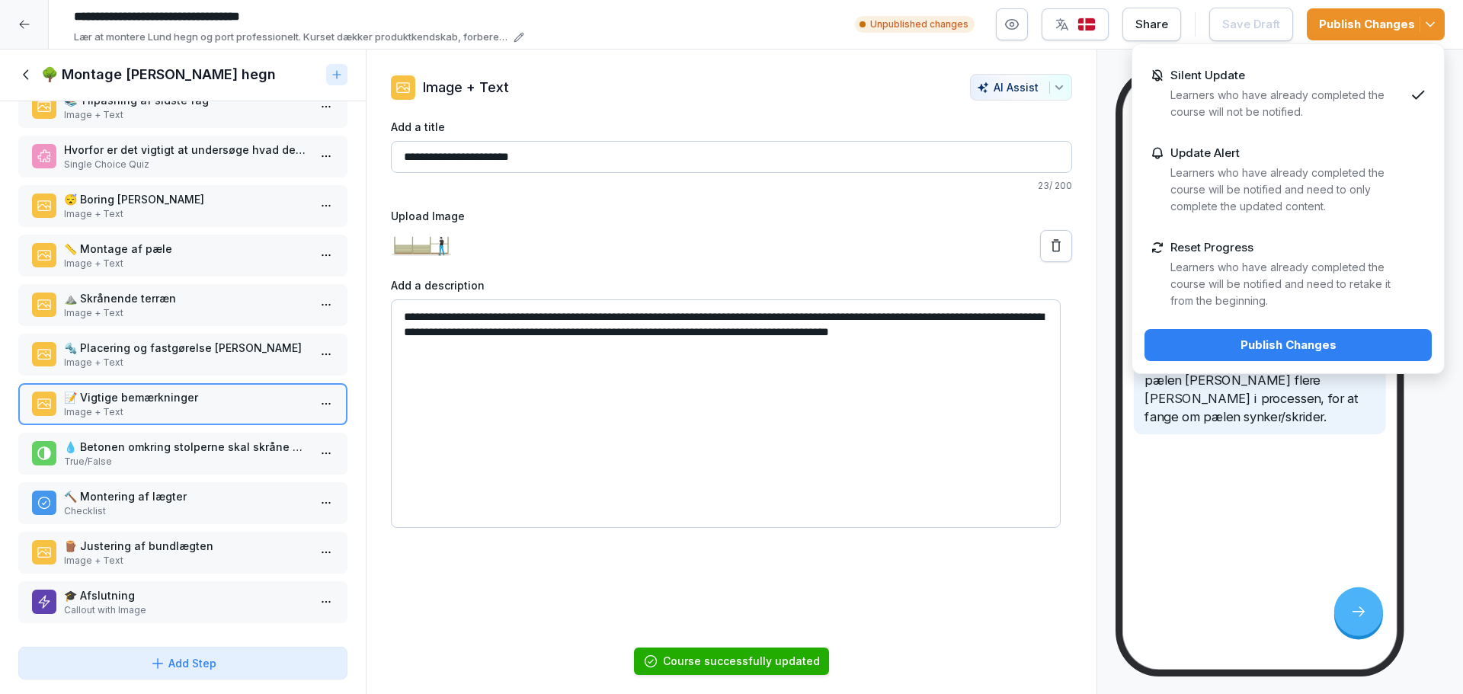
click at [1265, 74] on div "Silent Update Learners who have already completed the course will not be notifi…" at bounding box center [1287, 95] width 234 height 52
click at [1260, 341] on div "Publish Changes" at bounding box center [1288, 345] width 263 height 17
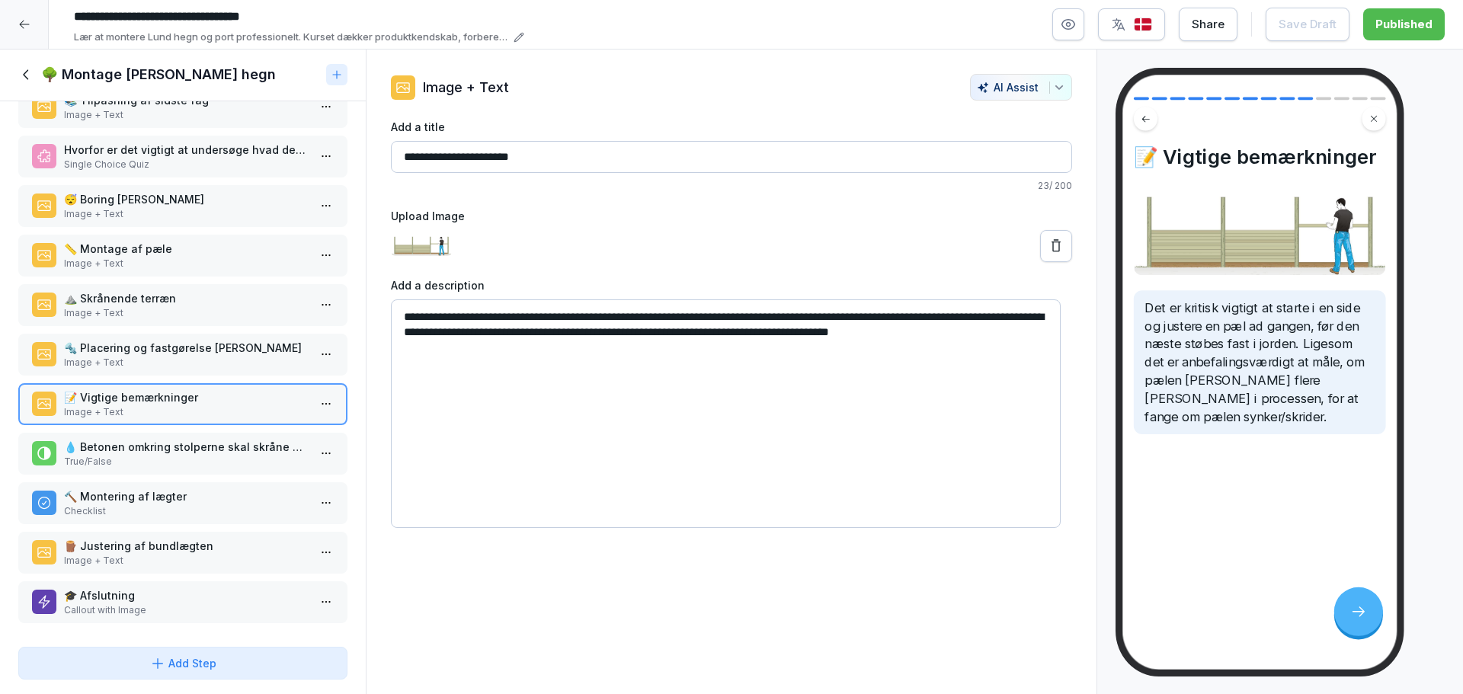
click at [19, 75] on icon at bounding box center [26, 74] width 17 height 17
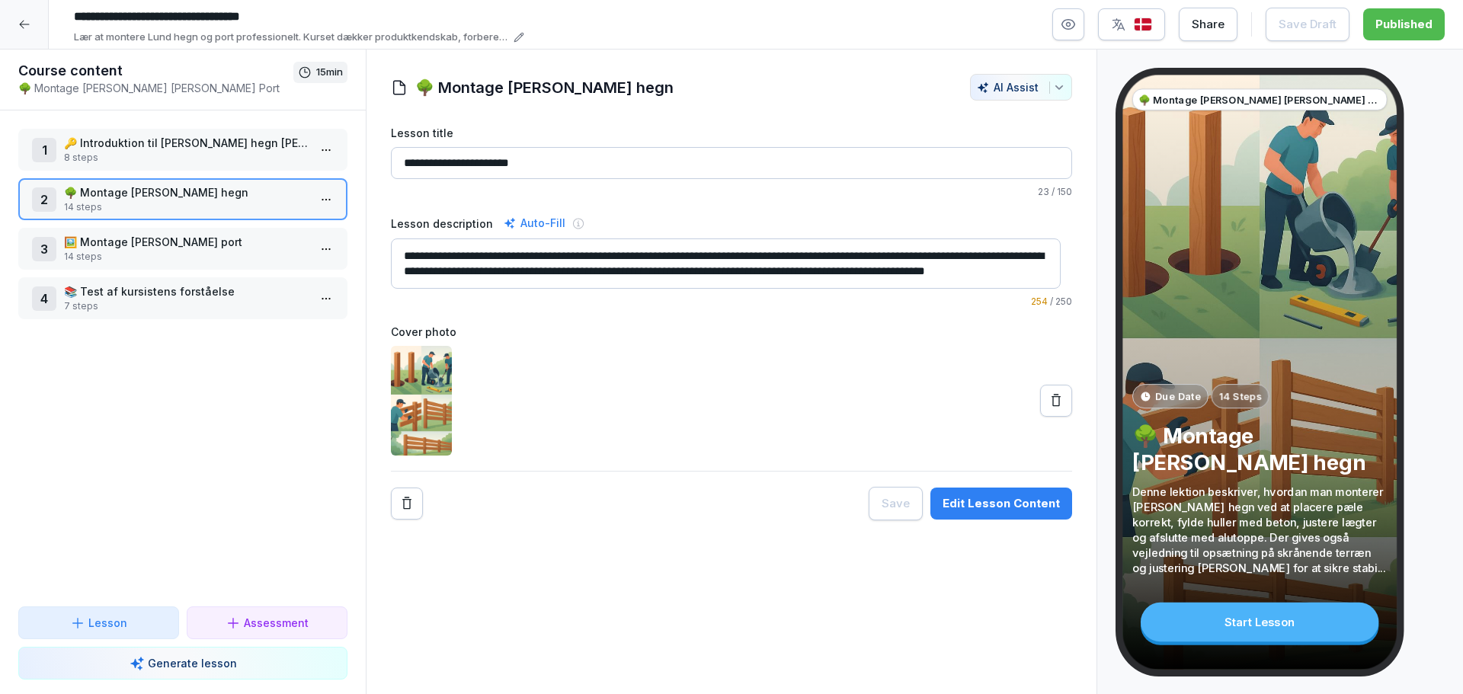
click at [171, 256] on p "14 steps" at bounding box center [186, 257] width 244 height 14
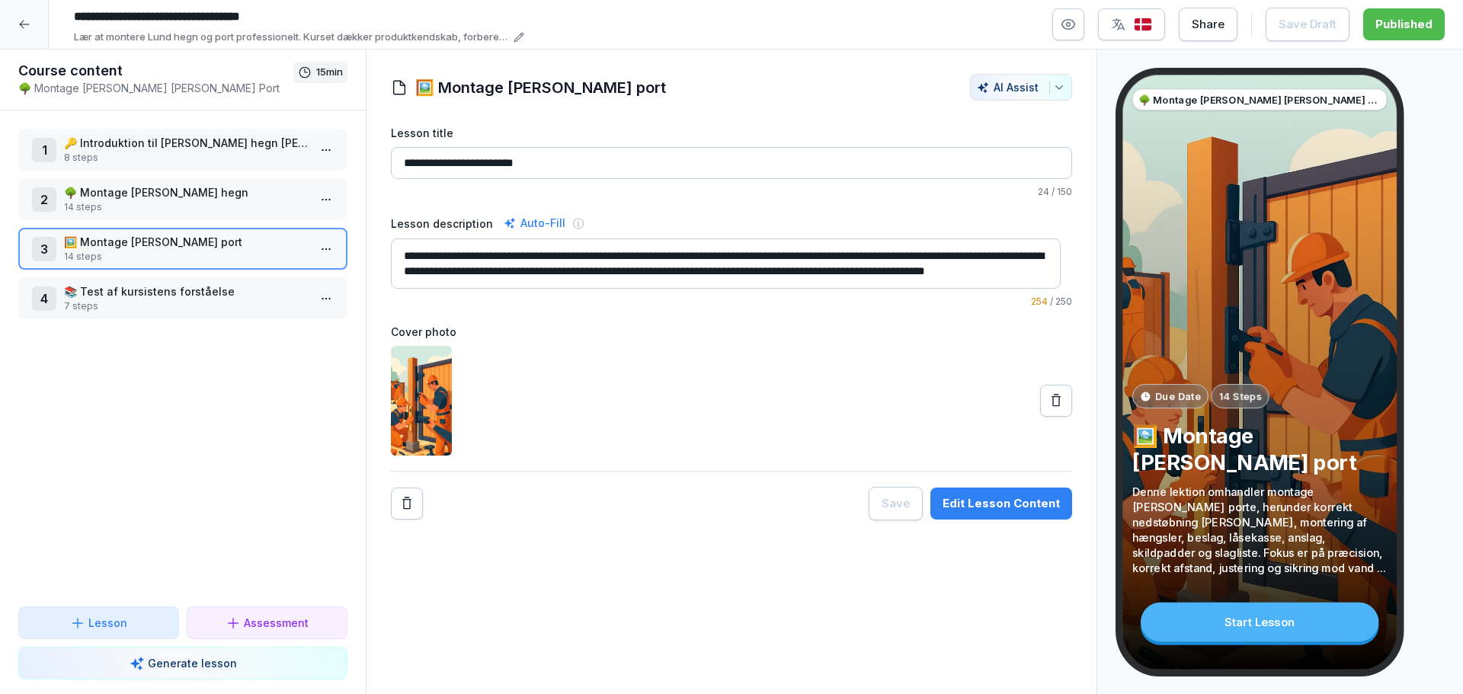
click at [997, 512] on button "Edit Lesson Content" at bounding box center [1001, 504] width 142 height 32
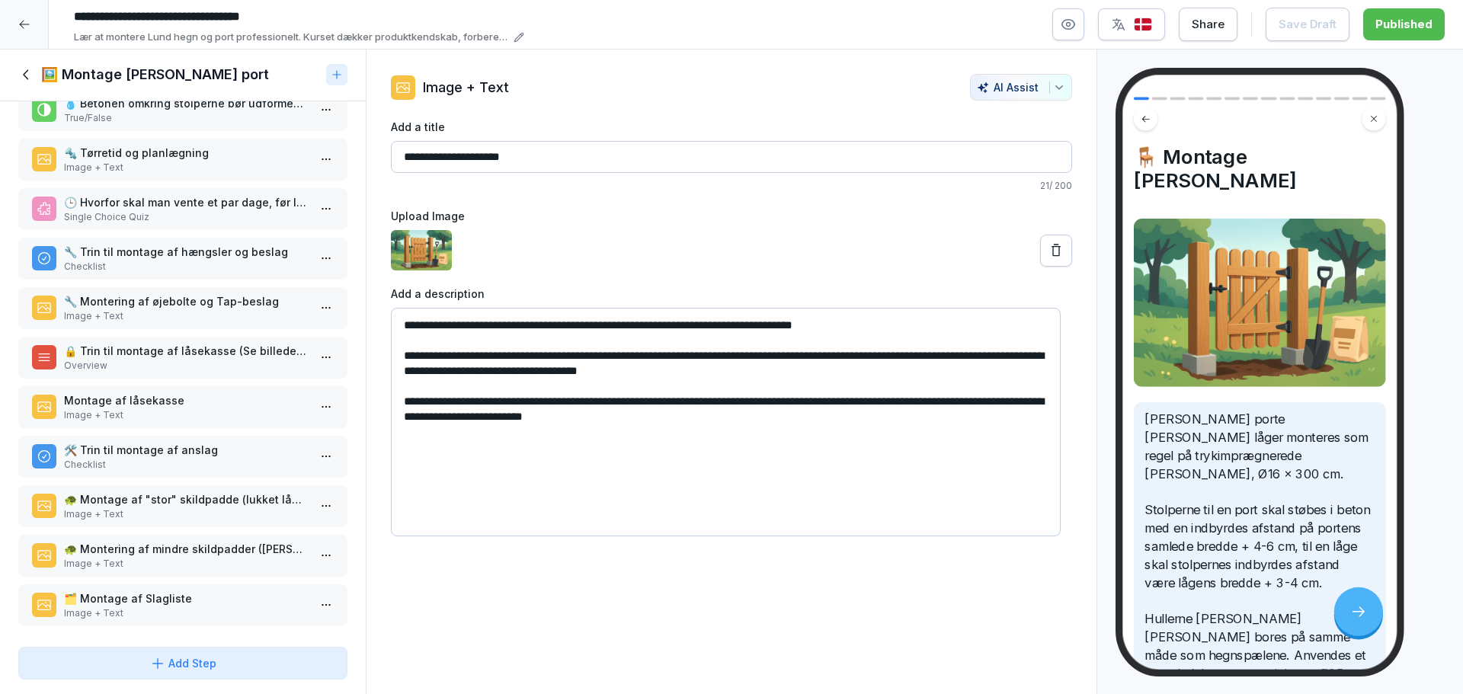
scroll to position [194, 0]
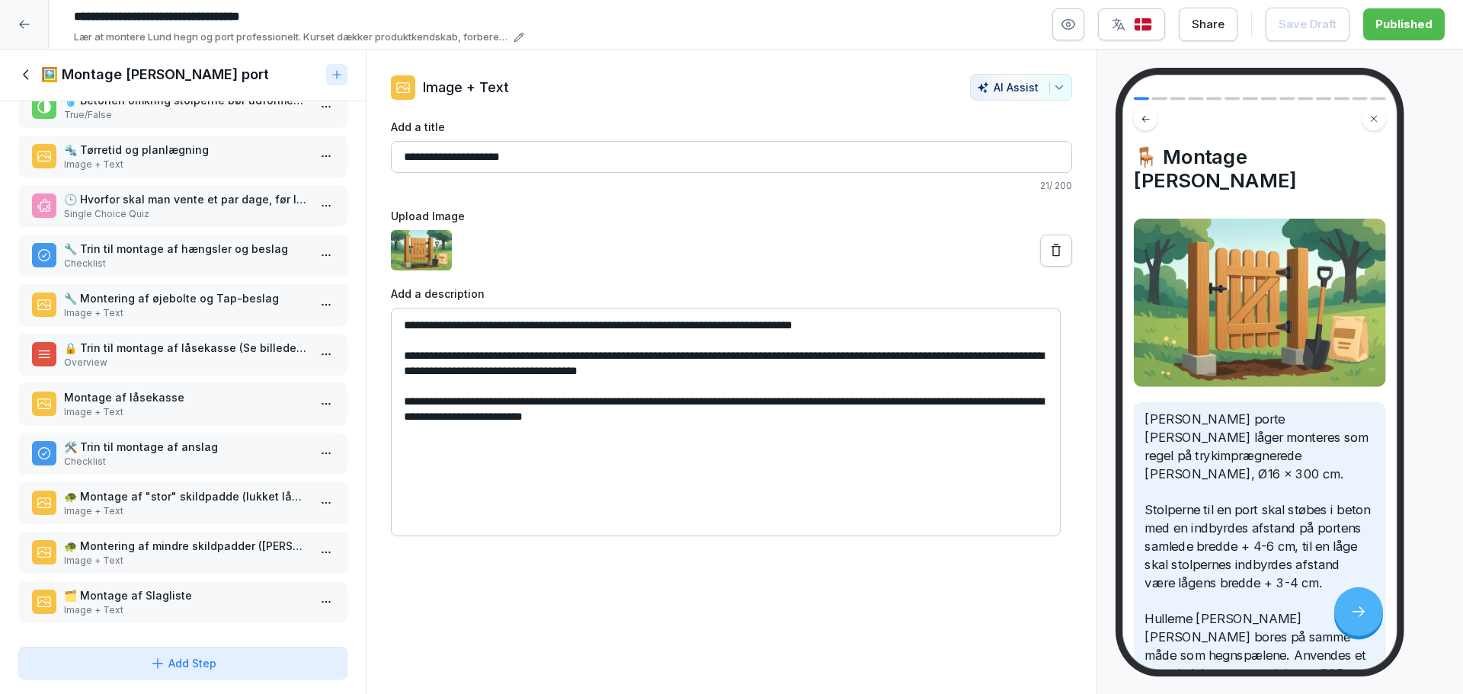
click at [154, 590] on p "🗂️ Montage af Slagliste" at bounding box center [186, 596] width 244 height 16
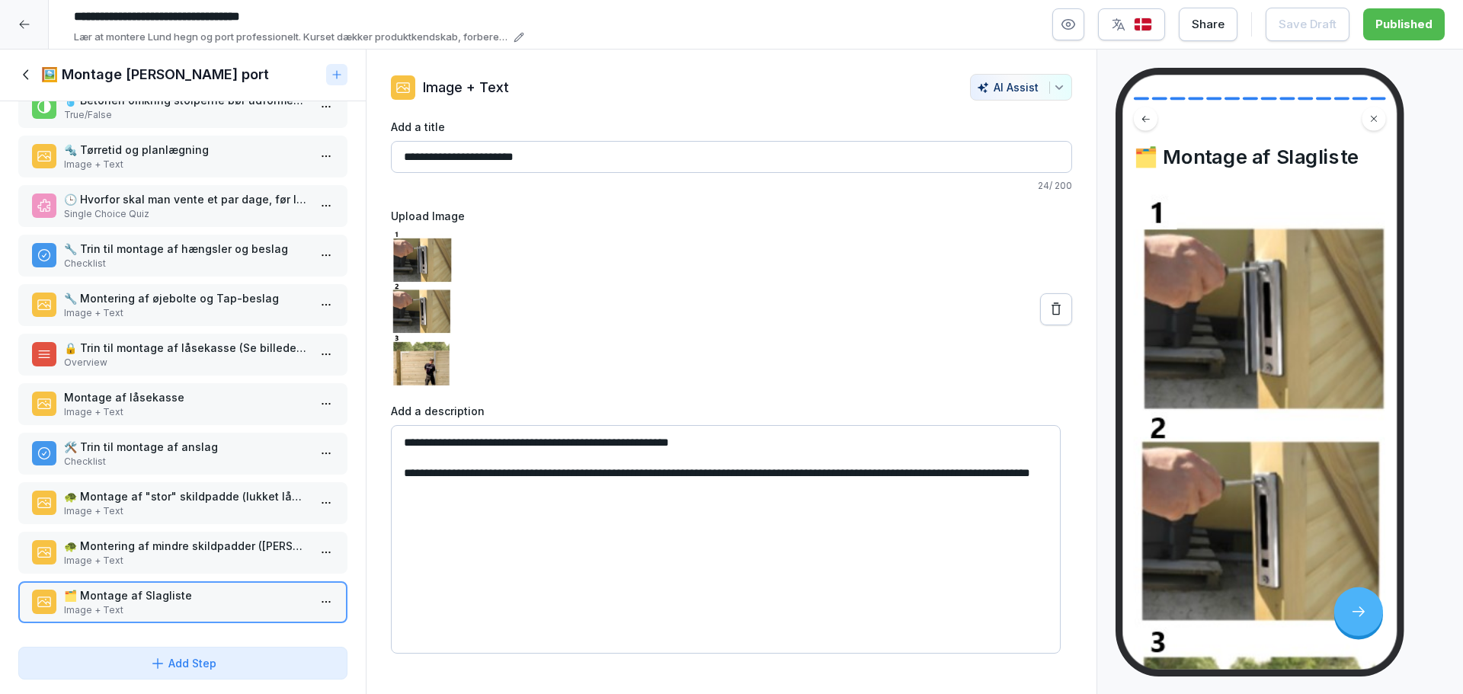
drag, startPoint x: 725, startPoint y: 450, endPoint x: 399, endPoint y: 427, distance: 326.9
click at [399, 427] on textarea "**********" at bounding box center [726, 539] width 670 height 229
click at [563, 494] on textarea "**********" at bounding box center [726, 539] width 670 height 229
paste textarea "**********"
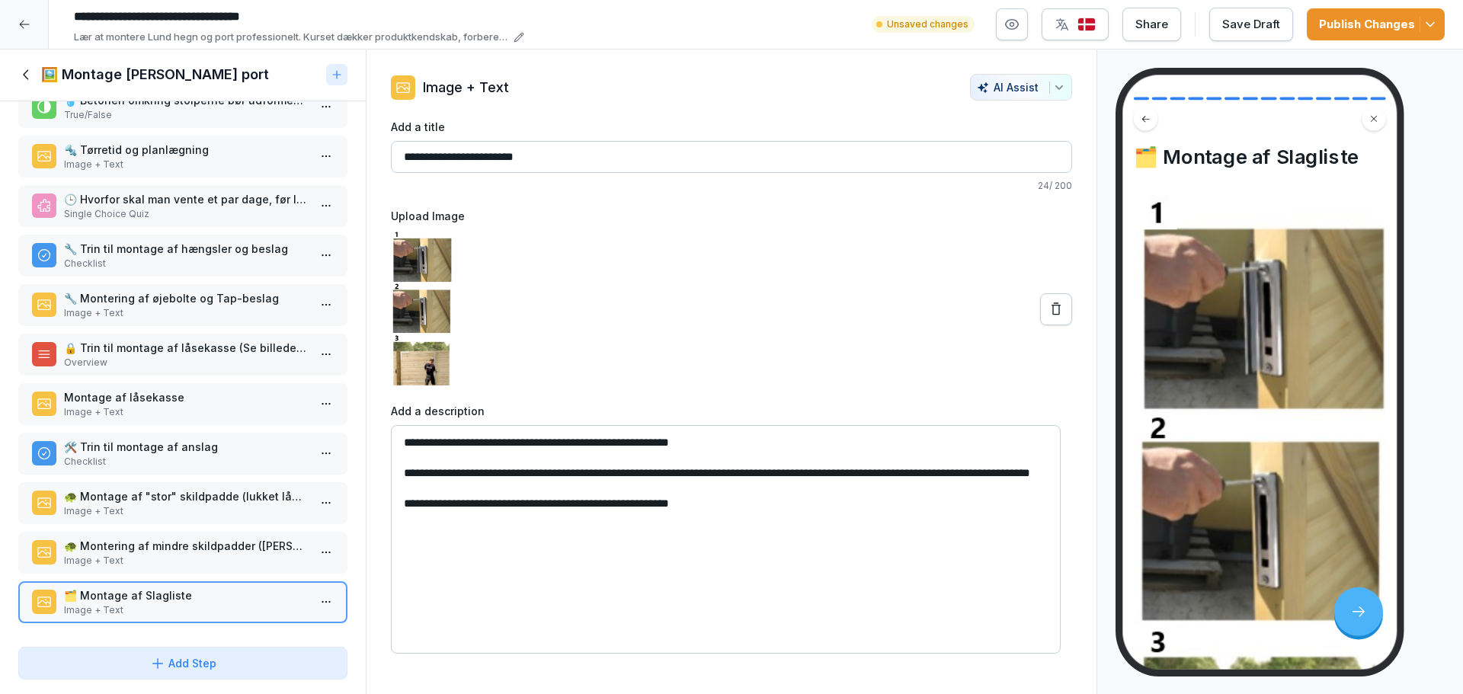
drag, startPoint x: 693, startPoint y: 453, endPoint x: 347, endPoint y: 423, distance: 347.3
click at [347, 423] on div "Course content 🌳 Montage [PERSON_NAME] [PERSON_NAME] Port 15 min 1 🔑 Introdukti…" at bounding box center [731, 372] width 1463 height 645
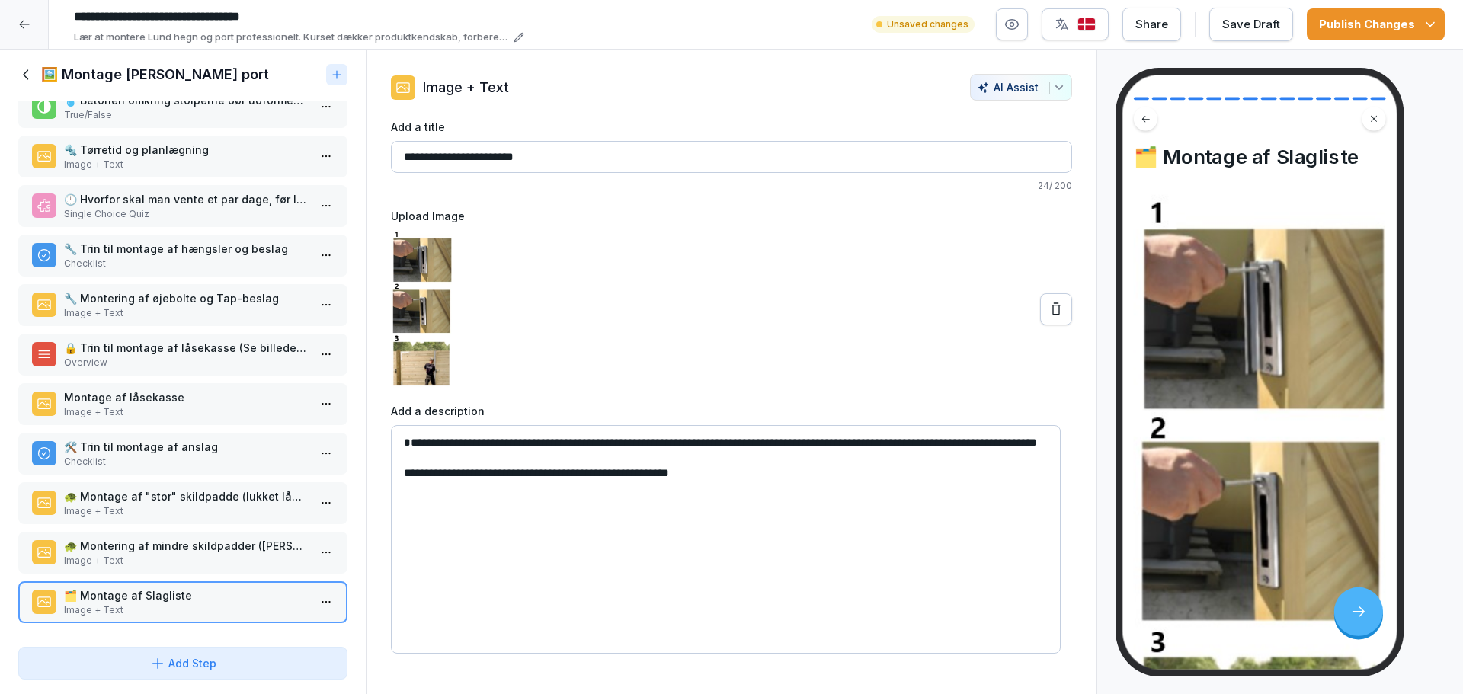
click at [402, 457] on textarea "**********" at bounding box center [726, 539] width 670 height 229
click at [804, 447] on textarea "**********" at bounding box center [726, 539] width 670 height 229
click at [475, 485] on textarea "**********" at bounding box center [726, 539] width 670 height 229
click at [472, 486] on textarea "**********" at bounding box center [726, 539] width 670 height 229
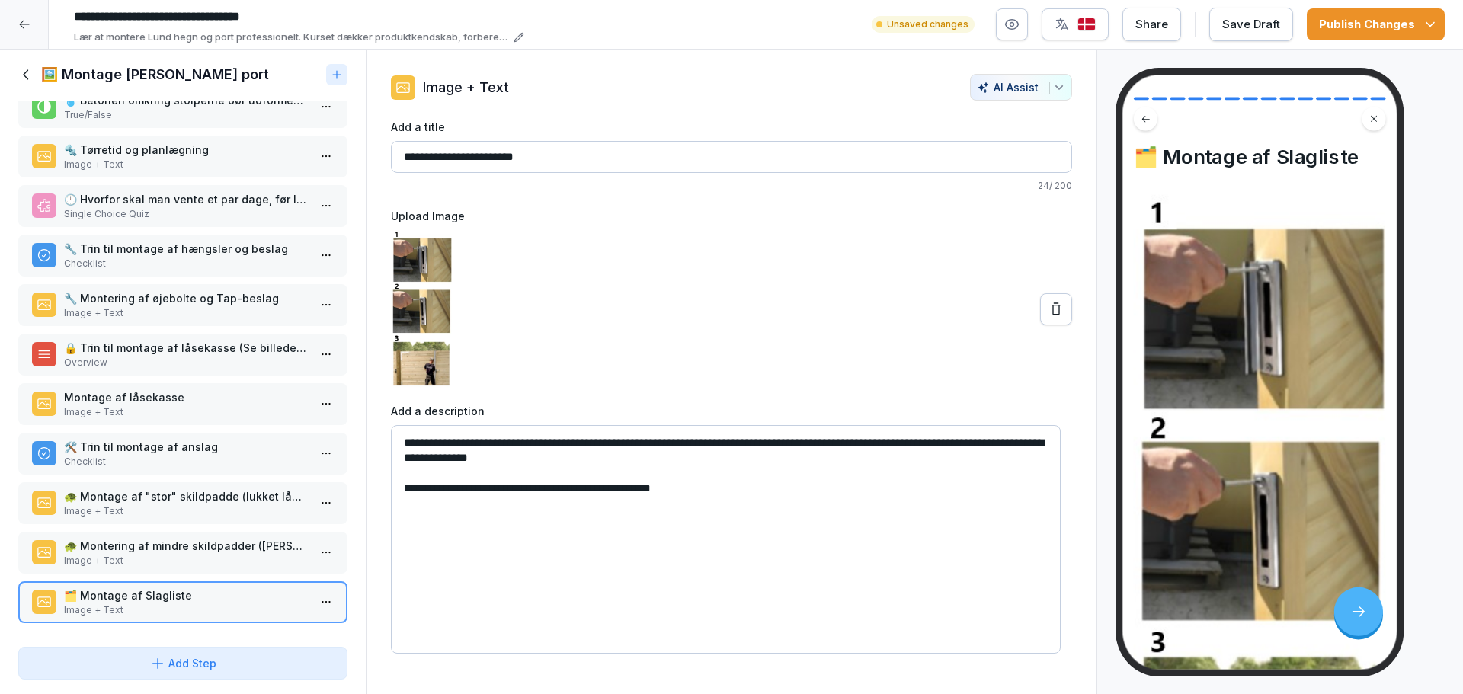
click at [696, 488] on textarea "**********" at bounding box center [726, 539] width 670 height 229
type textarea "**********"
click at [1238, 18] on div "Save Draft" at bounding box center [1251, 24] width 58 height 17
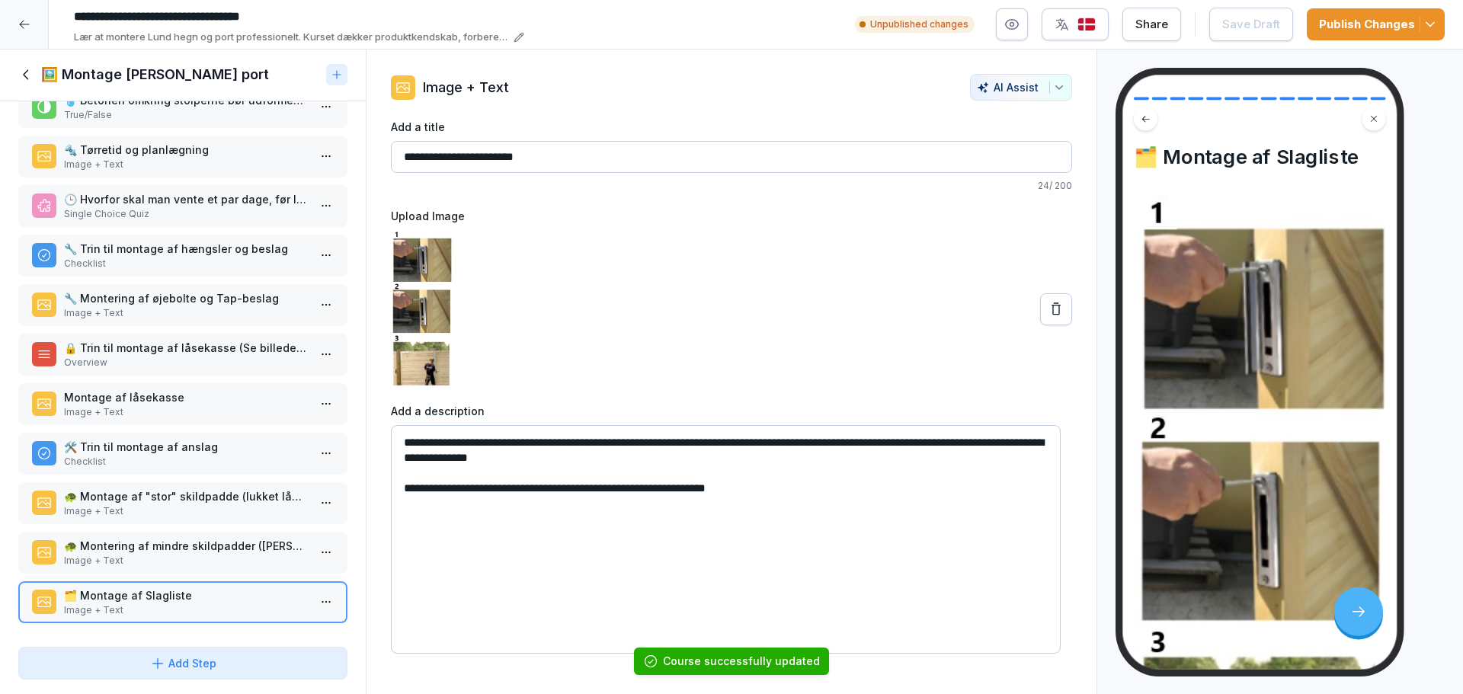
click at [1376, 27] on div "Publish Changes" at bounding box center [1376, 24] width 114 height 17
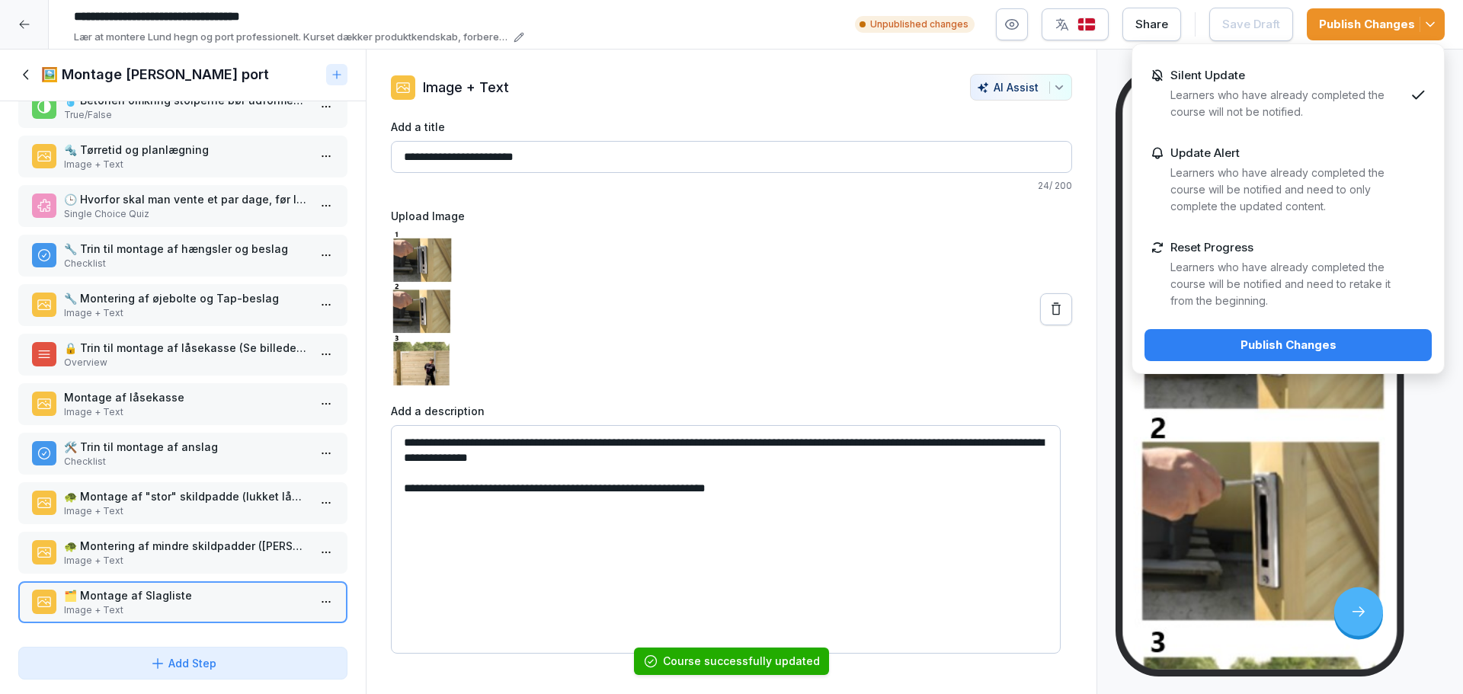
click at [1268, 93] on p "Learners who have already completed the course will not be notified." at bounding box center [1287, 104] width 234 height 34
click at [1304, 352] on div "Publish Changes" at bounding box center [1288, 345] width 263 height 17
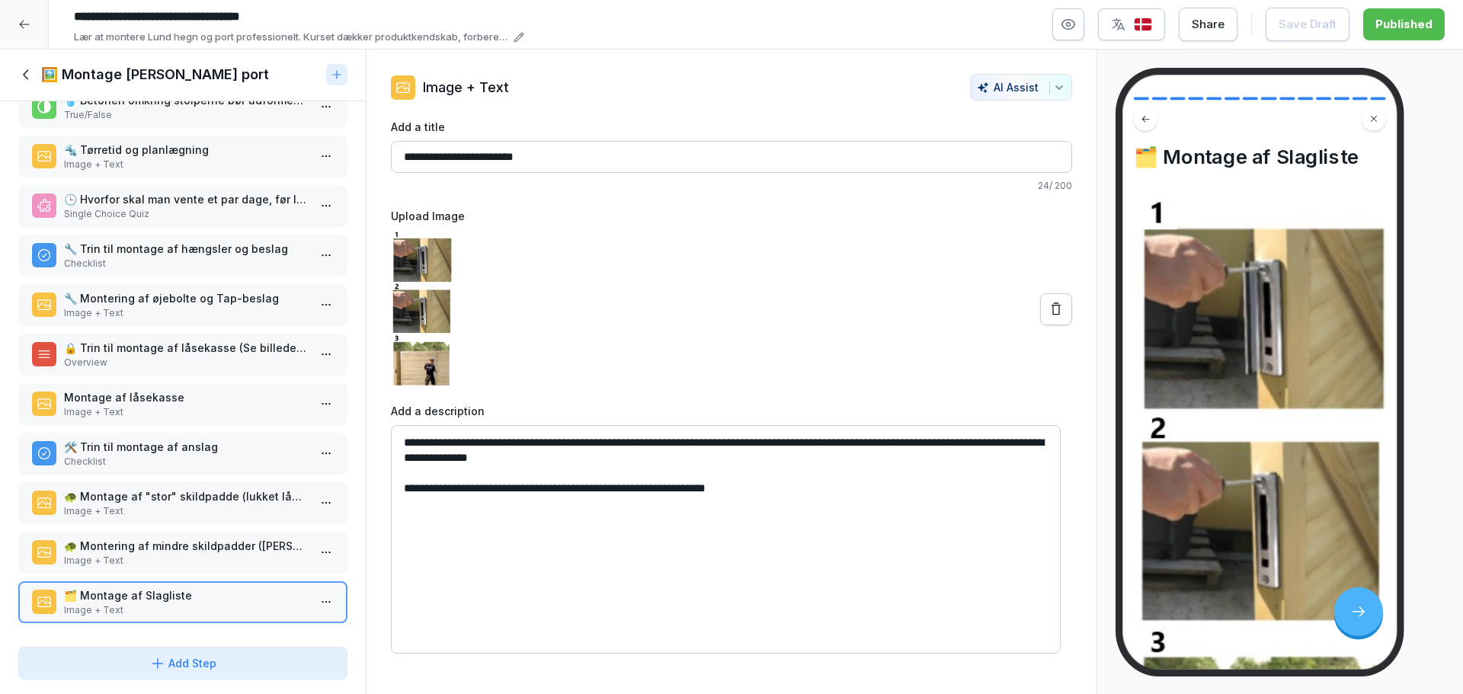
click at [27, 68] on icon at bounding box center [26, 74] width 17 height 17
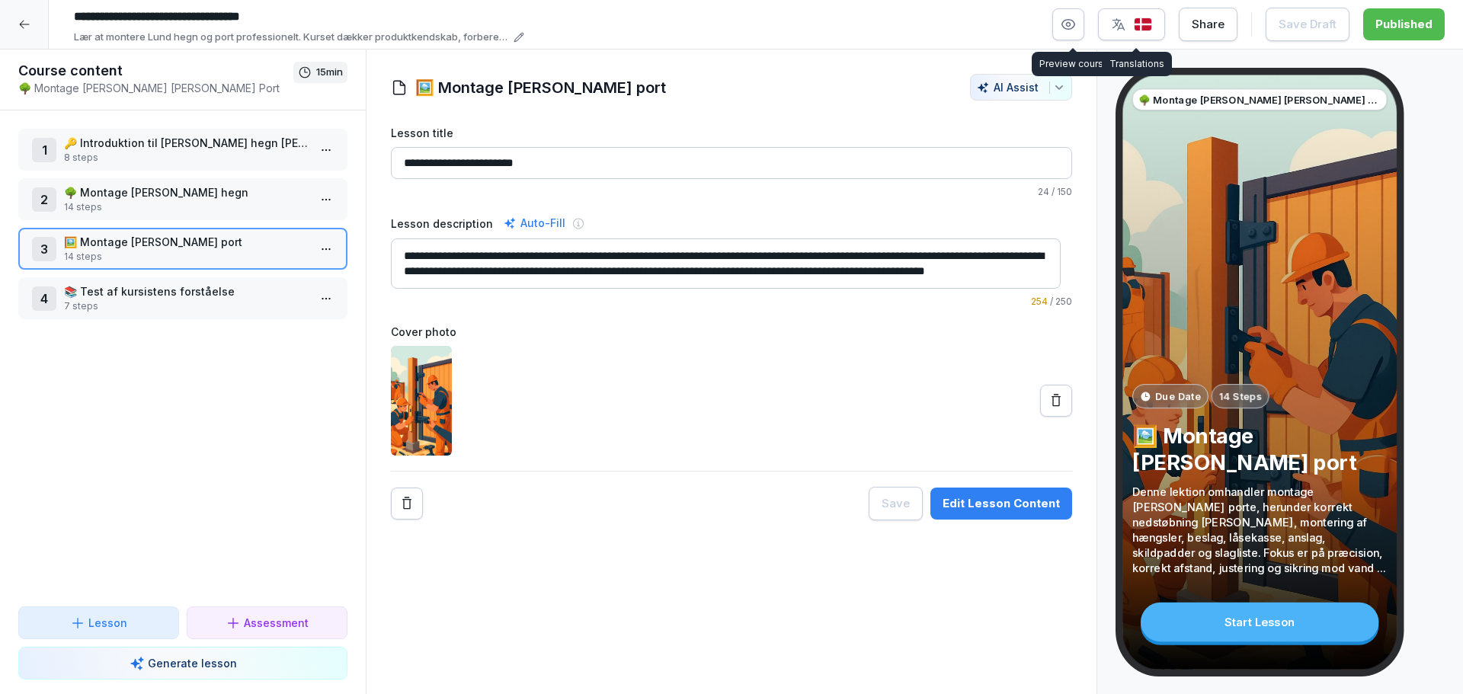
click at [1152, 27] on img "button" at bounding box center [1143, 25] width 18 height 14
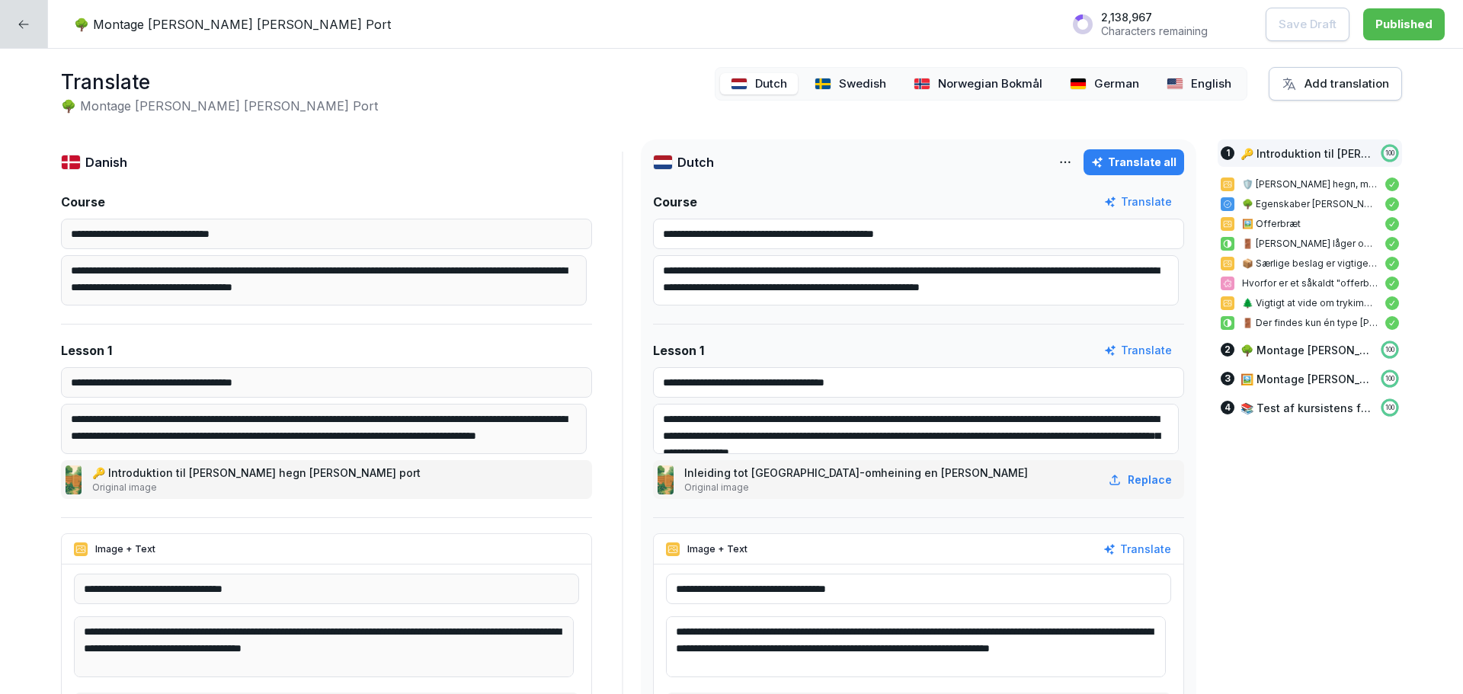
click at [1191, 88] on p "English" at bounding box center [1211, 84] width 40 height 18
click at [1053, 163] on html "**********" at bounding box center [731, 347] width 1463 height 694
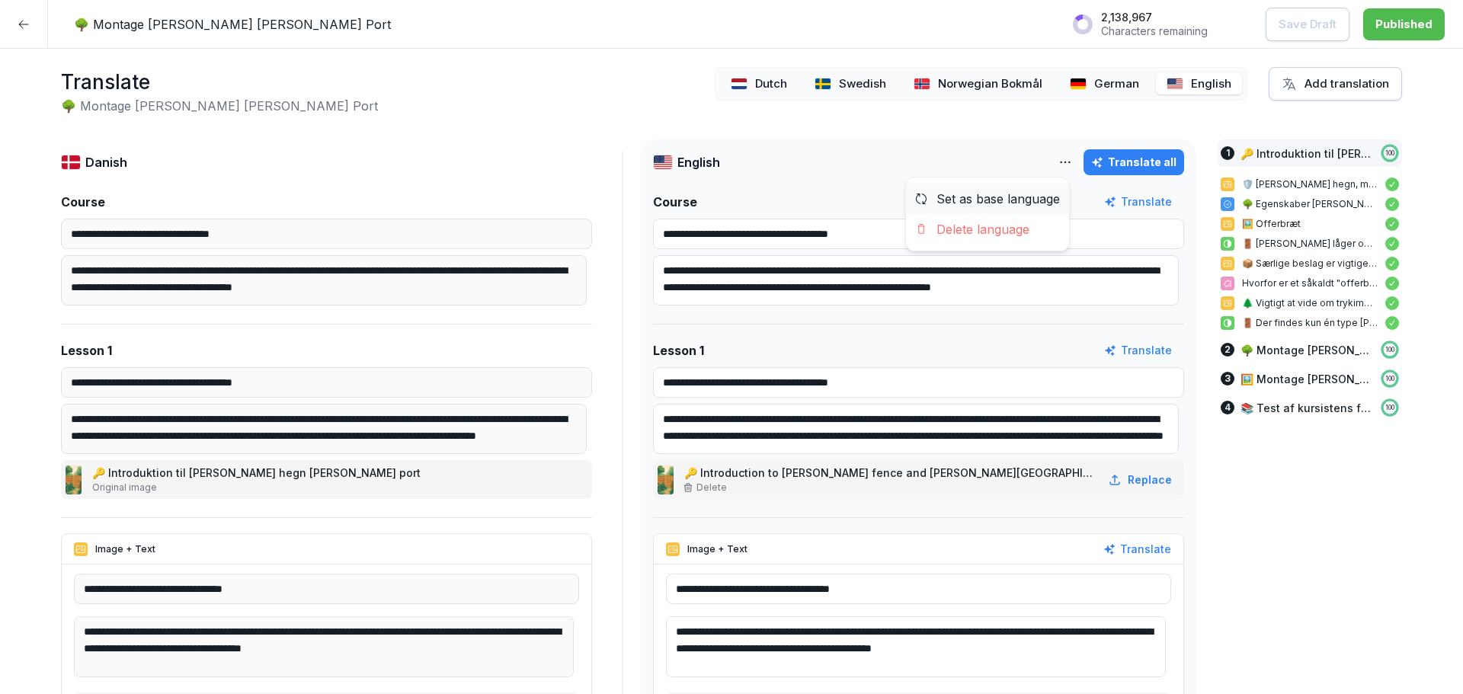
click at [1014, 194] on div "Set as base language" at bounding box center [987, 199] width 163 height 30
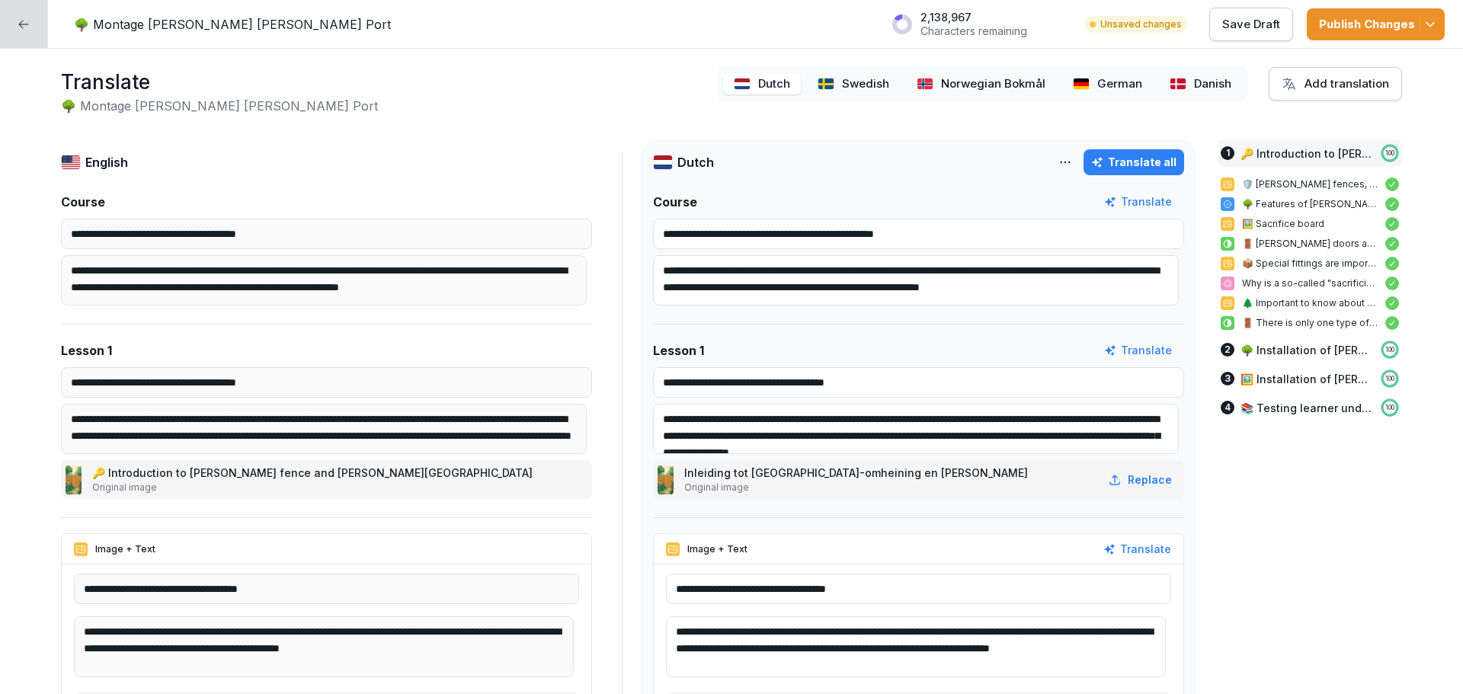
click at [1252, 24] on p "Save Draft" at bounding box center [1251, 24] width 58 height 17
click at [28, 19] on icon at bounding box center [24, 24] width 12 height 12
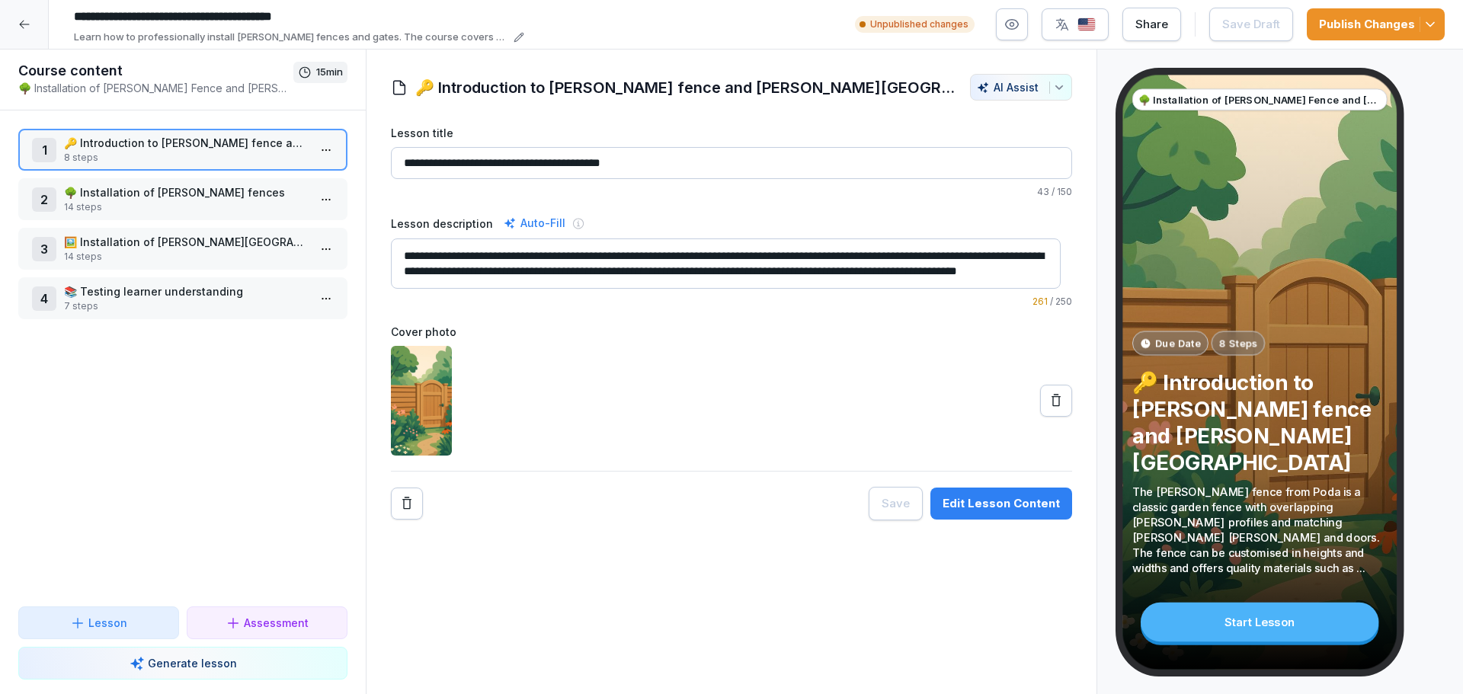
click at [23, 26] on icon at bounding box center [24, 24] width 12 height 12
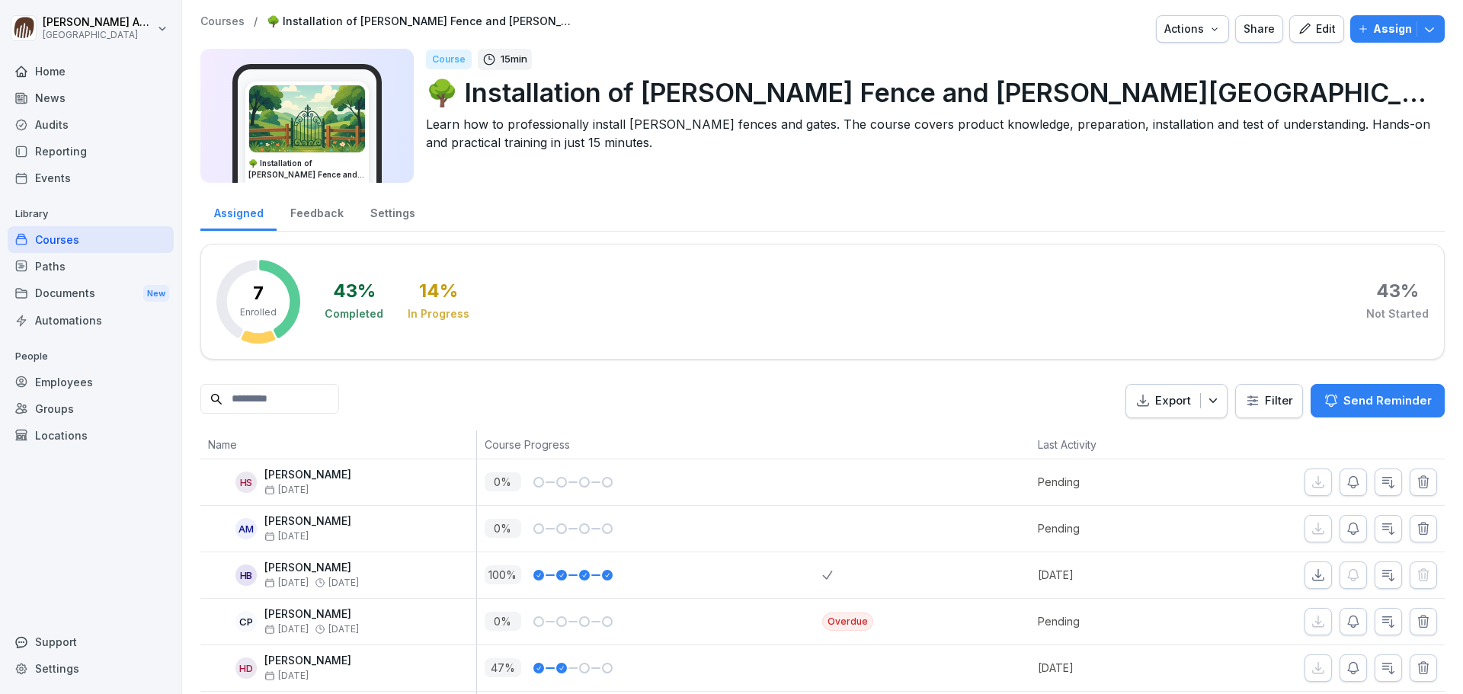
click at [46, 70] on div "Home" at bounding box center [91, 71] width 166 height 27
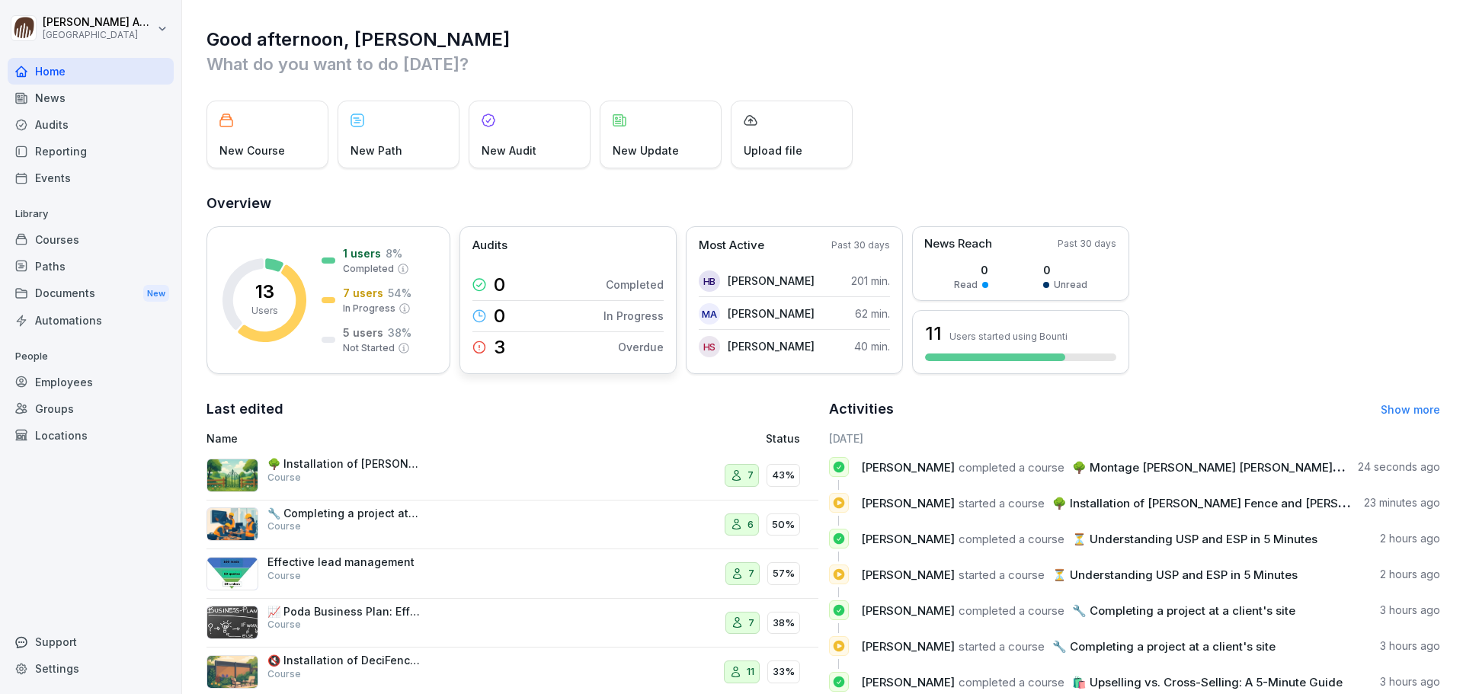
click at [488, 354] on div "3" at bounding box center [488, 347] width 33 height 21
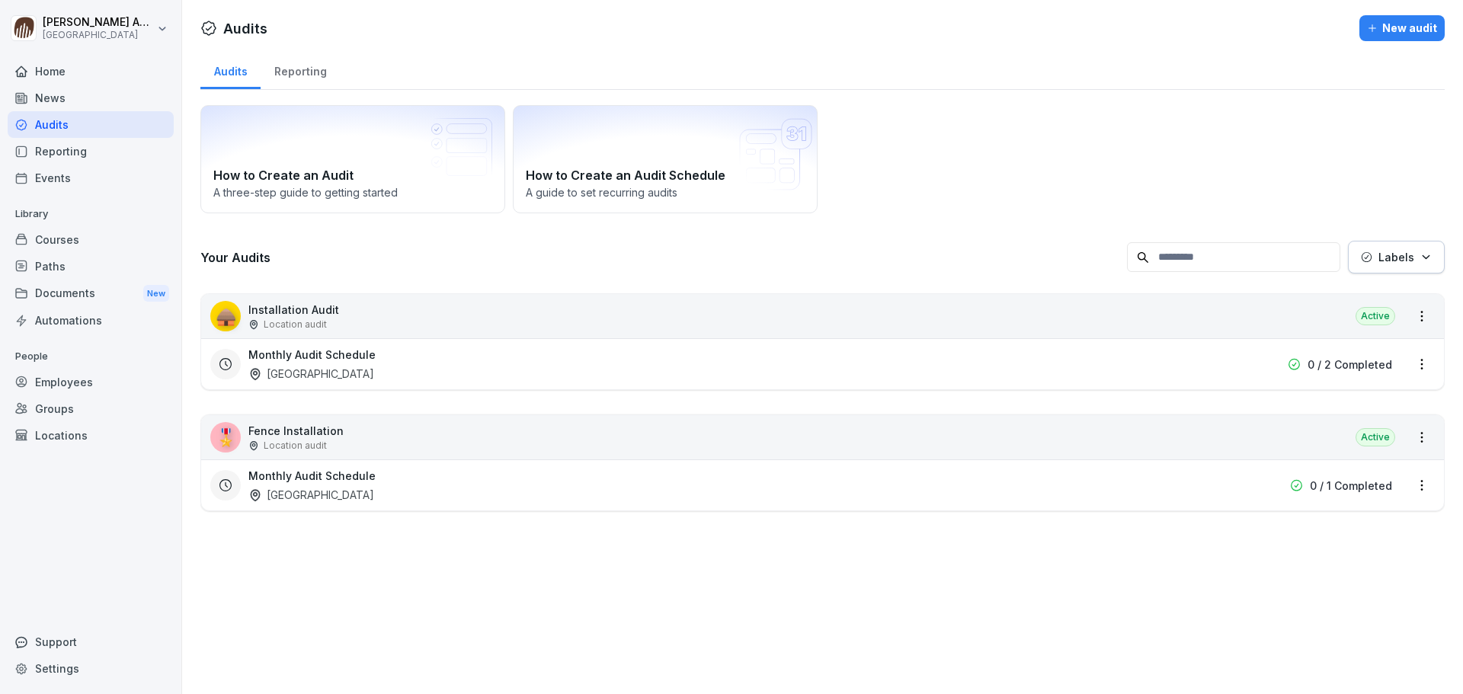
click at [1407, 315] on html "[PERSON_NAME] Poda Academy Home News Audits Reporting Events Library Courses Pa…" at bounding box center [731, 347] width 1463 height 694
click at [1415, 358] on html "[PERSON_NAME] Poda Academy Home News Audits Reporting Events Library Courses Pa…" at bounding box center [731, 347] width 1463 height 694
click at [1388, 469] on div "Delete Audit Schedule" at bounding box center [1346, 468] width 152 height 25
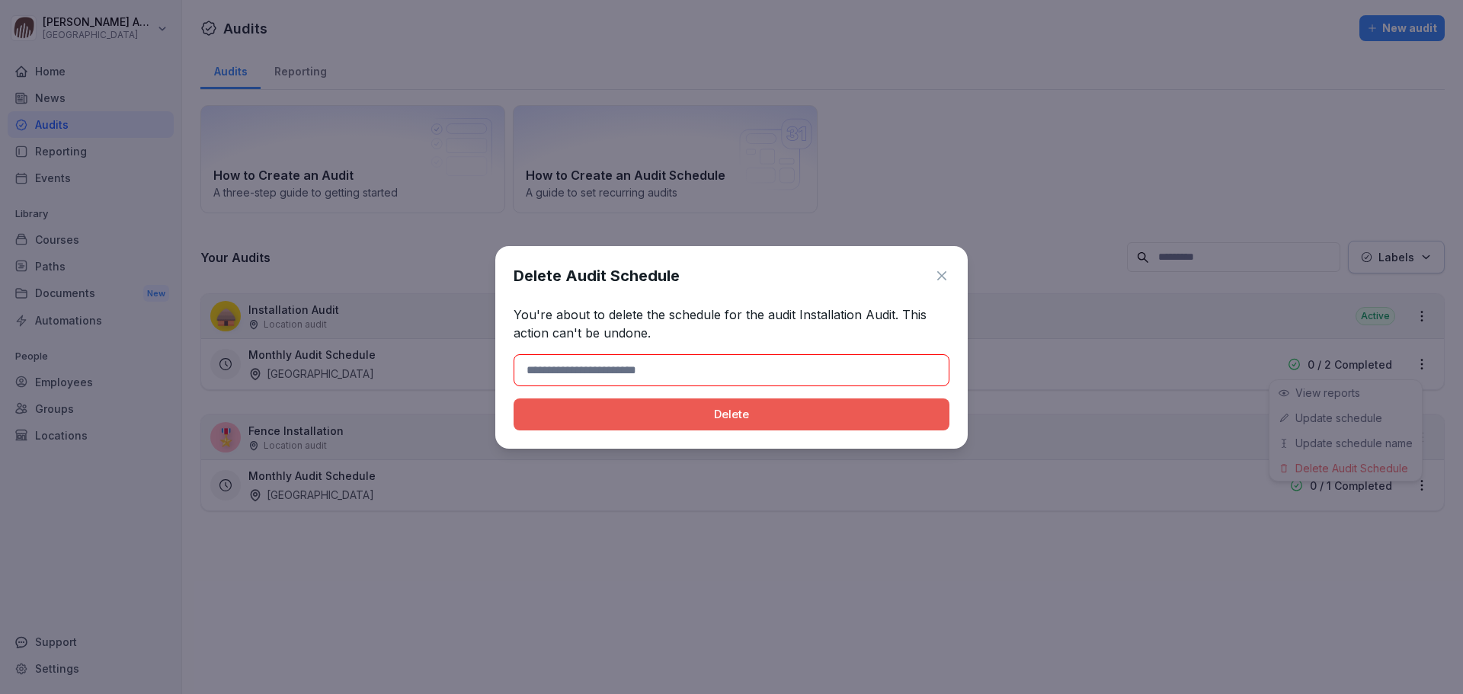
click at [640, 368] on input at bounding box center [732, 370] width 436 height 32
click at [514, 399] on button "Delete" at bounding box center [732, 415] width 436 height 32
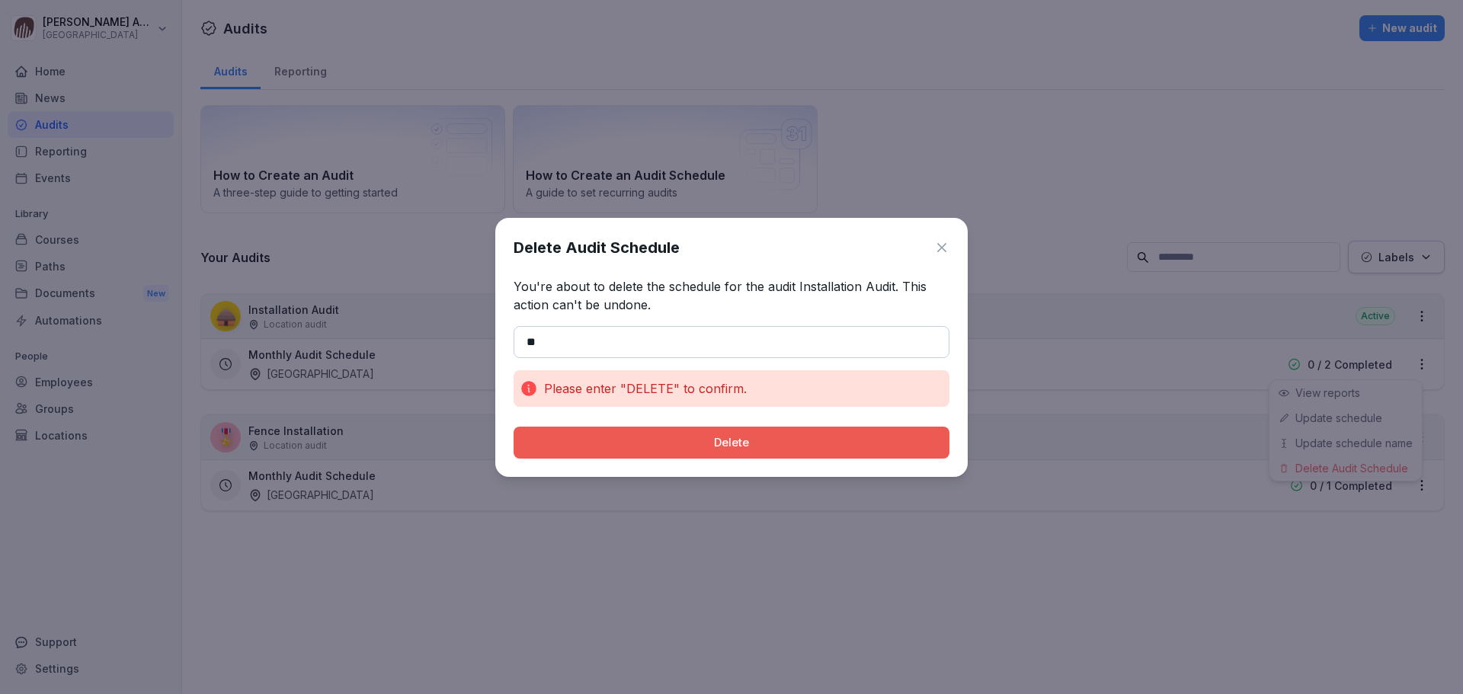
type input "*"
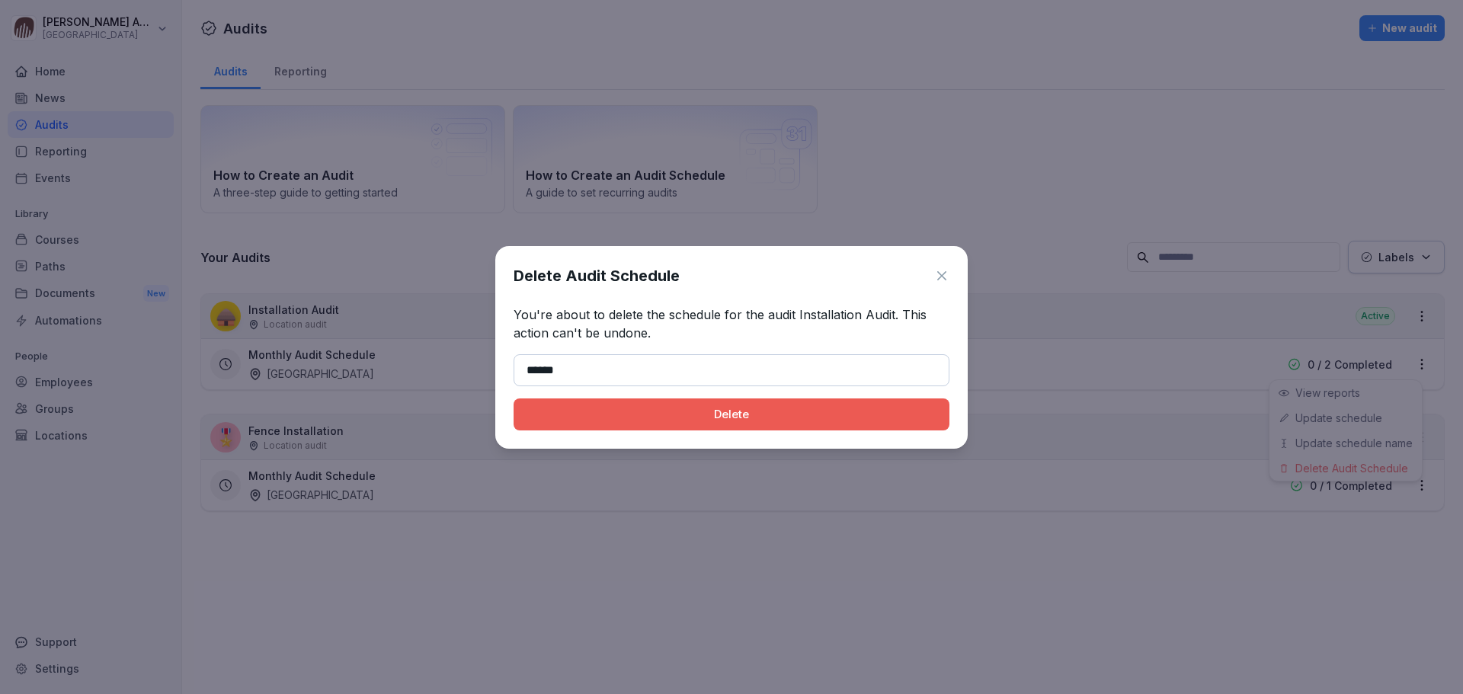
type input "******"
click at [514, 399] on button "Delete" at bounding box center [732, 415] width 436 height 32
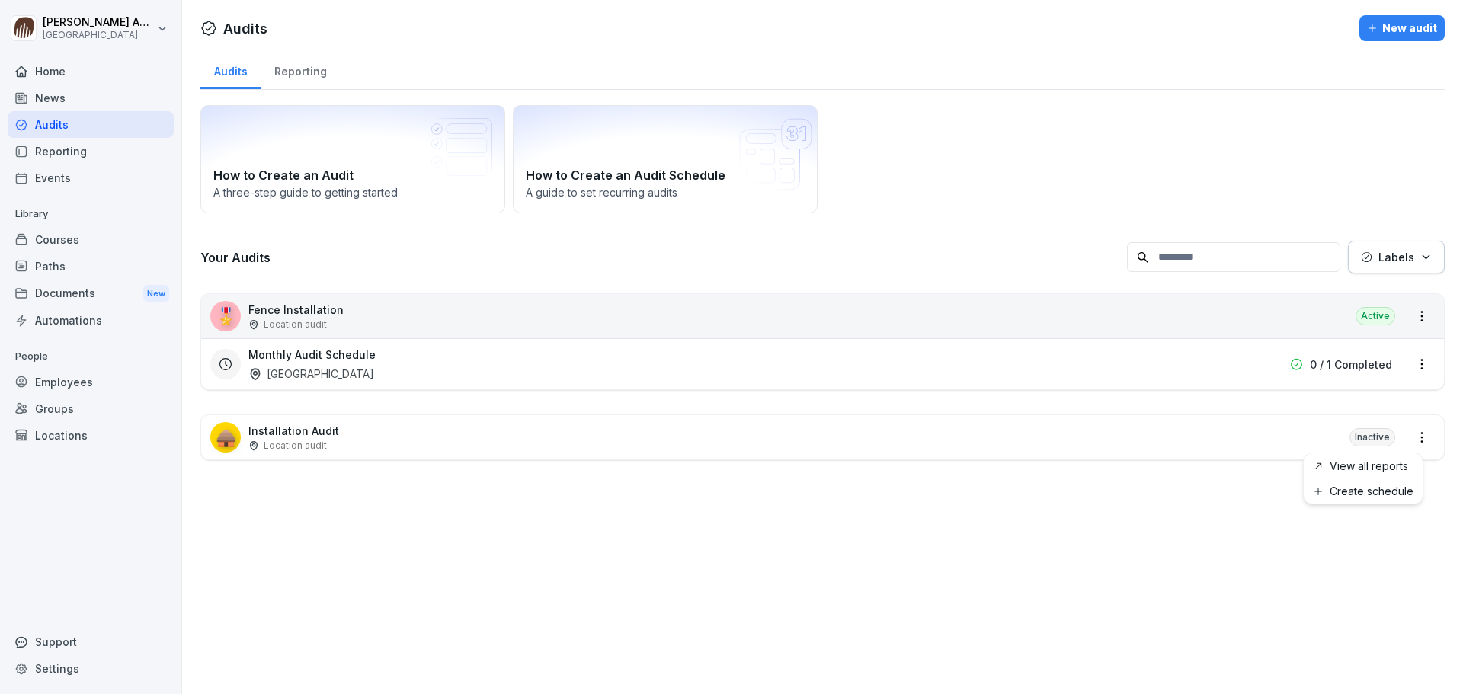
click at [1417, 434] on html "[PERSON_NAME] Poda Academy Home News Audits Reporting Events Library Courses Pa…" at bounding box center [731, 347] width 1463 height 694
click at [1415, 373] on html "[PERSON_NAME] Poda Academy Home News Audits Reporting Events Library Courses Pa…" at bounding box center [731, 347] width 1463 height 694
click at [1415, 369] on html "[PERSON_NAME] Poda Academy Home News Audits Reporting Events Library Courses Pa…" at bounding box center [731, 347] width 1463 height 694
click at [1337, 471] on div "Delete Audit Schedule" at bounding box center [1346, 468] width 152 height 25
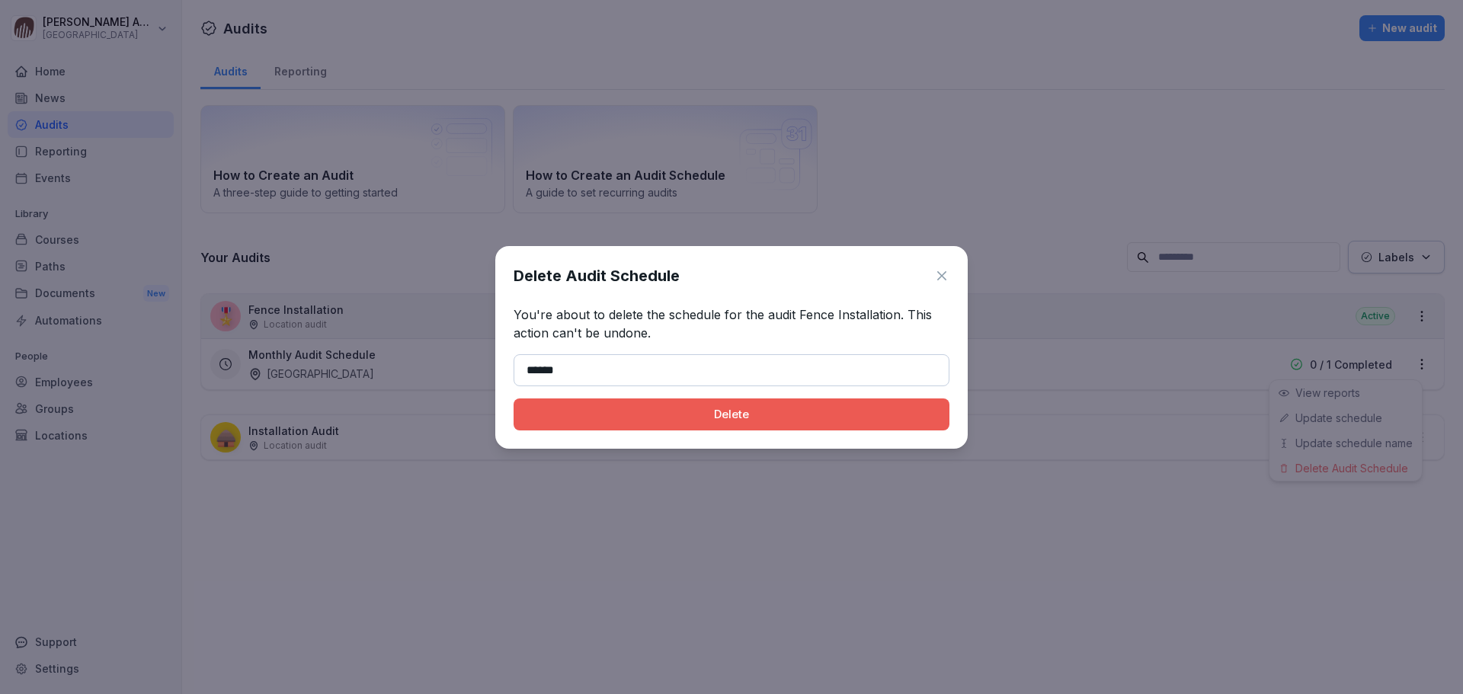
type input "******"
click at [514, 399] on button "Delete" at bounding box center [732, 415] width 436 height 32
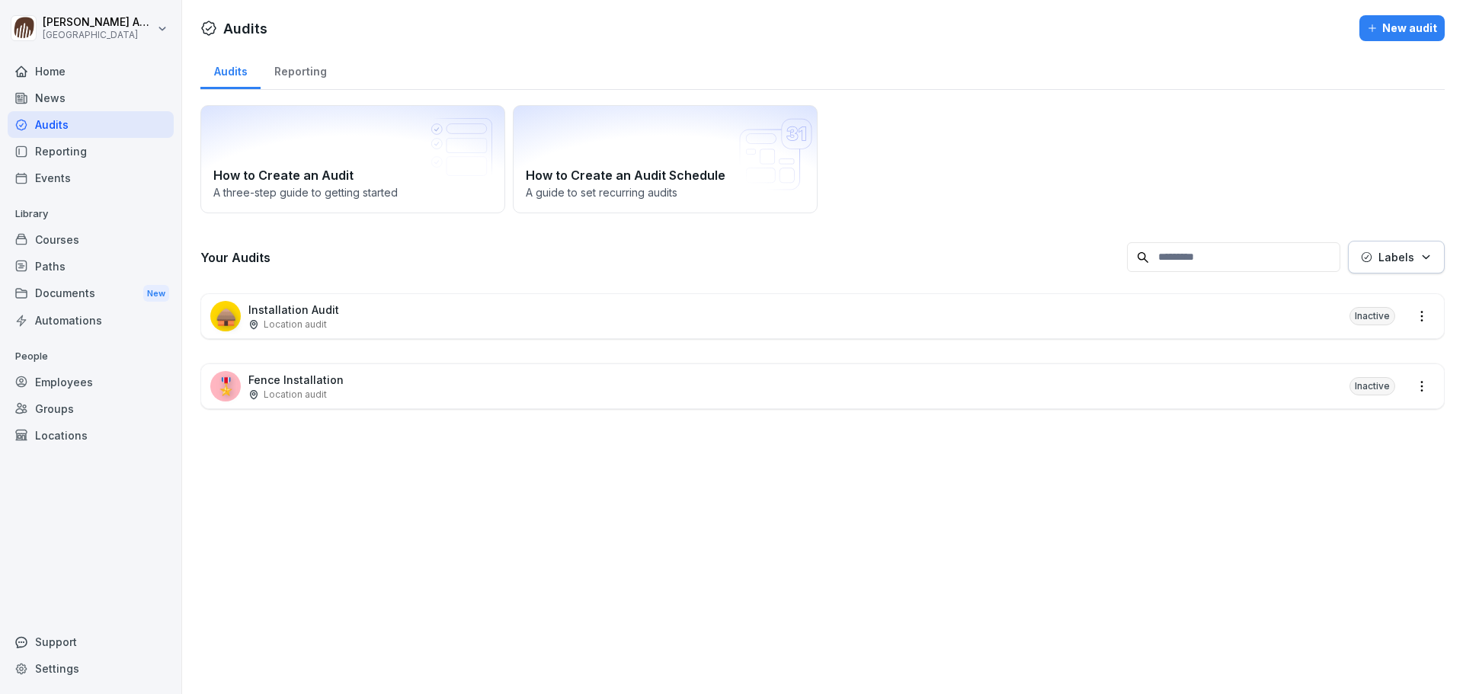
click at [57, 79] on div "Home" at bounding box center [91, 71] width 166 height 27
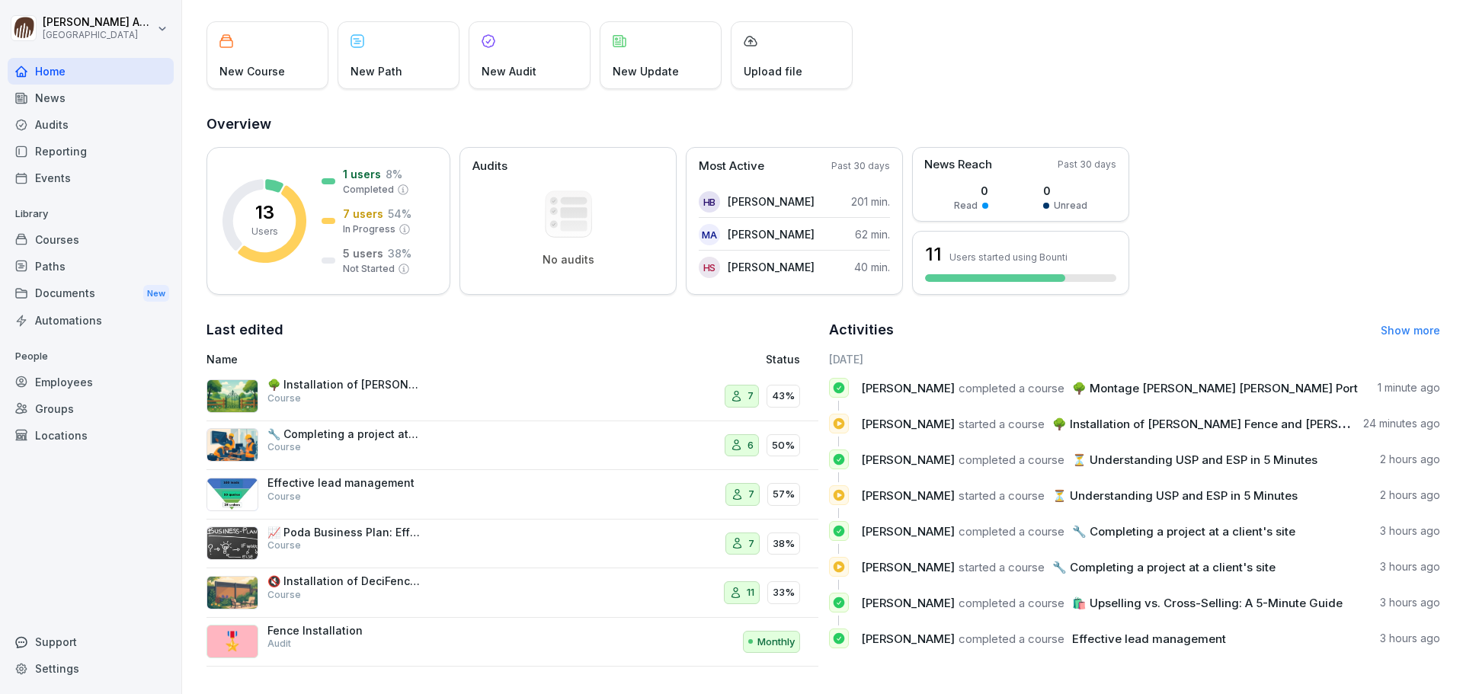
scroll to position [91, 0]
